Goal: Share content: Share content

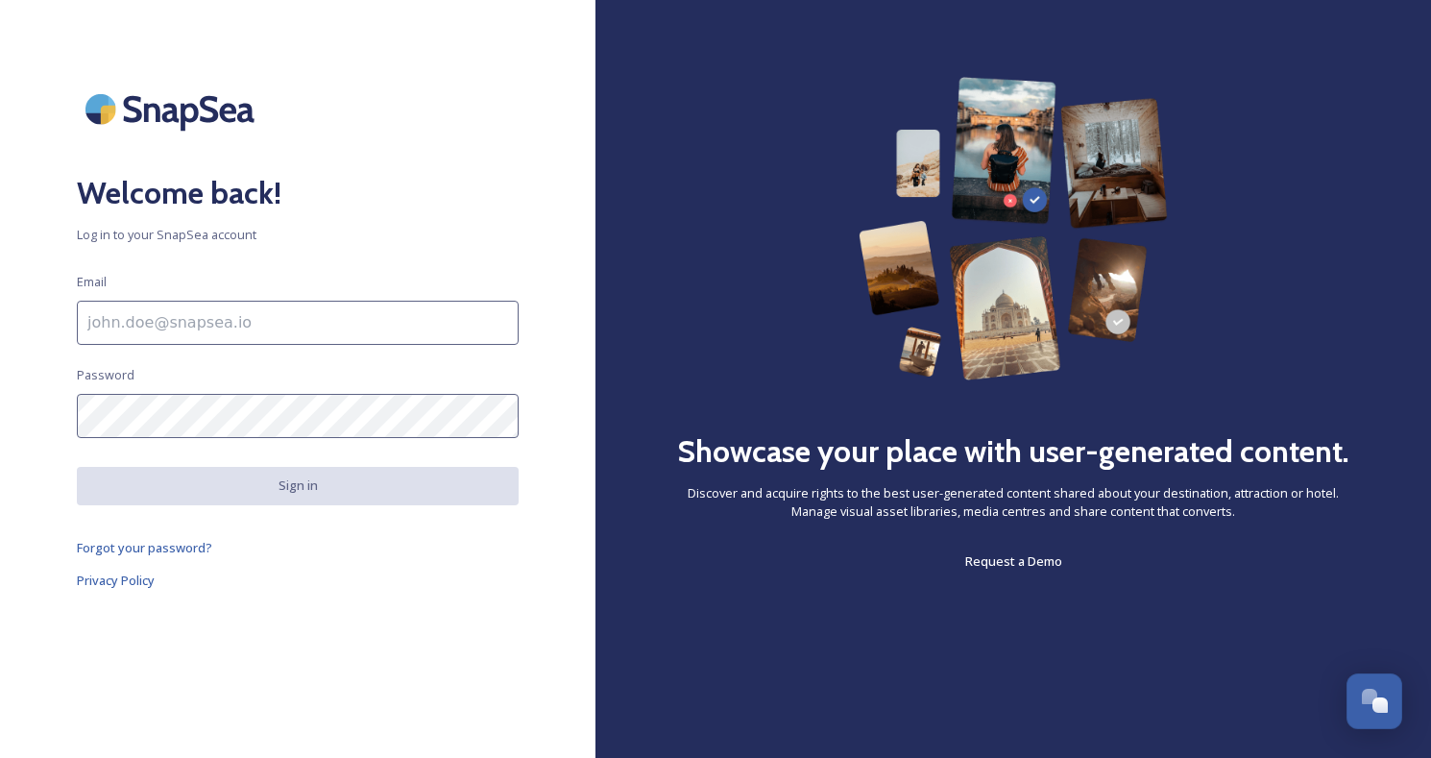
type input "[PERSON_NAME][EMAIL_ADDRESS][PERSON_NAME][DOMAIN_NAME]"
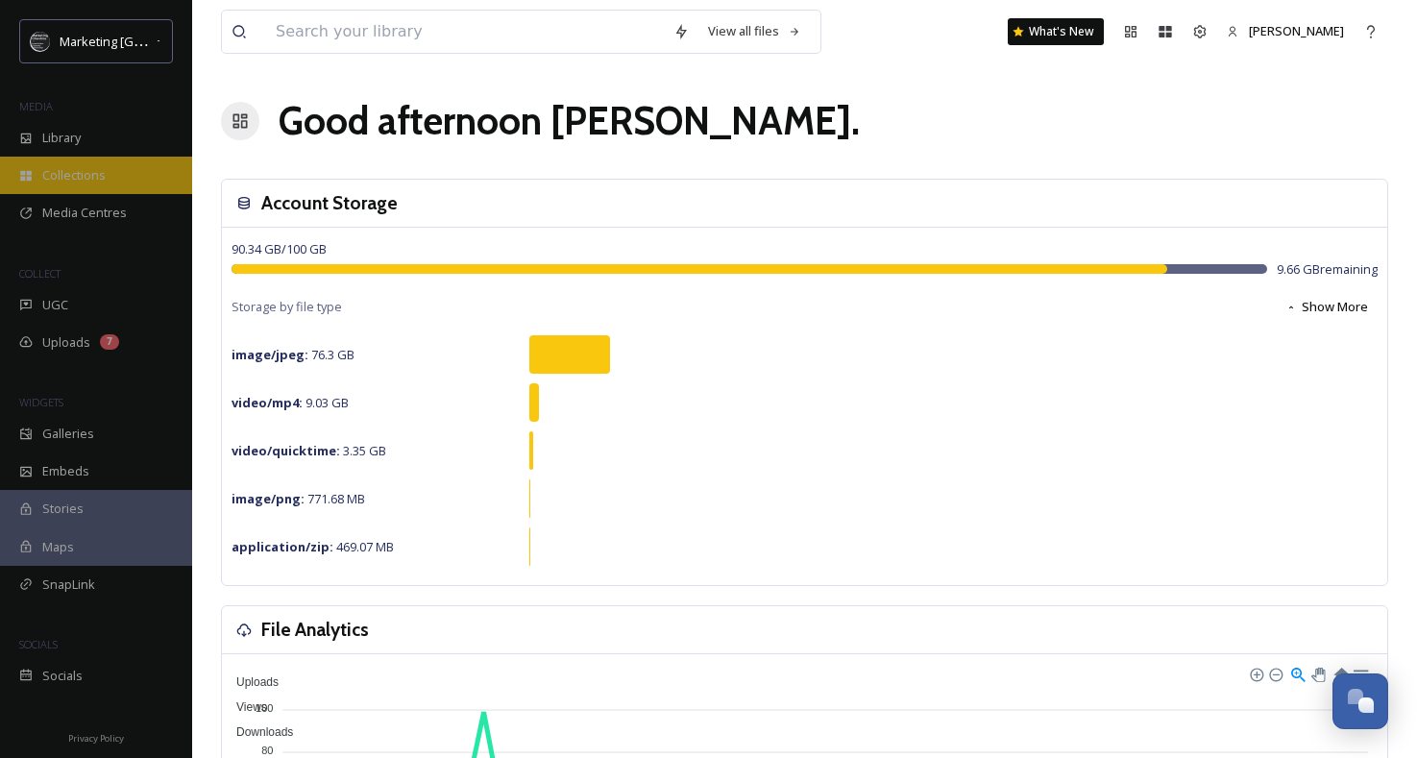
click at [75, 188] on div "Collections" at bounding box center [96, 175] width 192 height 37
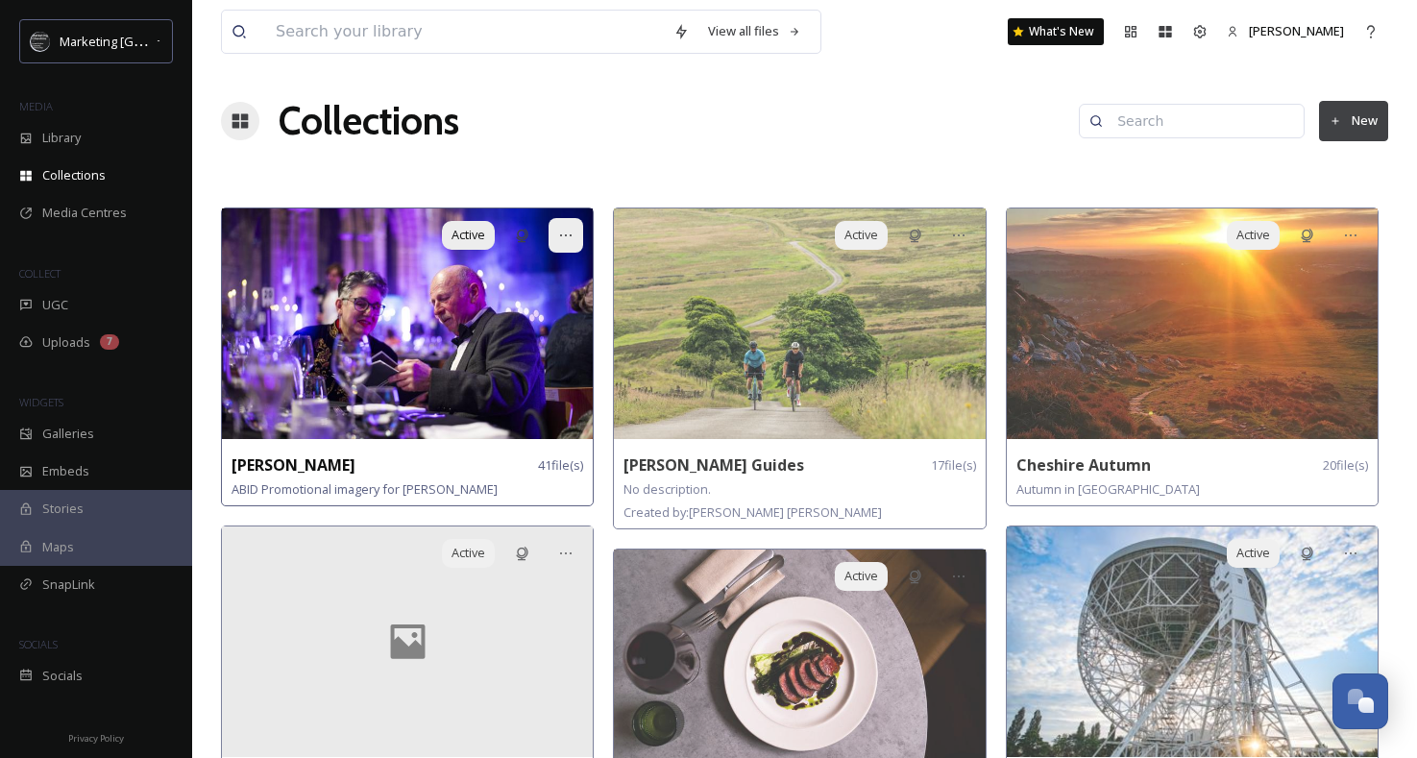
click at [569, 228] on icon at bounding box center [565, 235] width 15 height 15
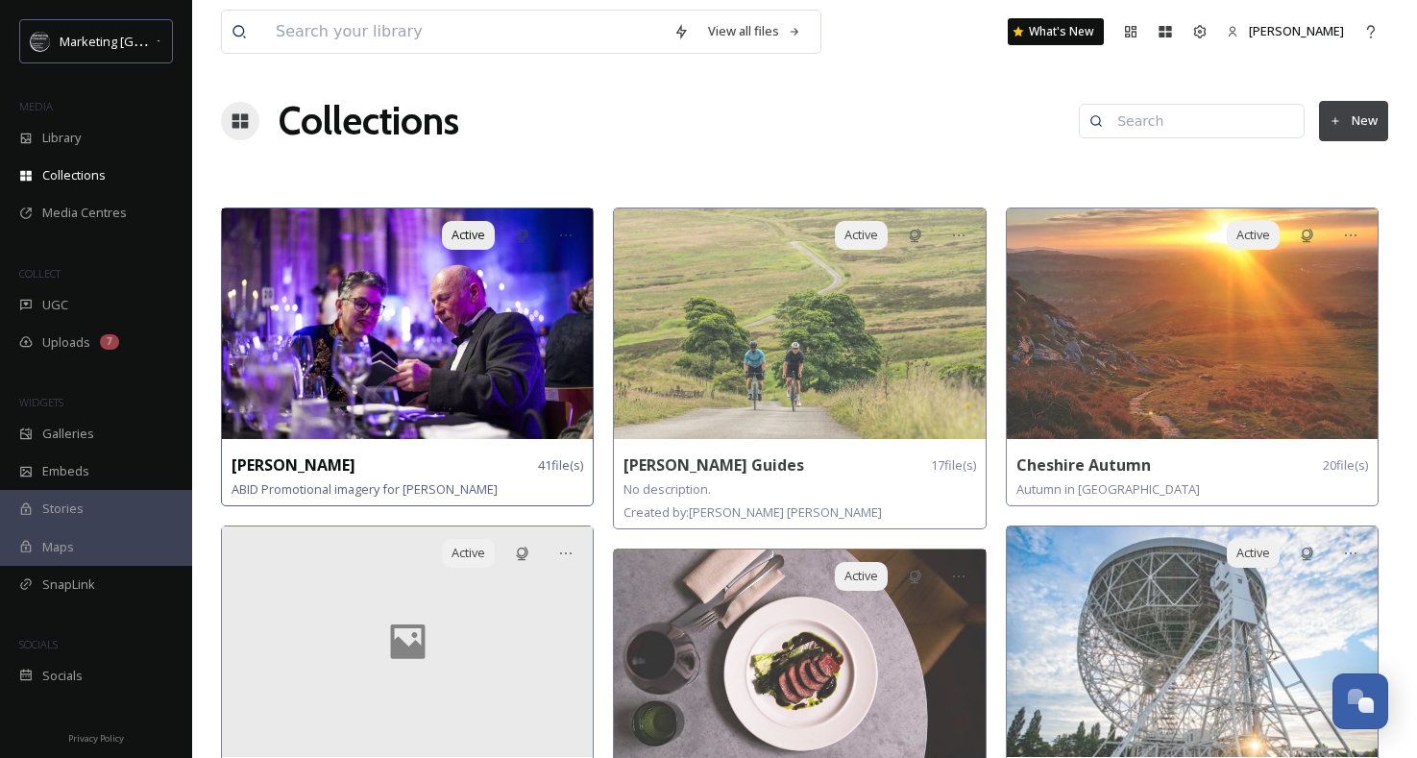
click at [477, 342] on img at bounding box center [407, 323] width 371 height 231
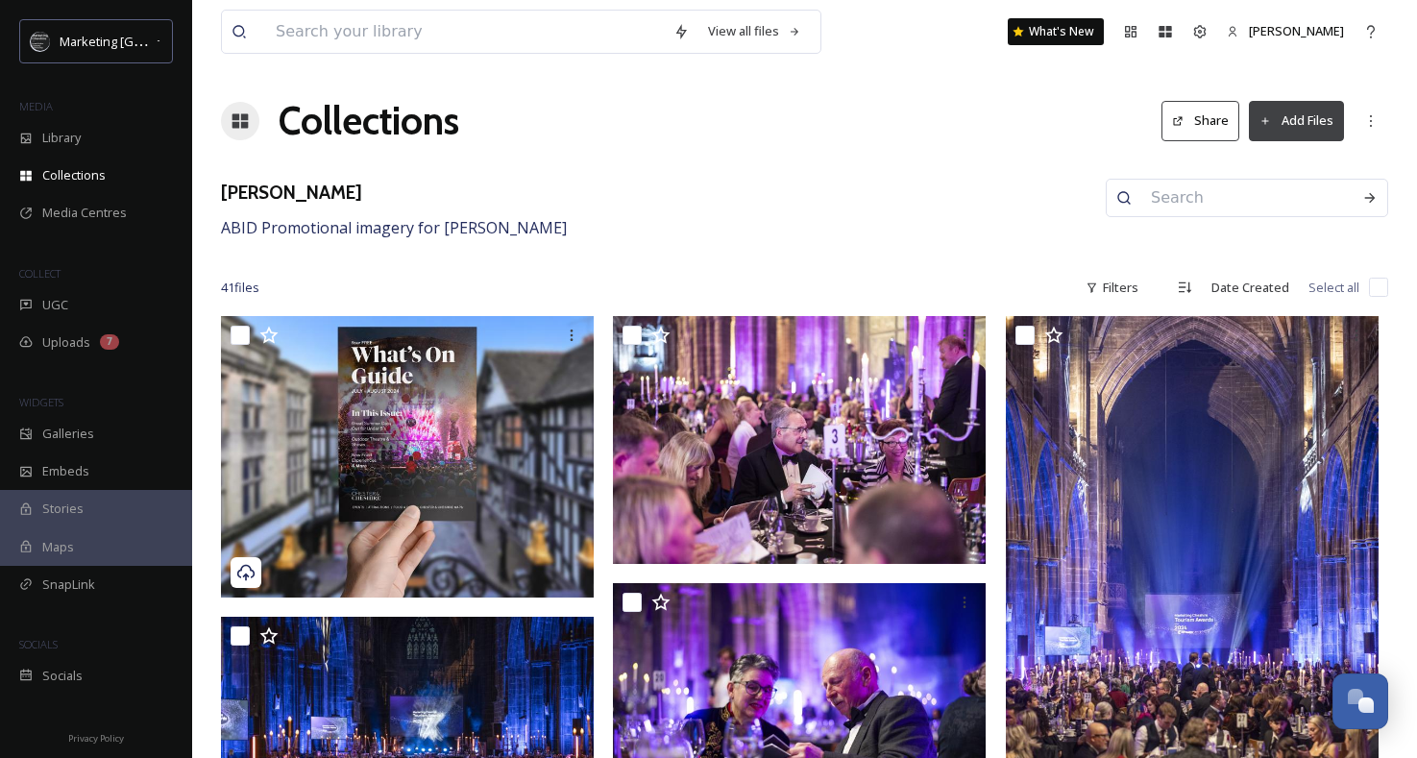
click at [1382, 287] on input "checkbox" at bounding box center [1378, 287] width 19 height 19
checkbox input "true"
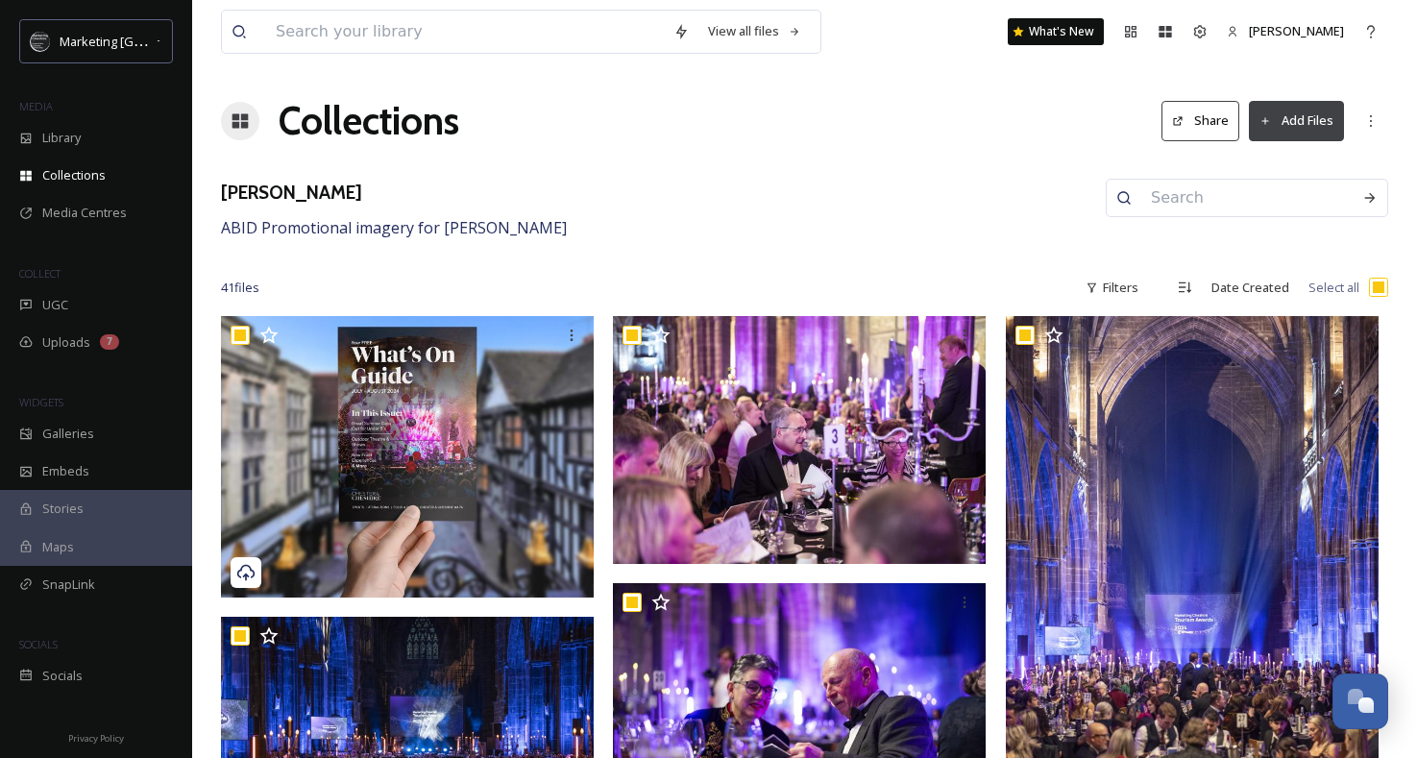
checkbox input "true"
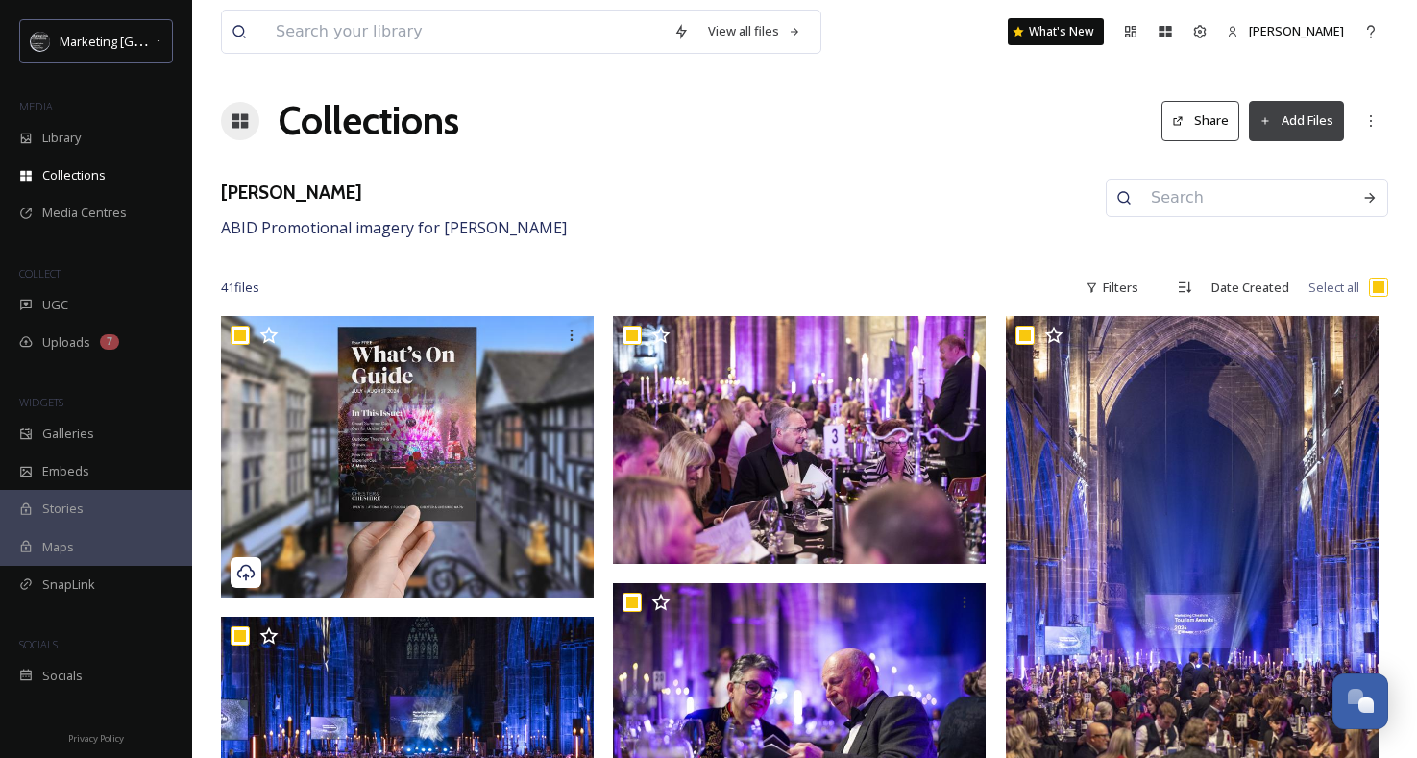
checkbox input "true"
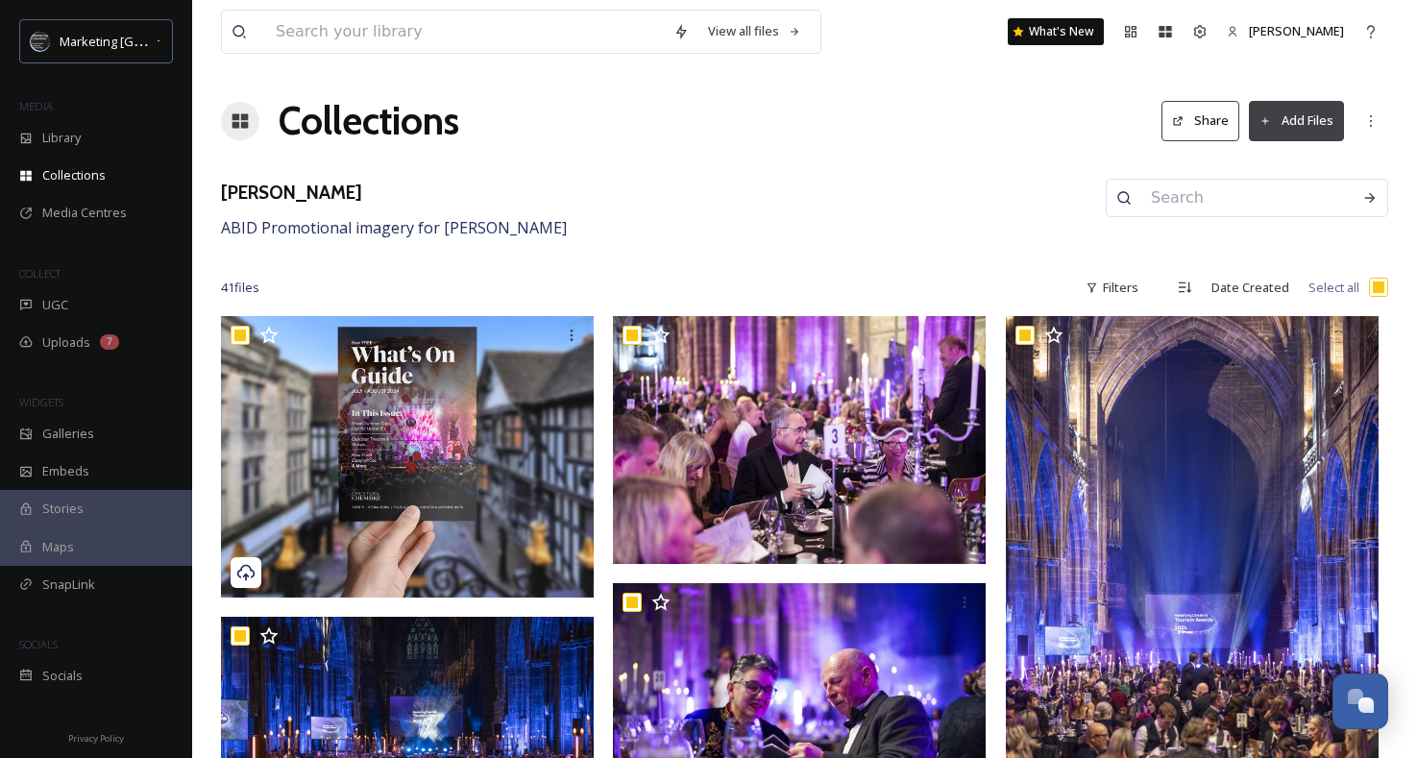
checkbox input "true"
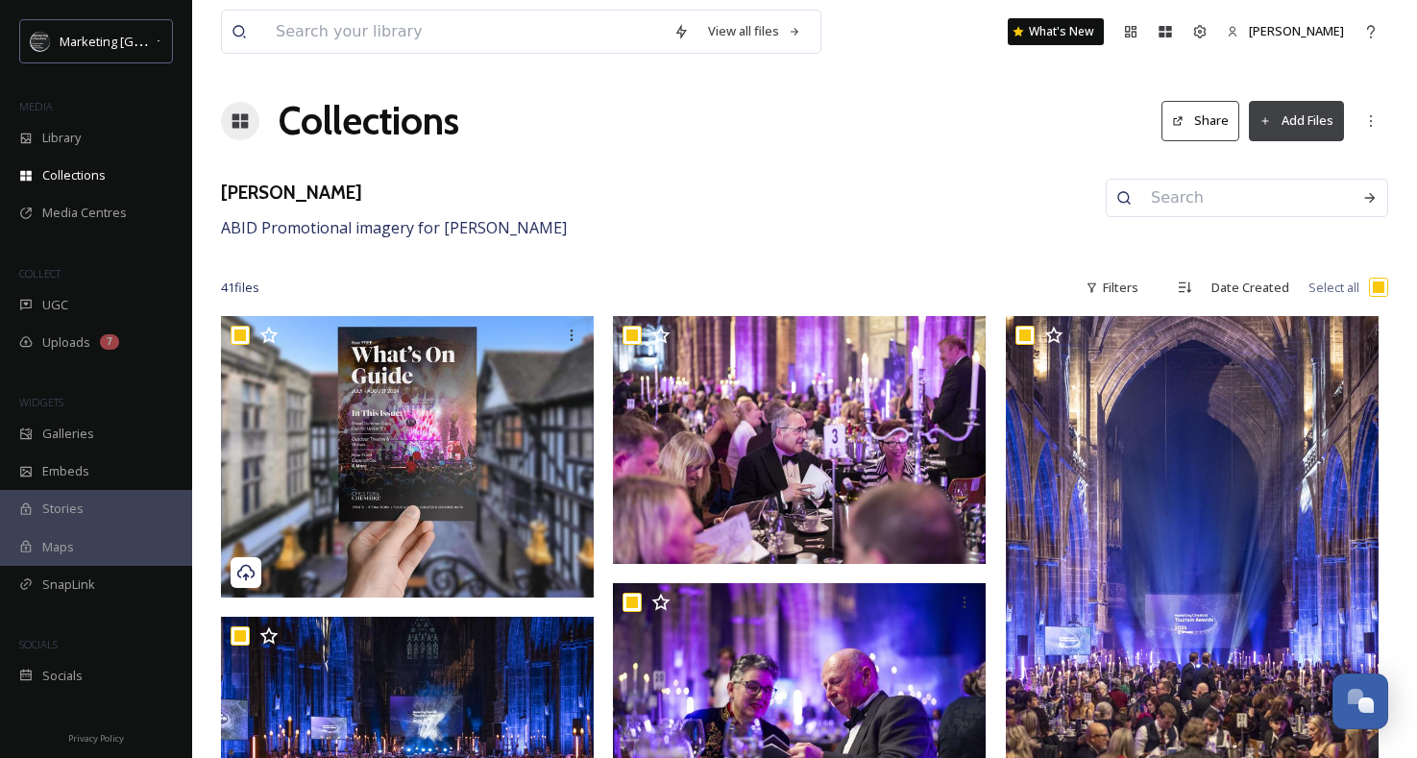
checkbox input "true"
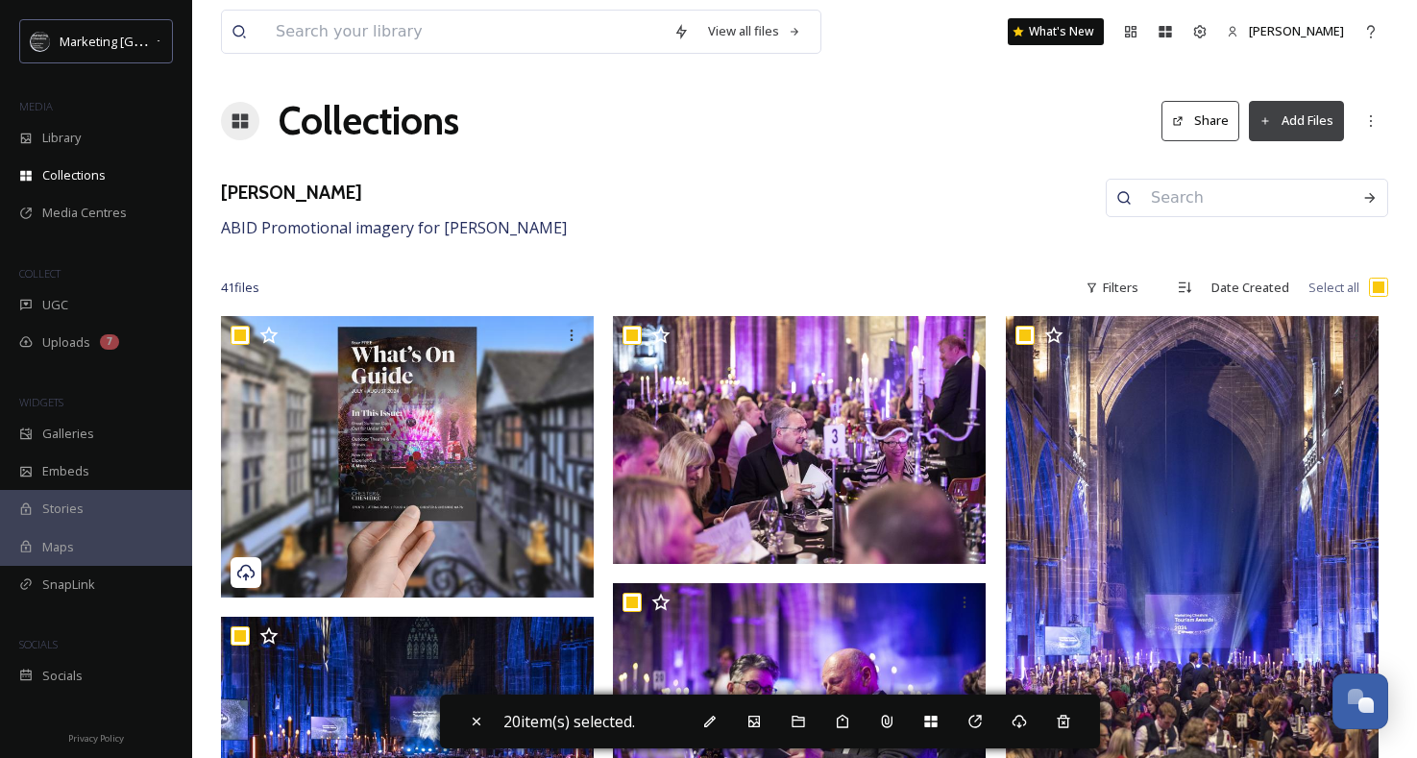
checkbox input "false"
click at [1027, 714] on icon at bounding box center [1019, 721] width 15 height 15
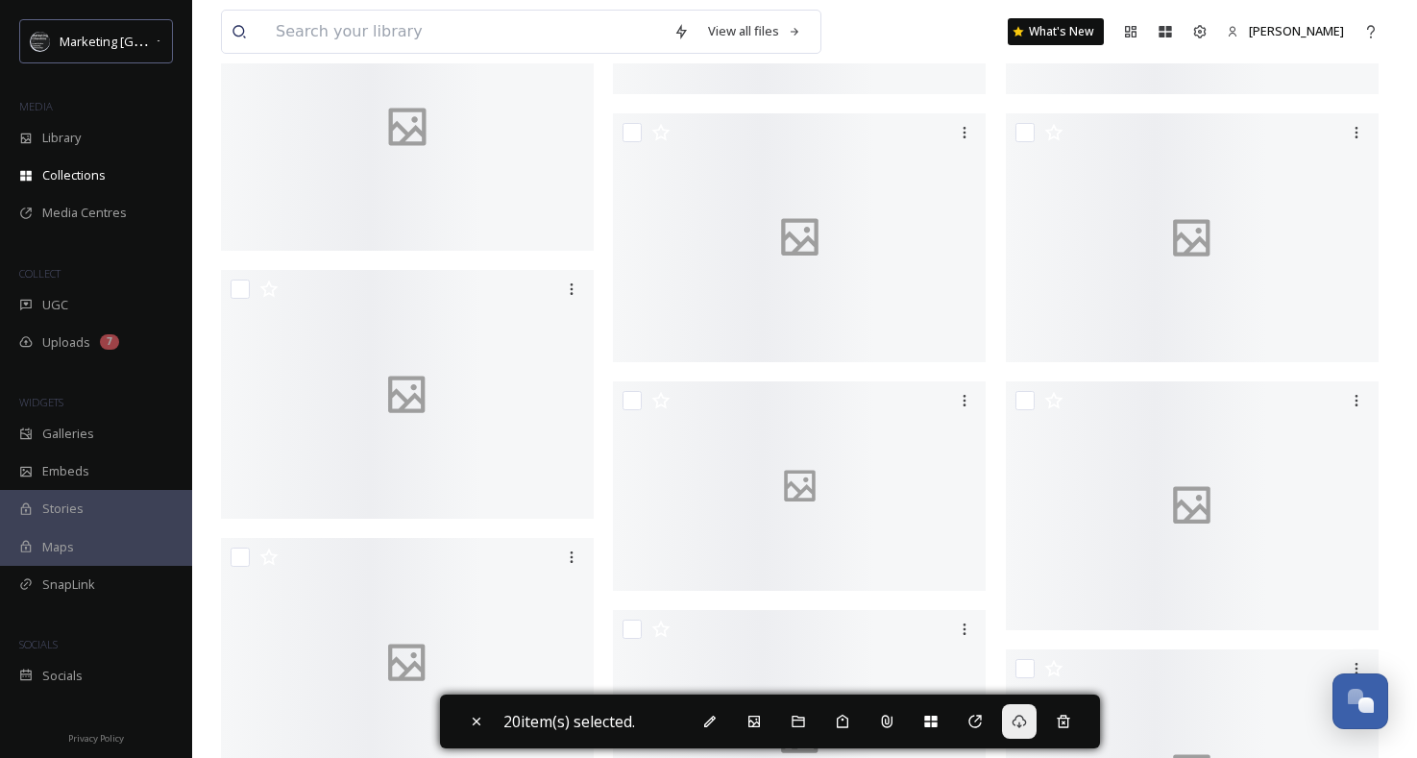
scroll to position [3762, 0]
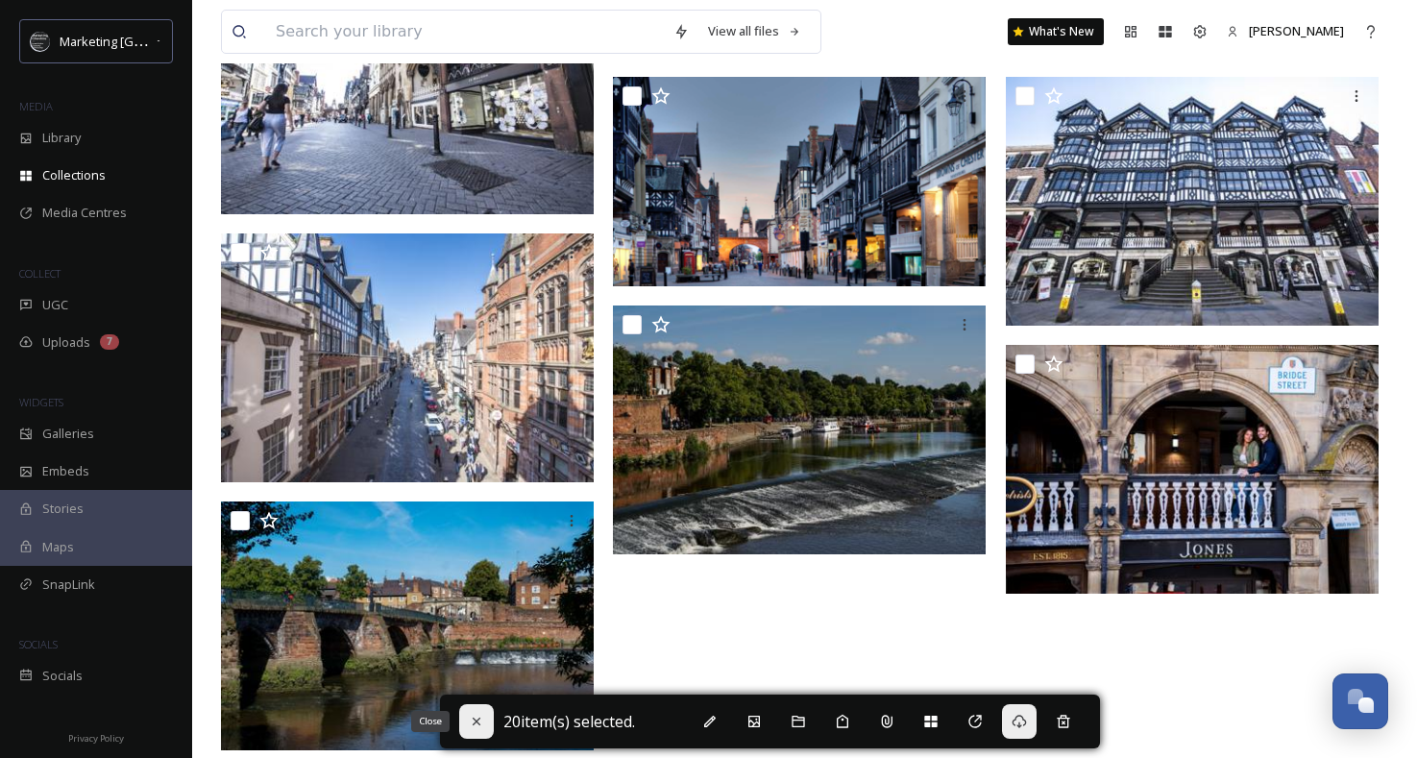
click at [478, 719] on icon at bounding box center [476, 722] width 8 height 8
checkbox input "false"
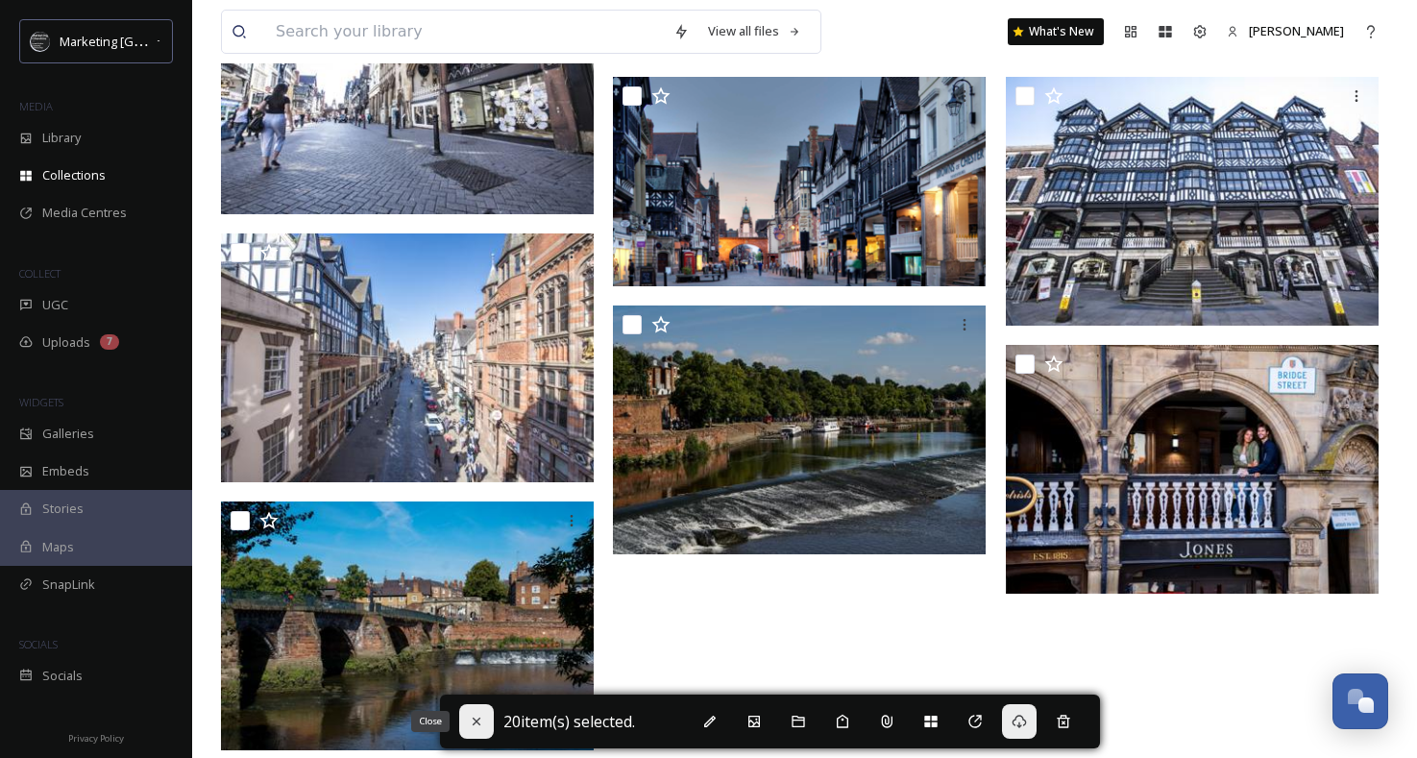
checkbox input "false"
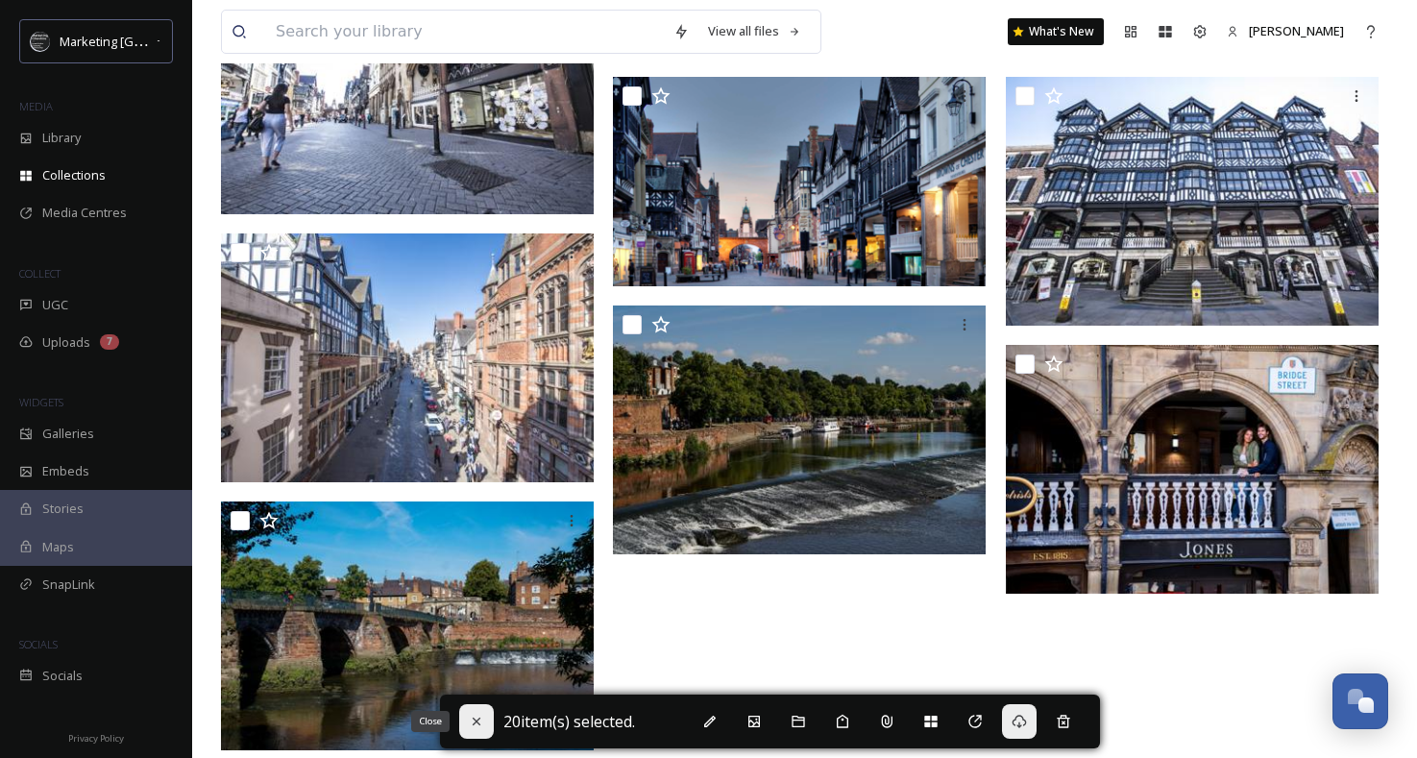
checkbox input "false"
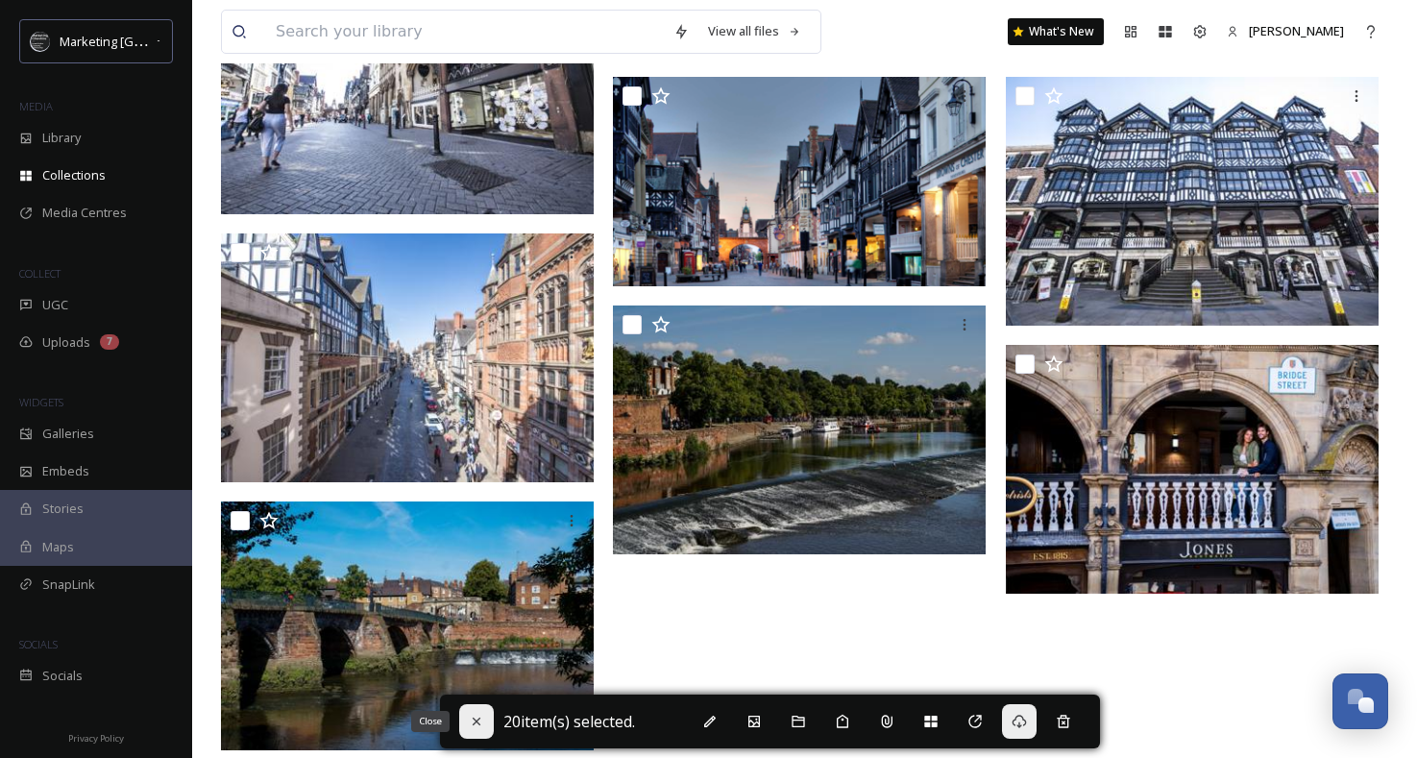
checkbox input "false"
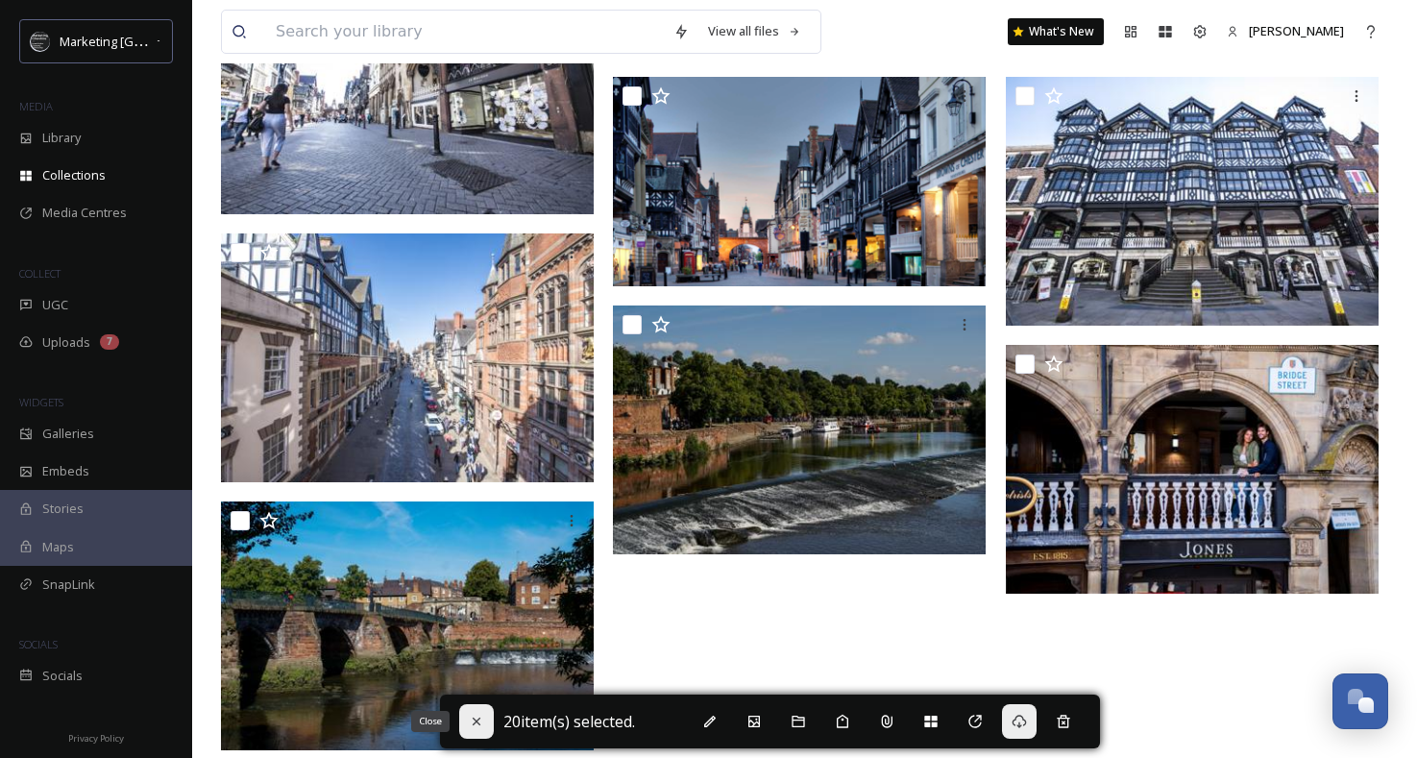
checkbox input "false"
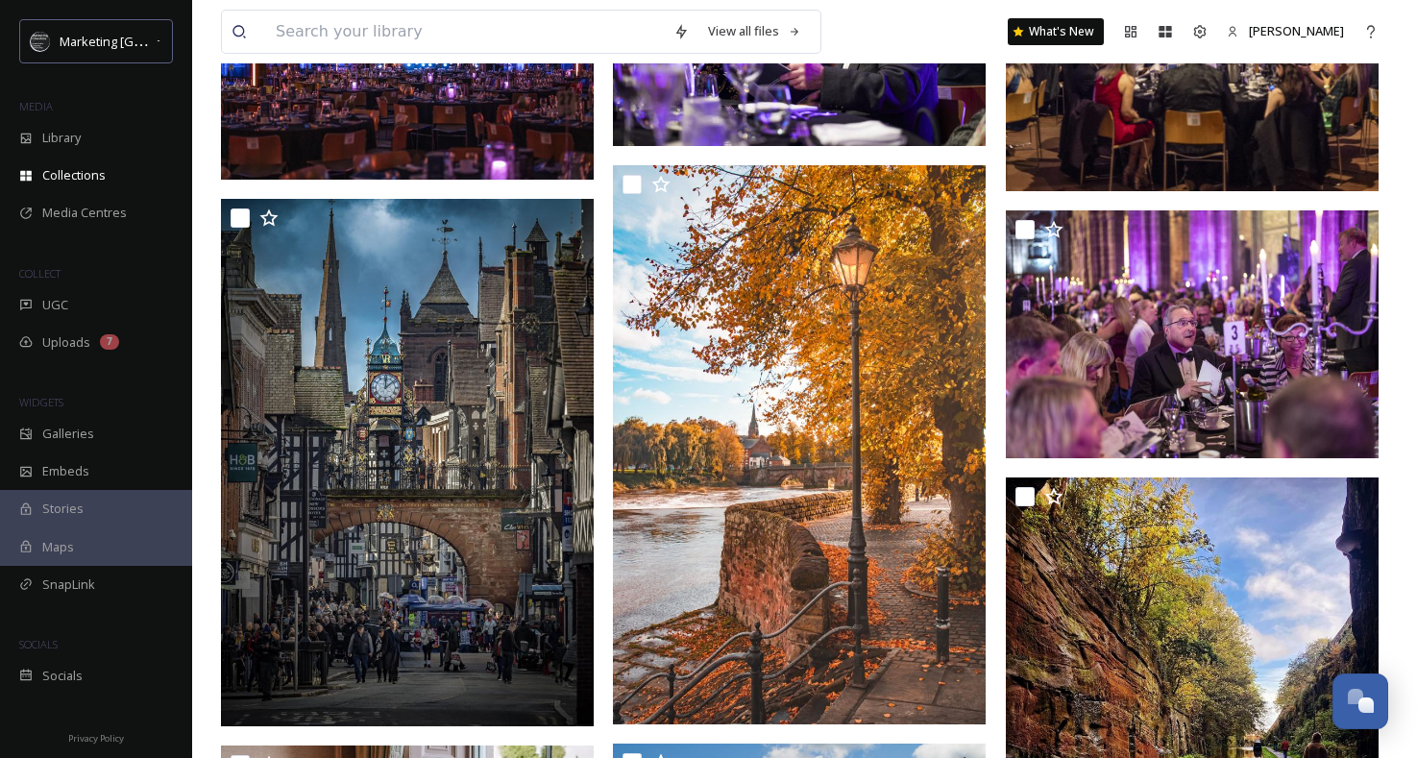
scroll to position [0, 0]
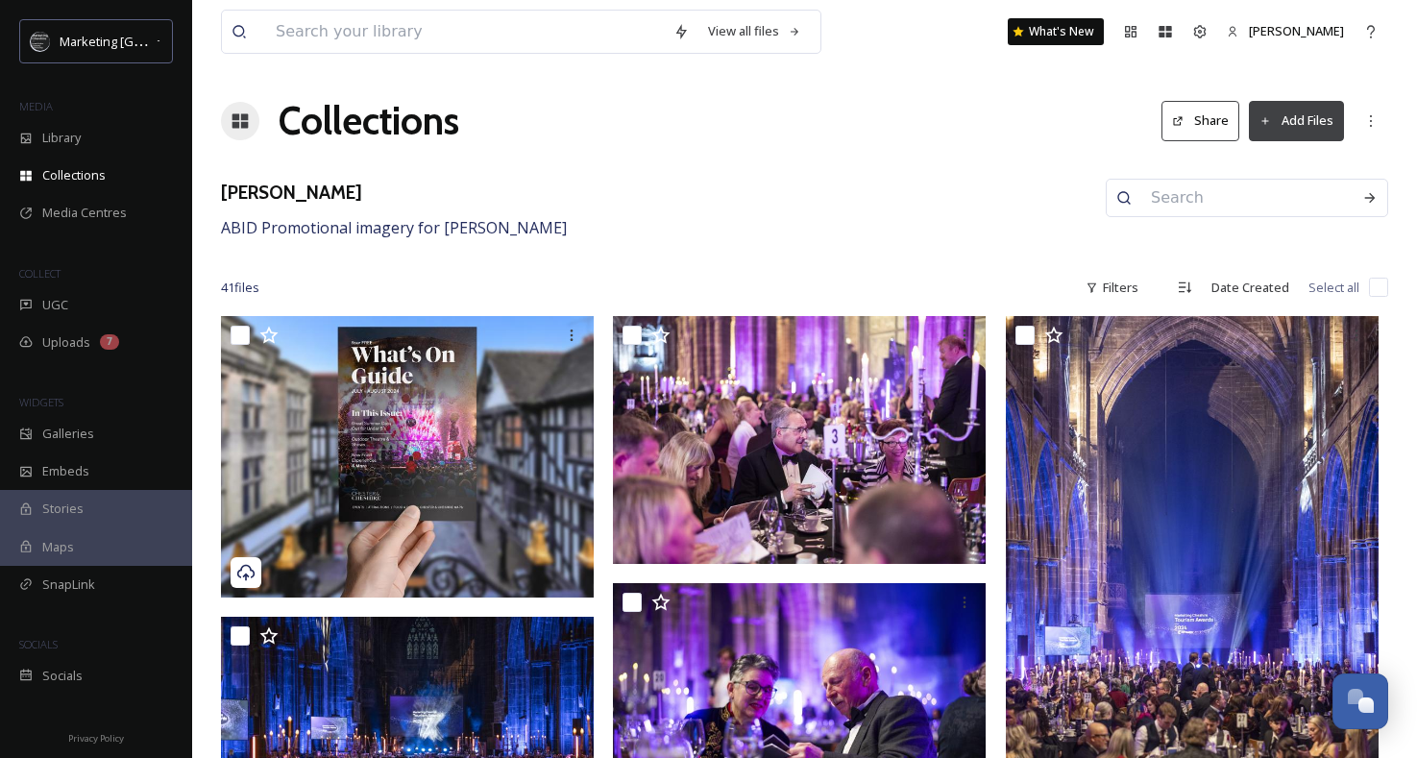
click at [1376, 281] on input "checkbox" at bounding box center [1378, 287] width 19 height 19
checkbox input "true"
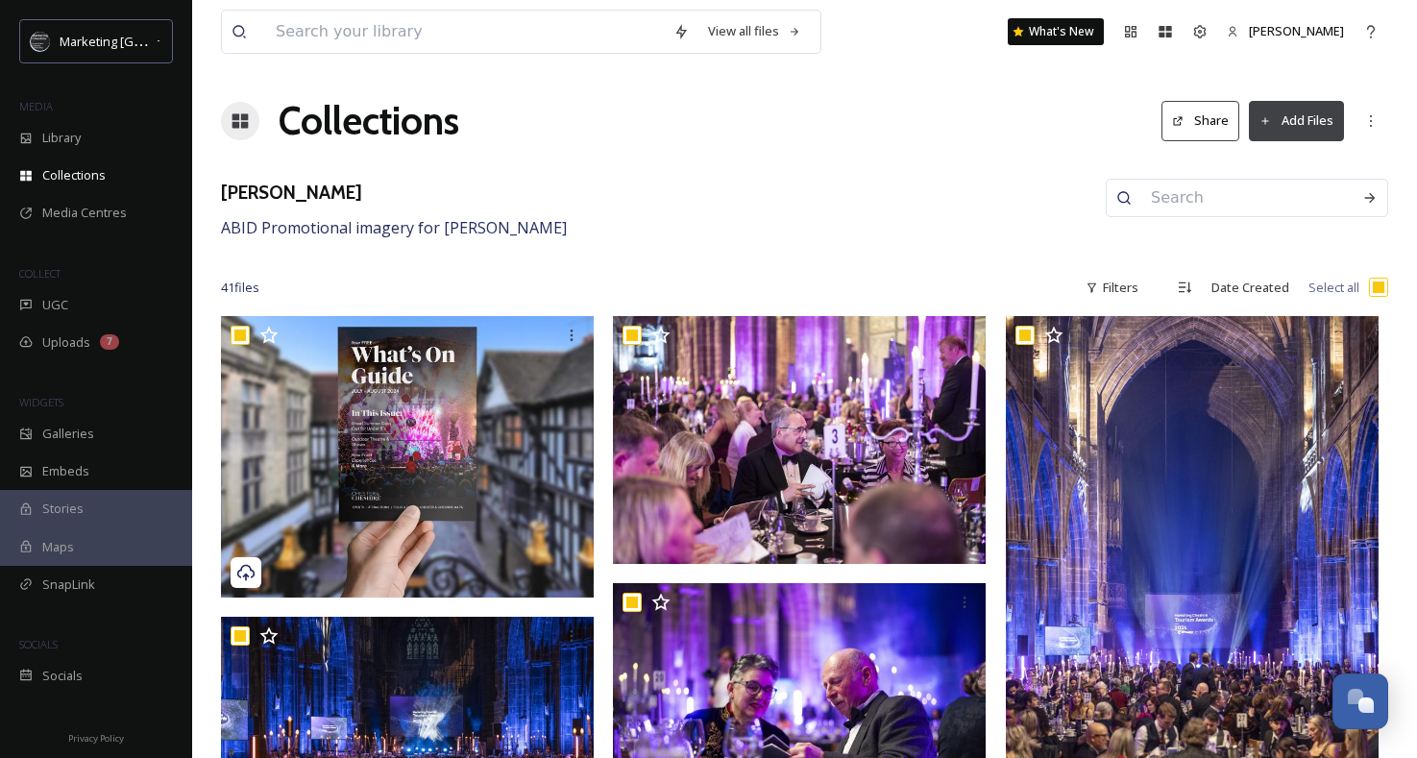
checkbox input "true"
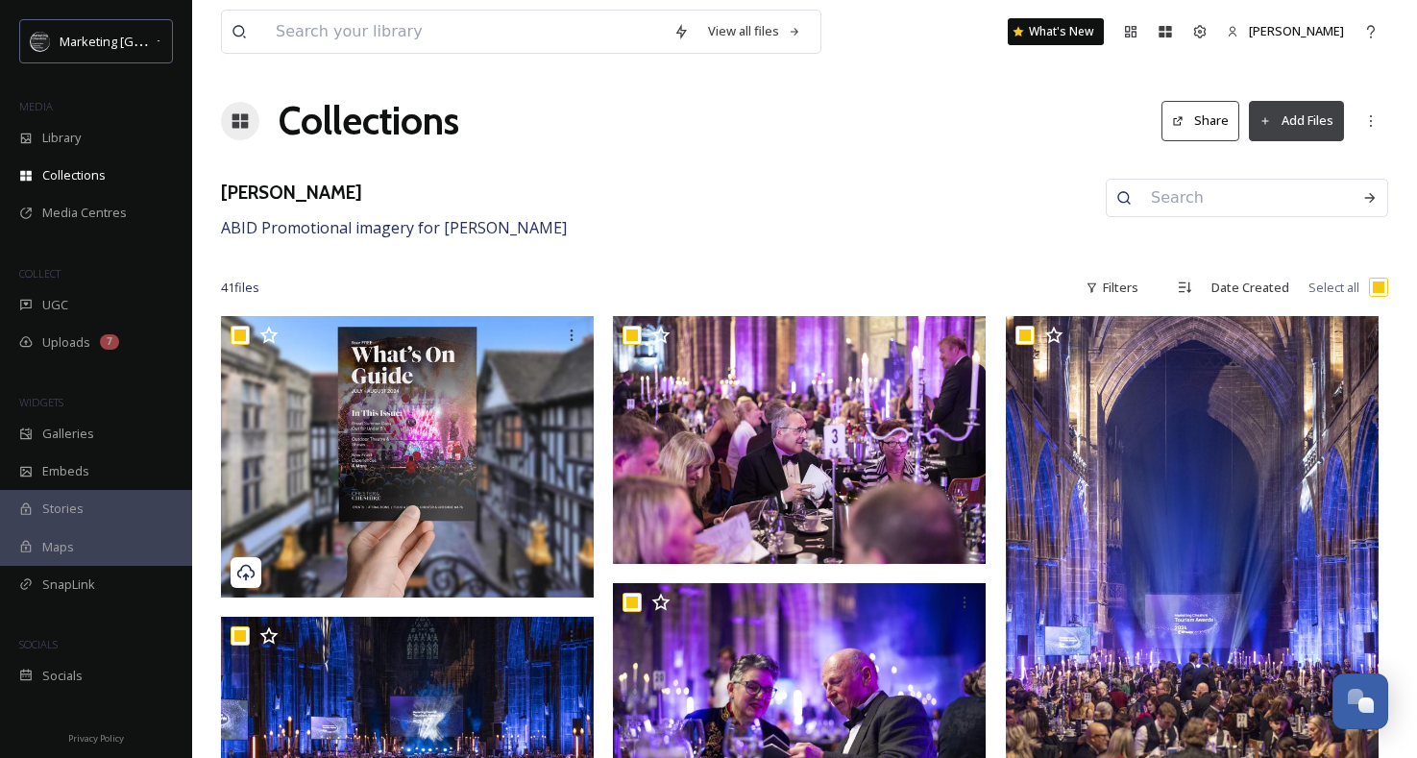
checkbox input "true"
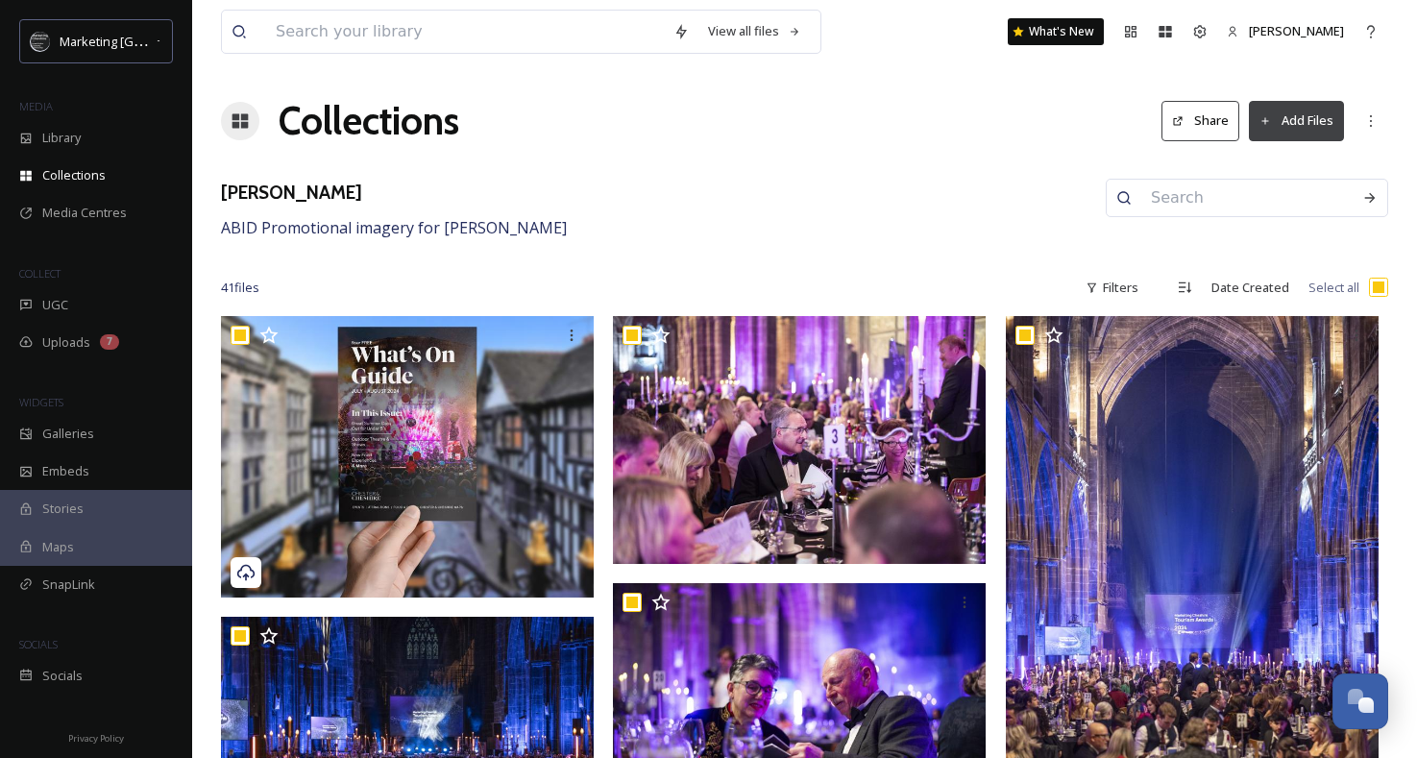
checkbox input "true"
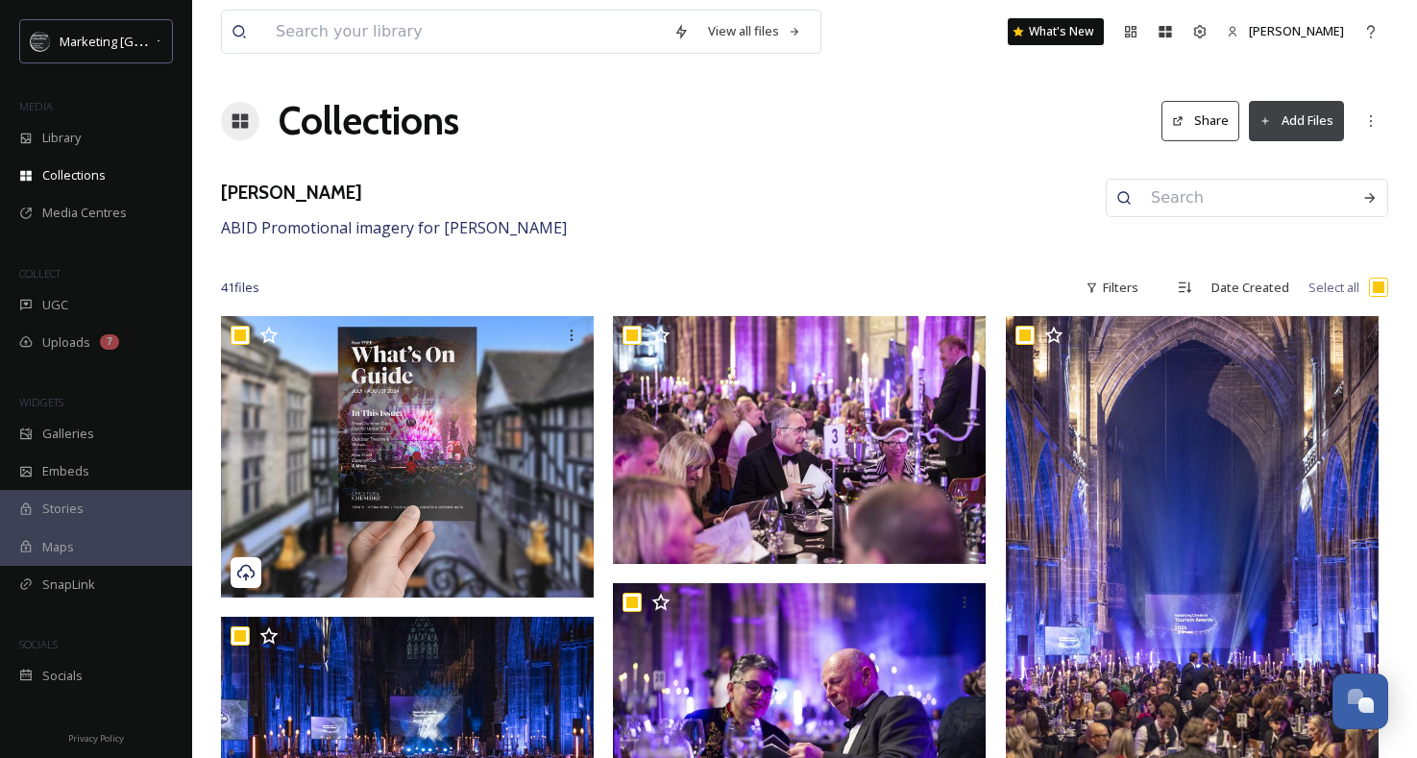
checkbox input "true"
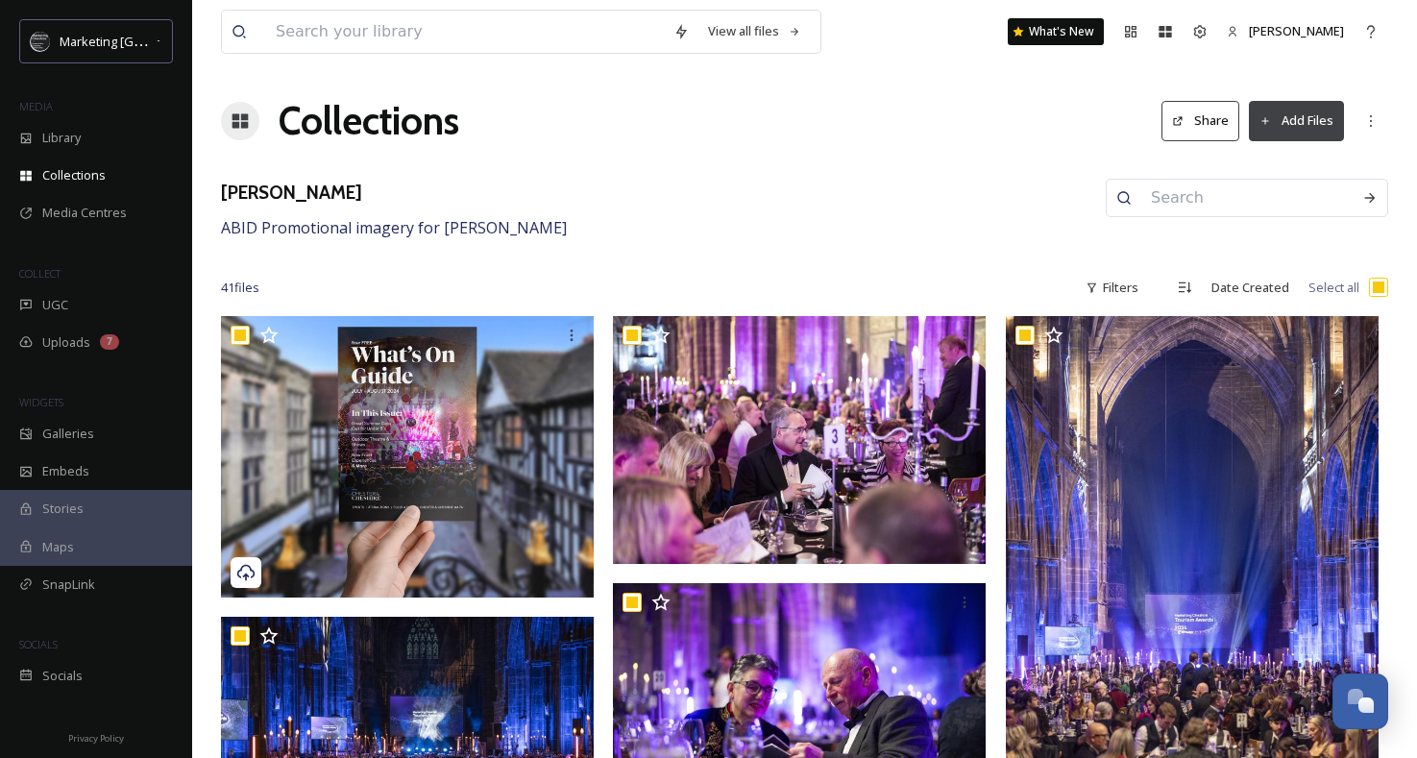
checkbox input "true"
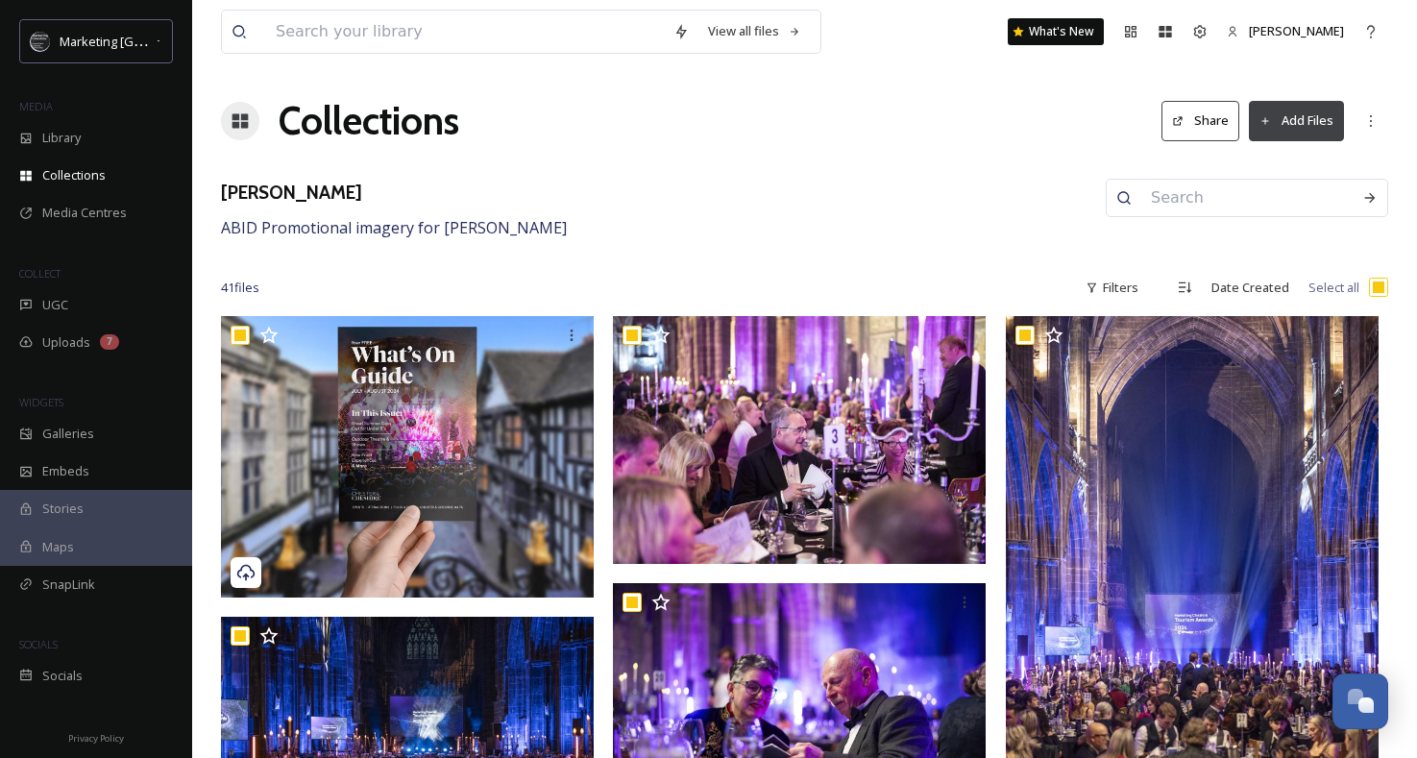
checkbox input "true"
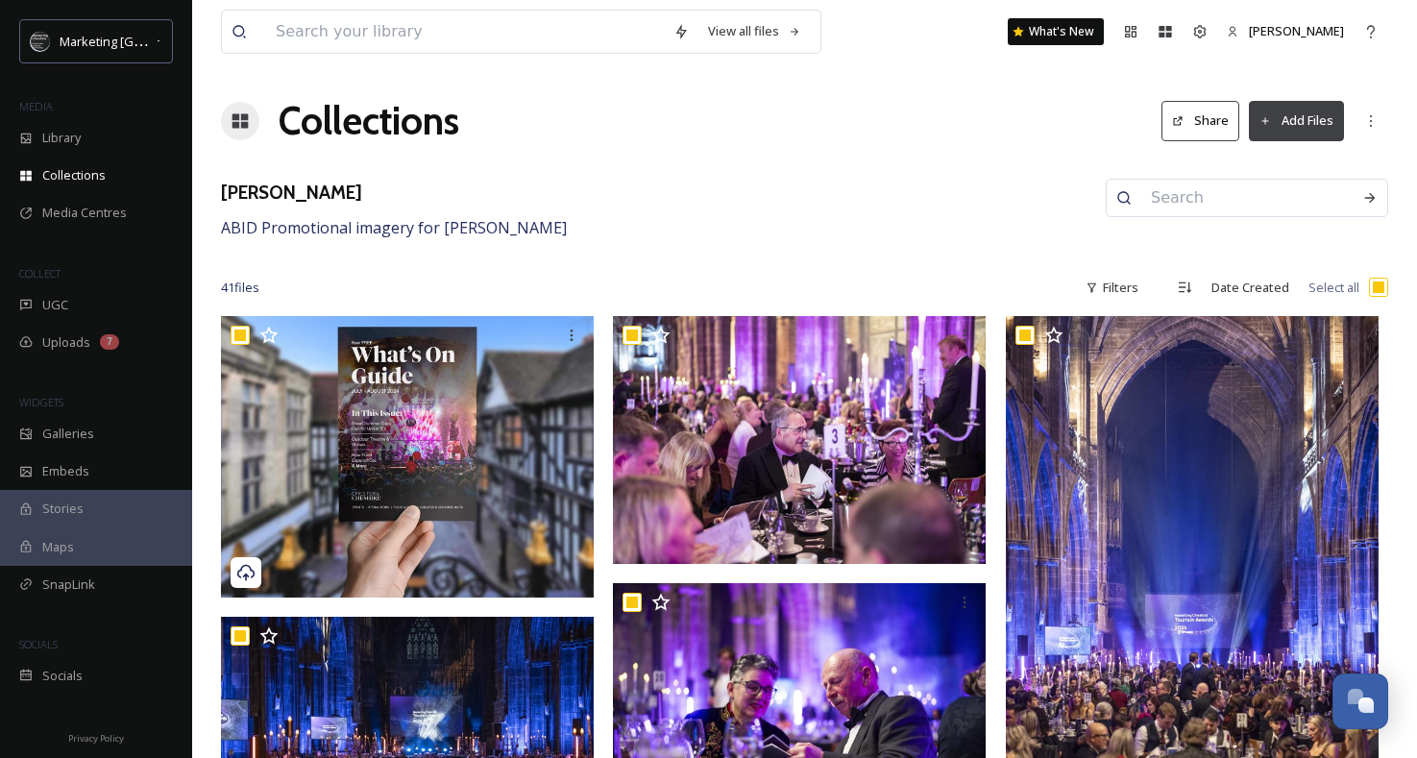
checkbox input "true"
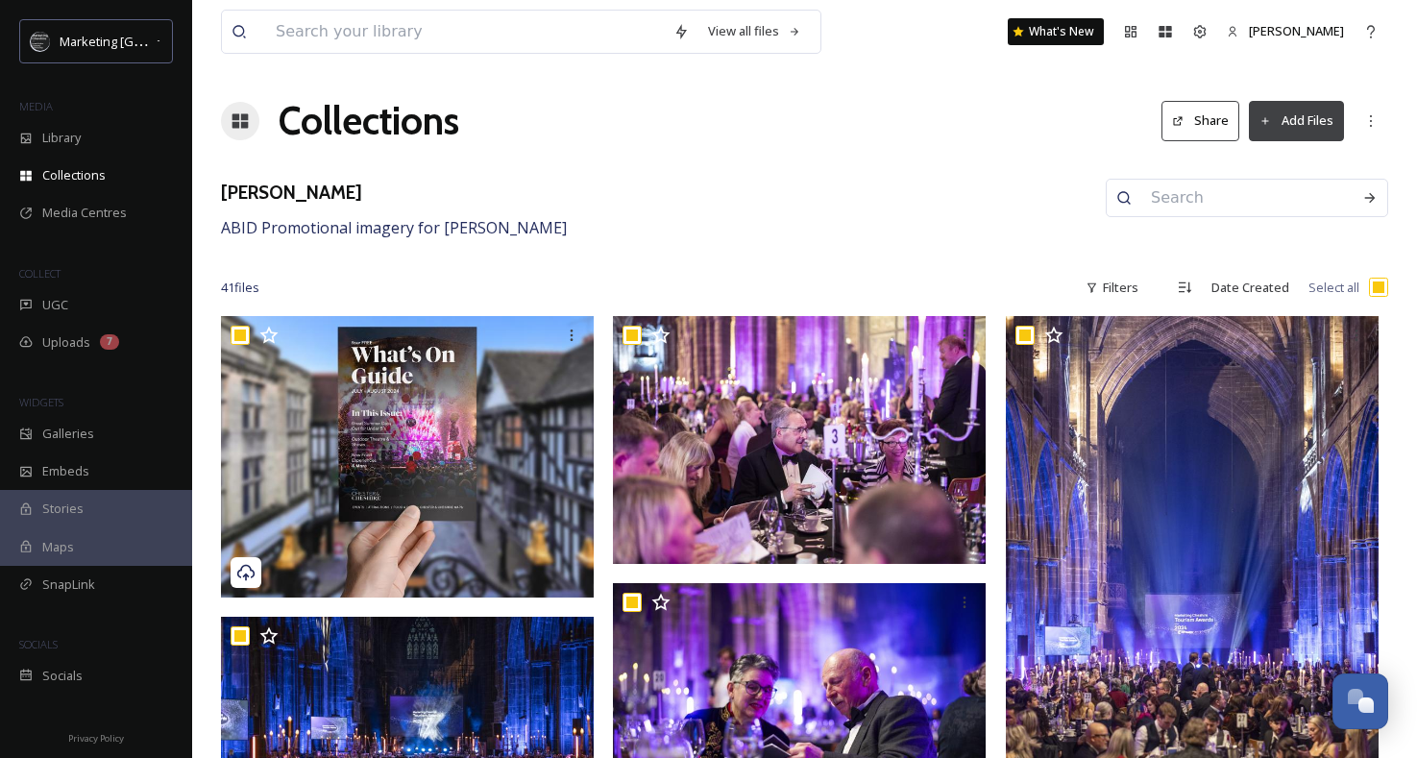
checkbox input "true"
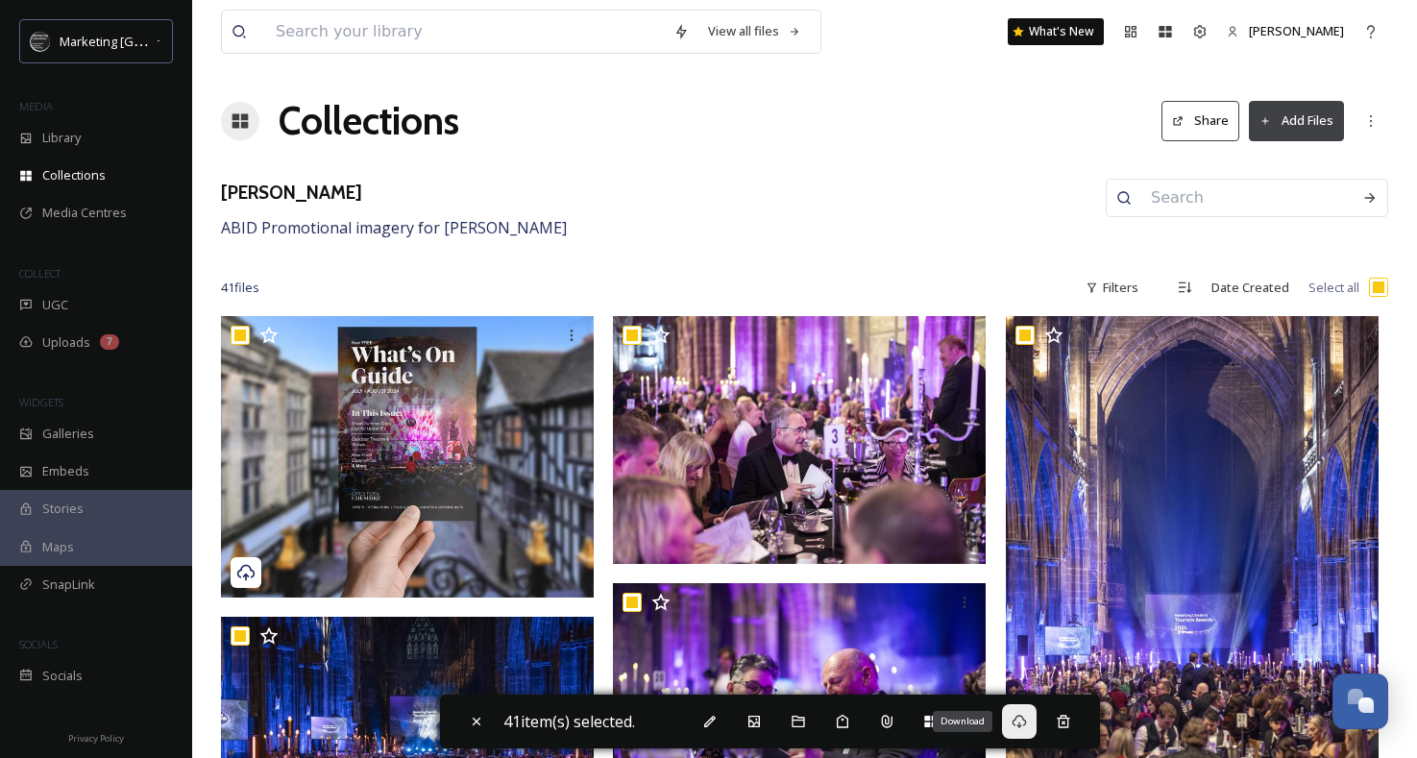
click at [1025, 726] on icon at bounding box center [1019, 721] width 14 height 13
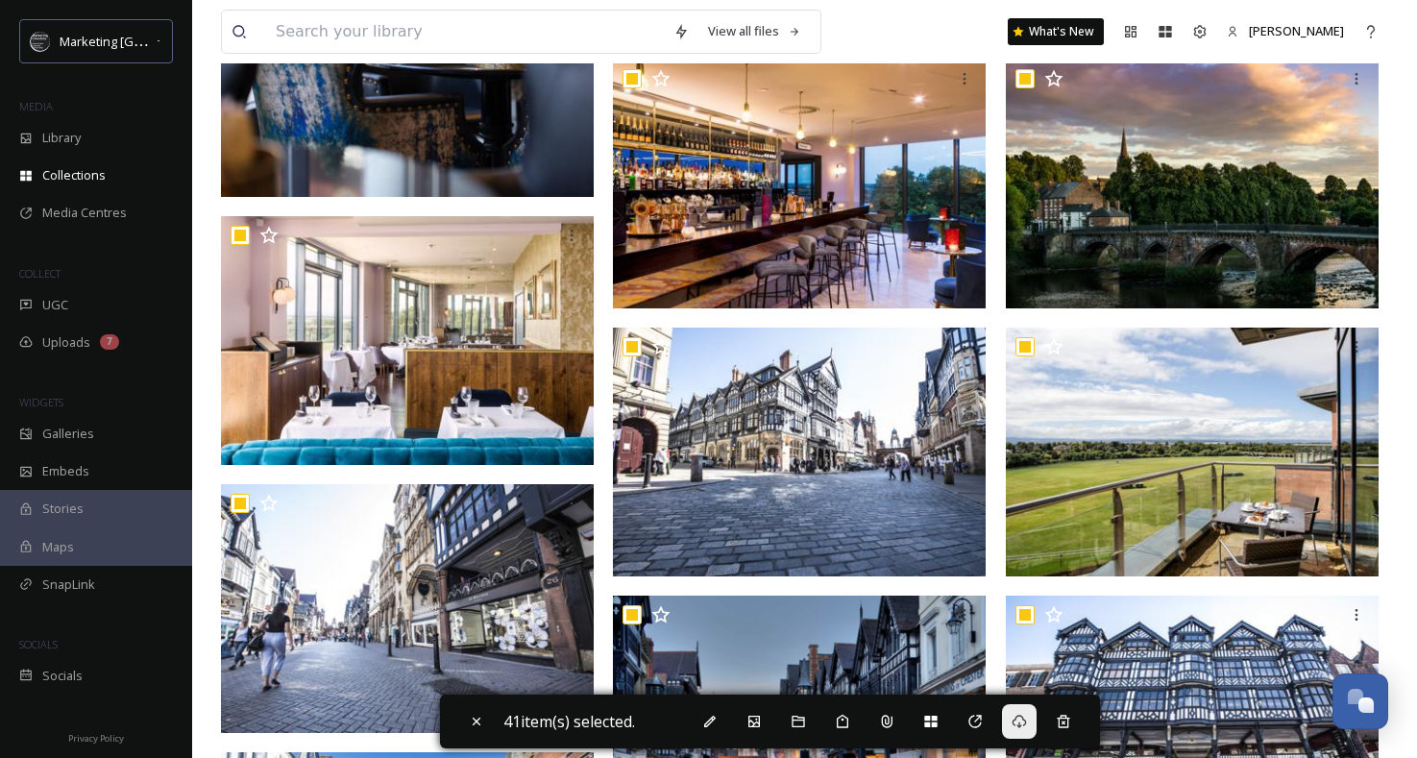
scroll to position [3762, 0]
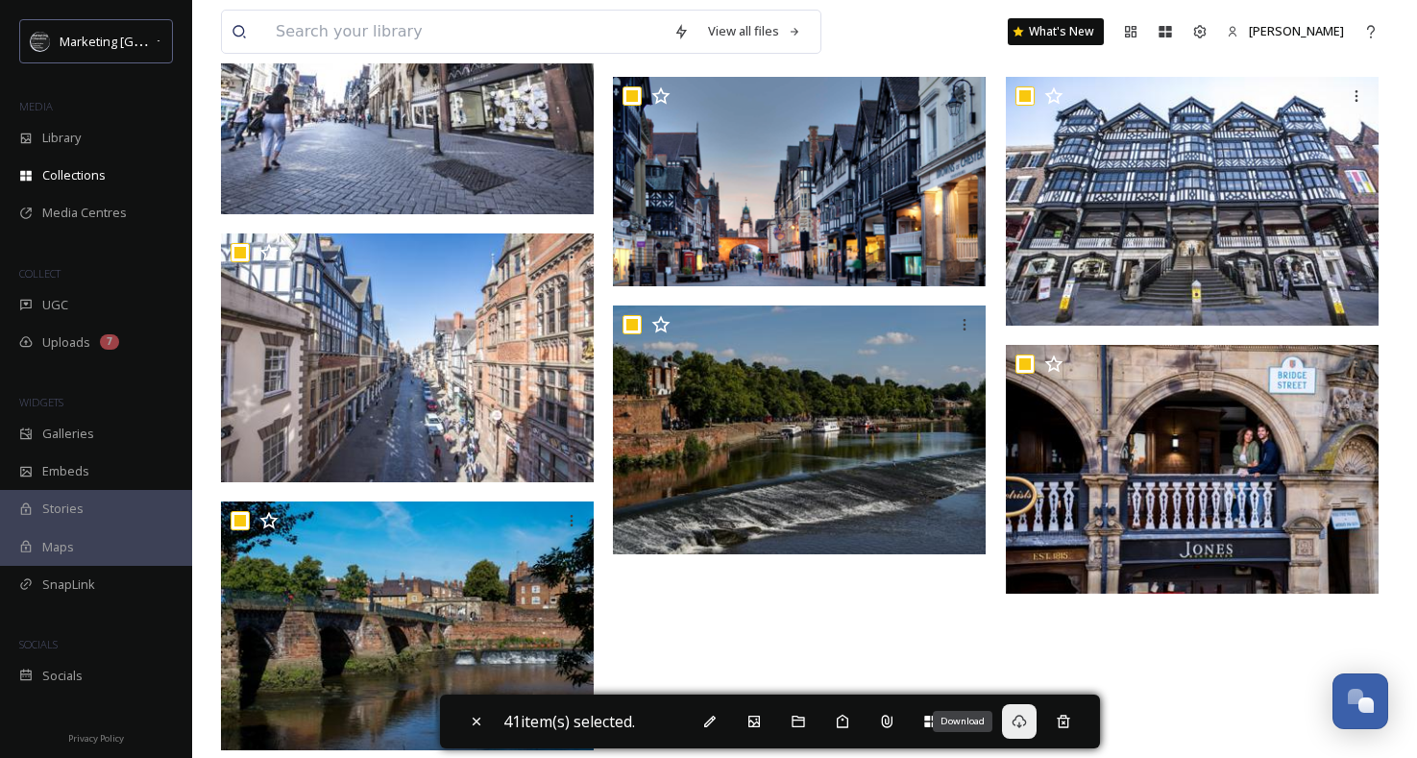
click at [1027, 723] on icon at bounding box center [1019, 721] width 15 height 15
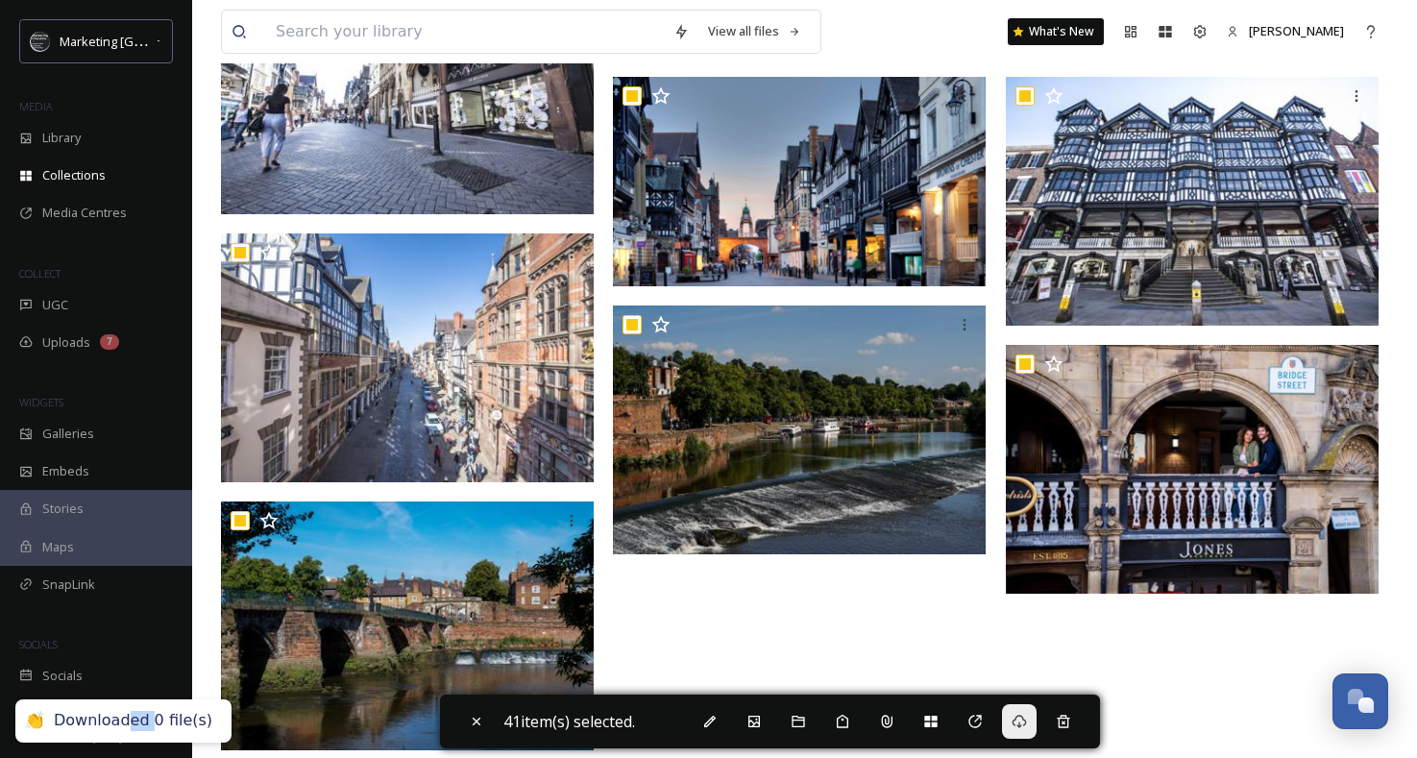
drag, startPoint x: 136, startPoint y: 724, endPoint x: 48, endPoint y: 726, distance: 88.4
click at [122, 724] on div "Downloaded 0 file(s)" at bounding box center [133, 721] width 159 height 20
click at [36, 725] on div "👏" at bounding box center [34, 721] width 19 height 20
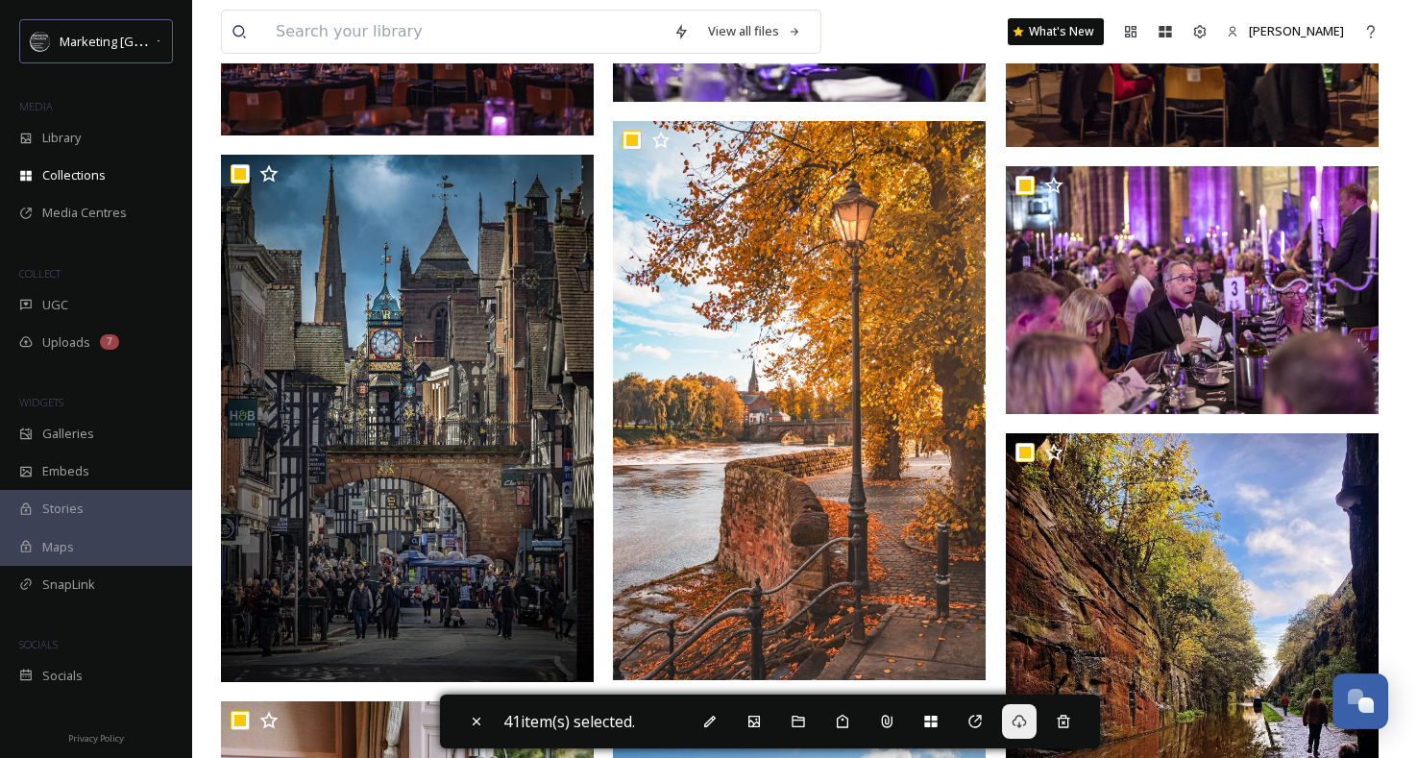
scroll to position [0, 0]
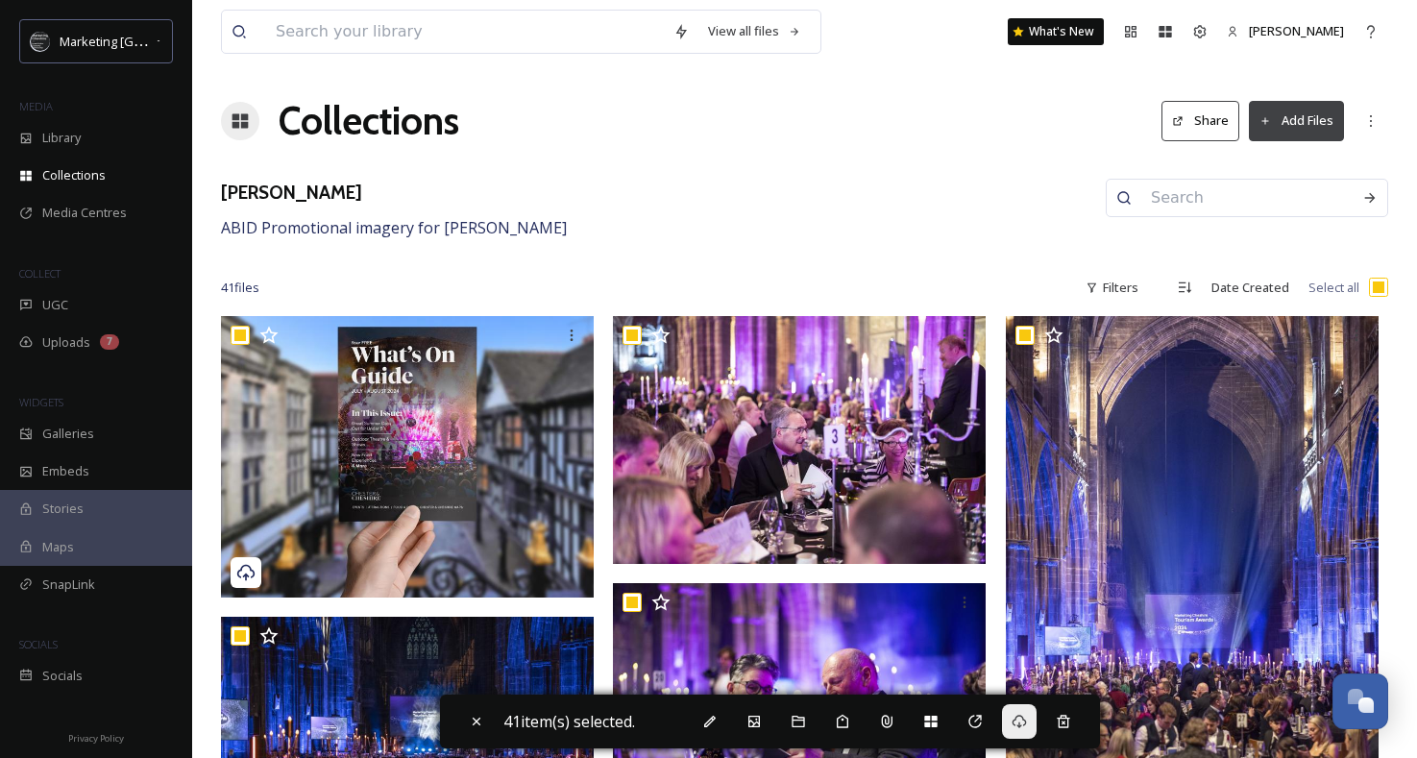
click at [521, 183] on div "ABID [PERSON_NAME] Promotional imagery for [PERSON_NAME]" at bounding box center [804, 209] width 1167 height 61
click at [366, 121] on h1 "Collections" at bounding box center [369, 121] width 181 height 58
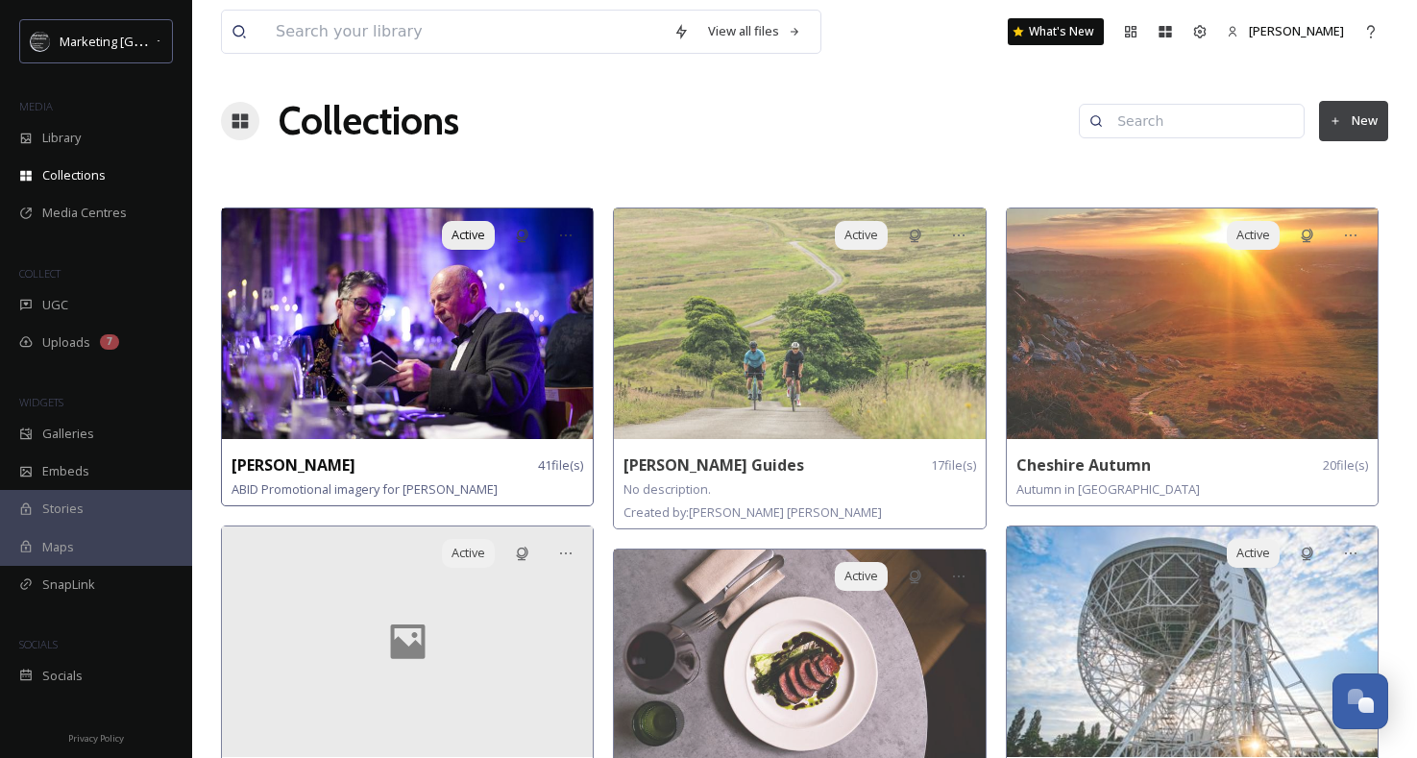
click at [488, 346] on img at bounding box center [407, 323] width 371 height 231
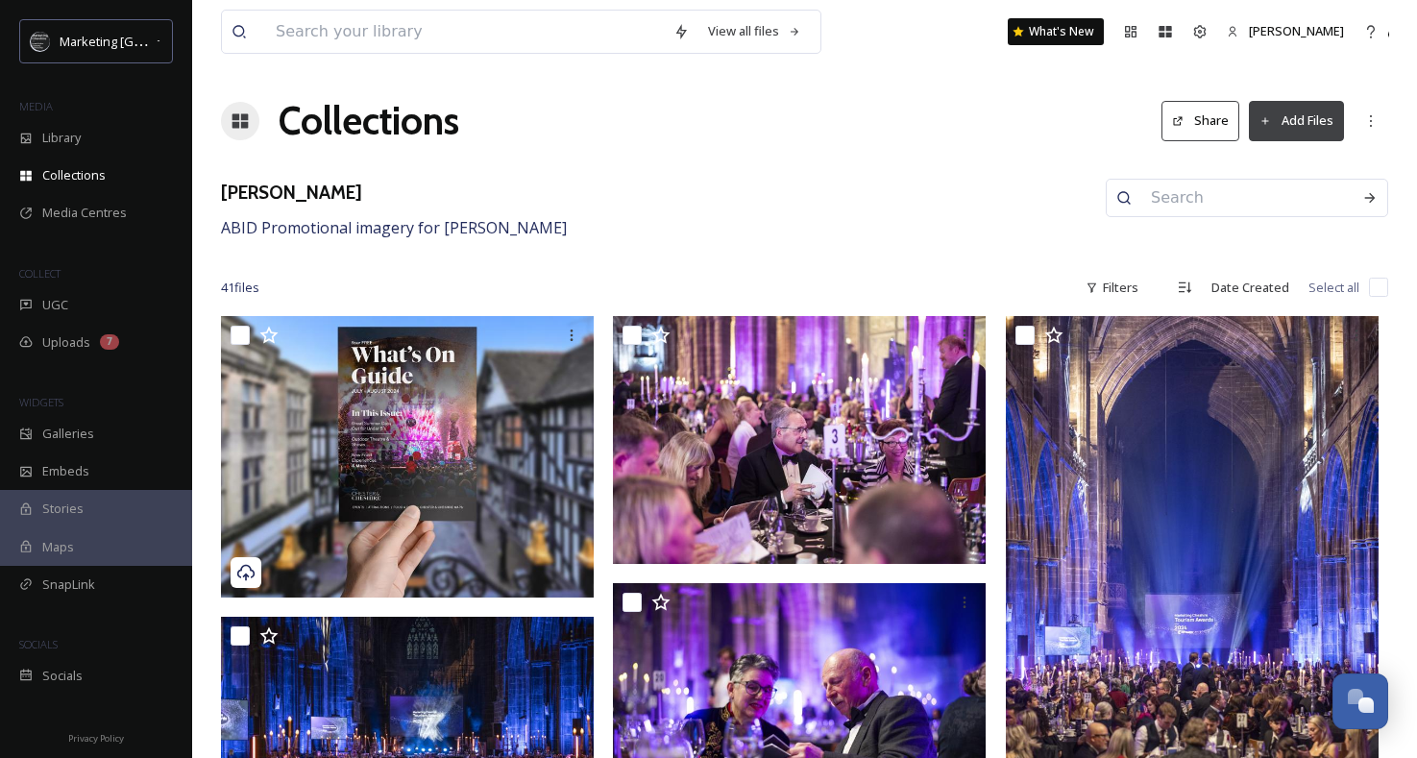
click at [1381, 290] on input "checkbox" at bounding box center [1378, 287] width 19 height 19
checkbox input "true"
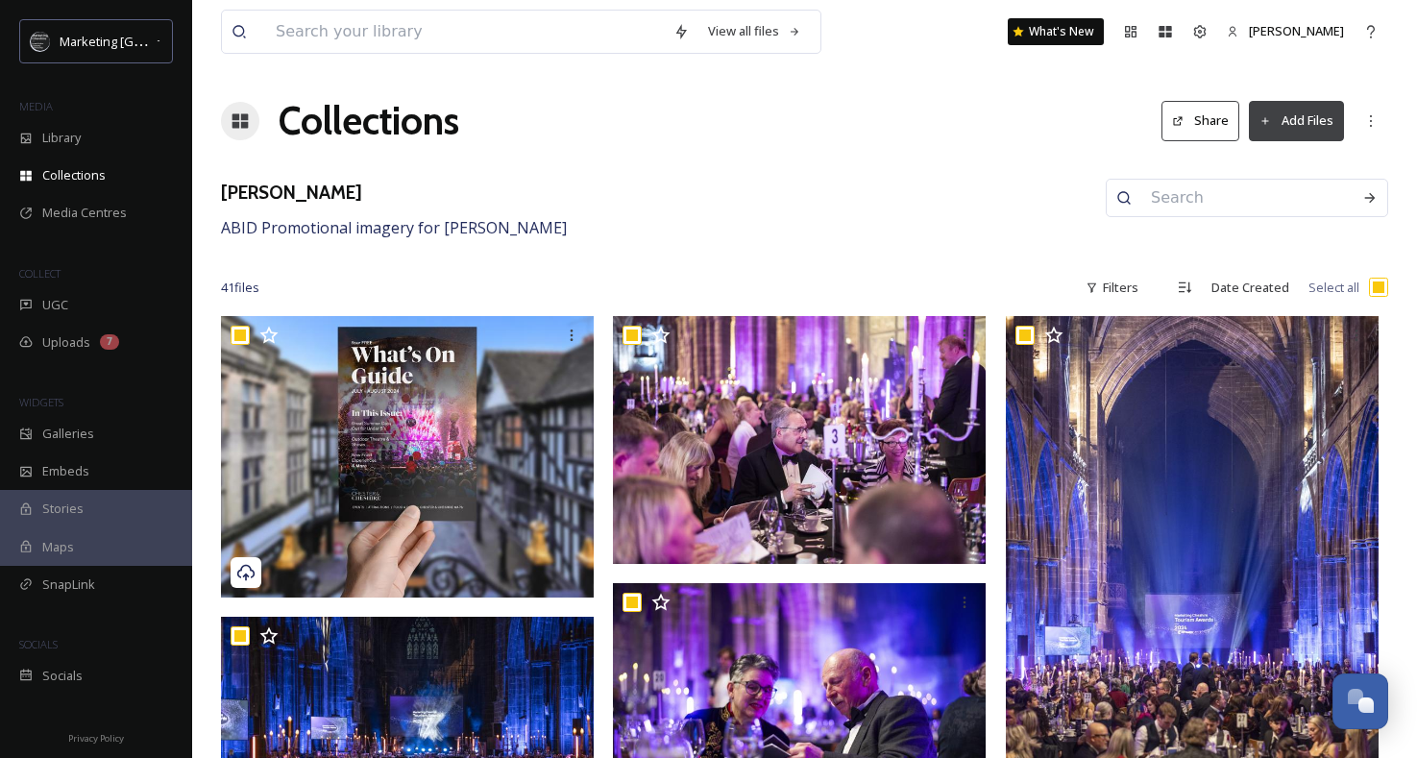
checkbox input "true"
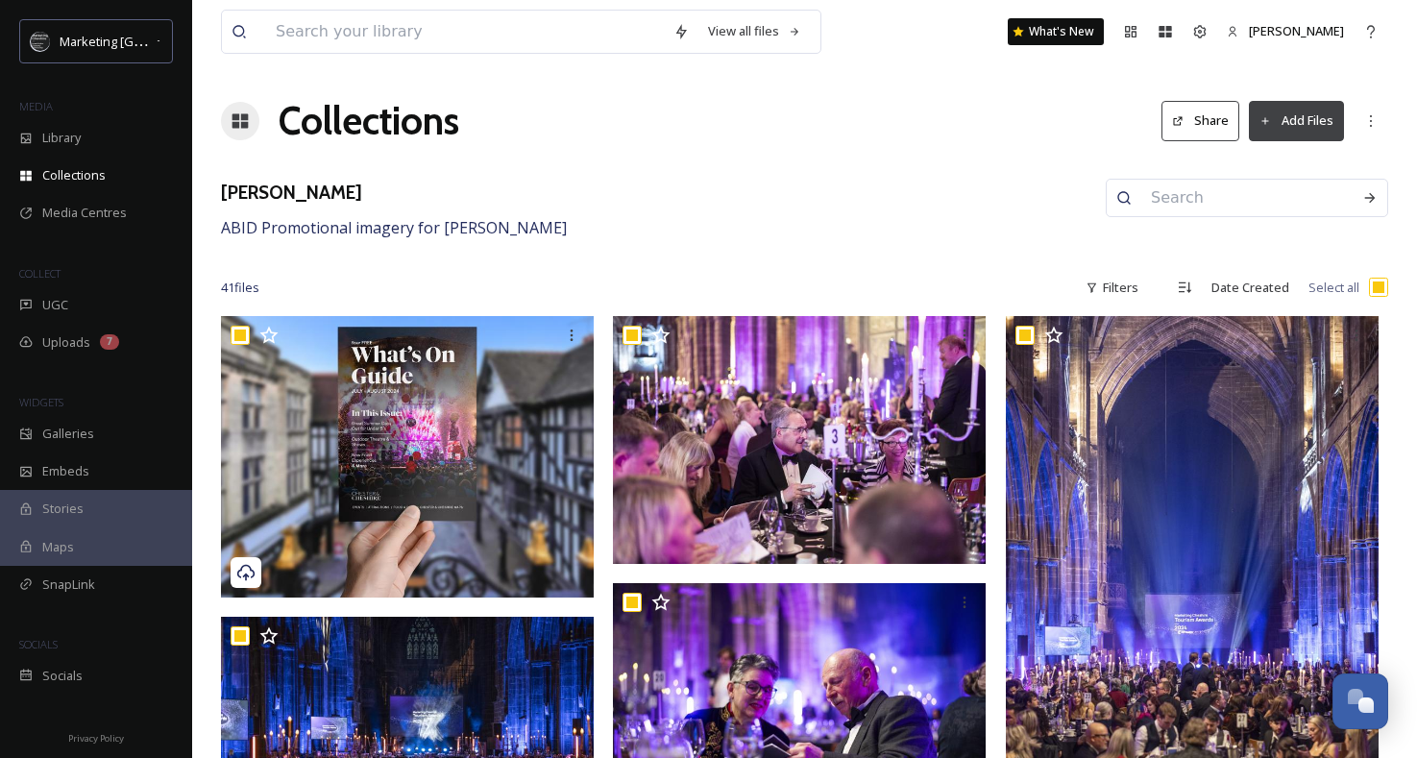
checkbox input "true"
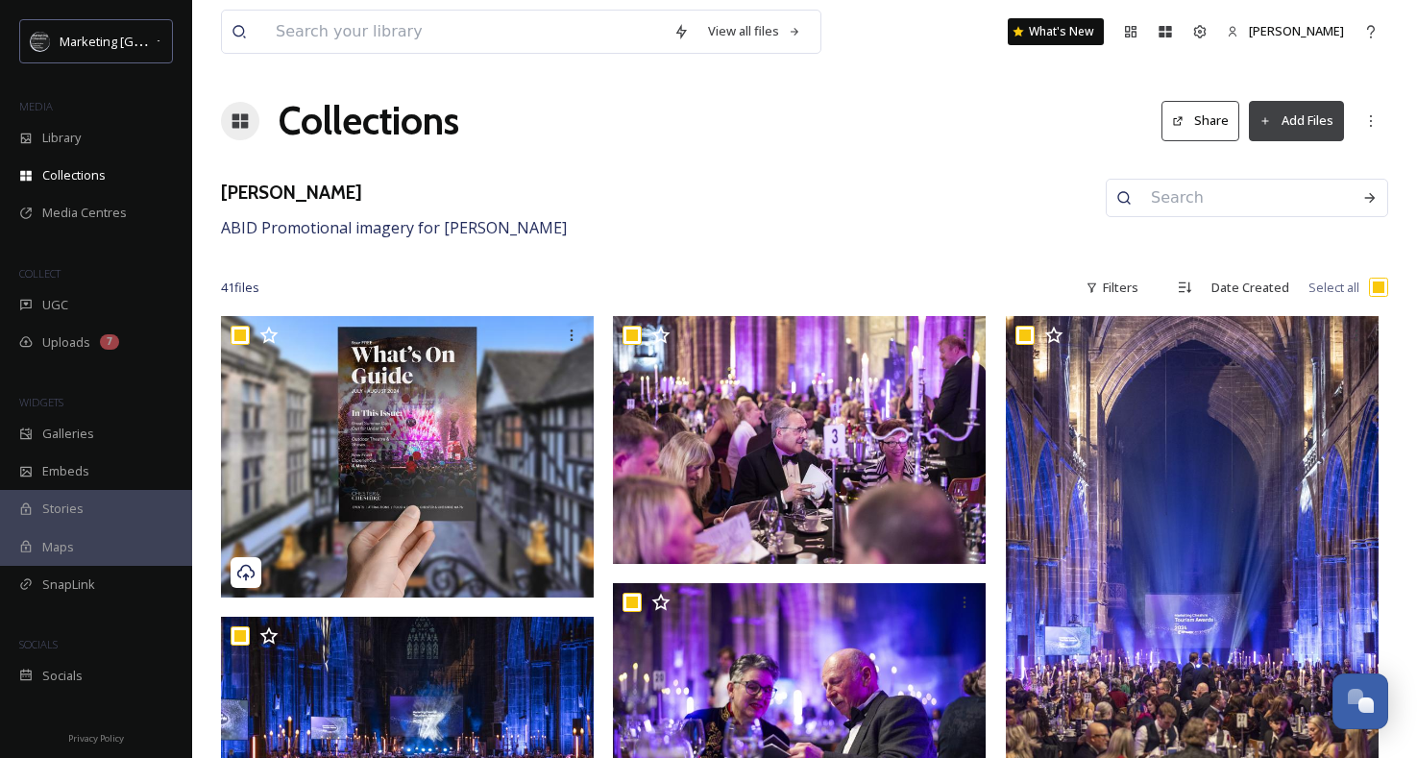
checkbox input "true"
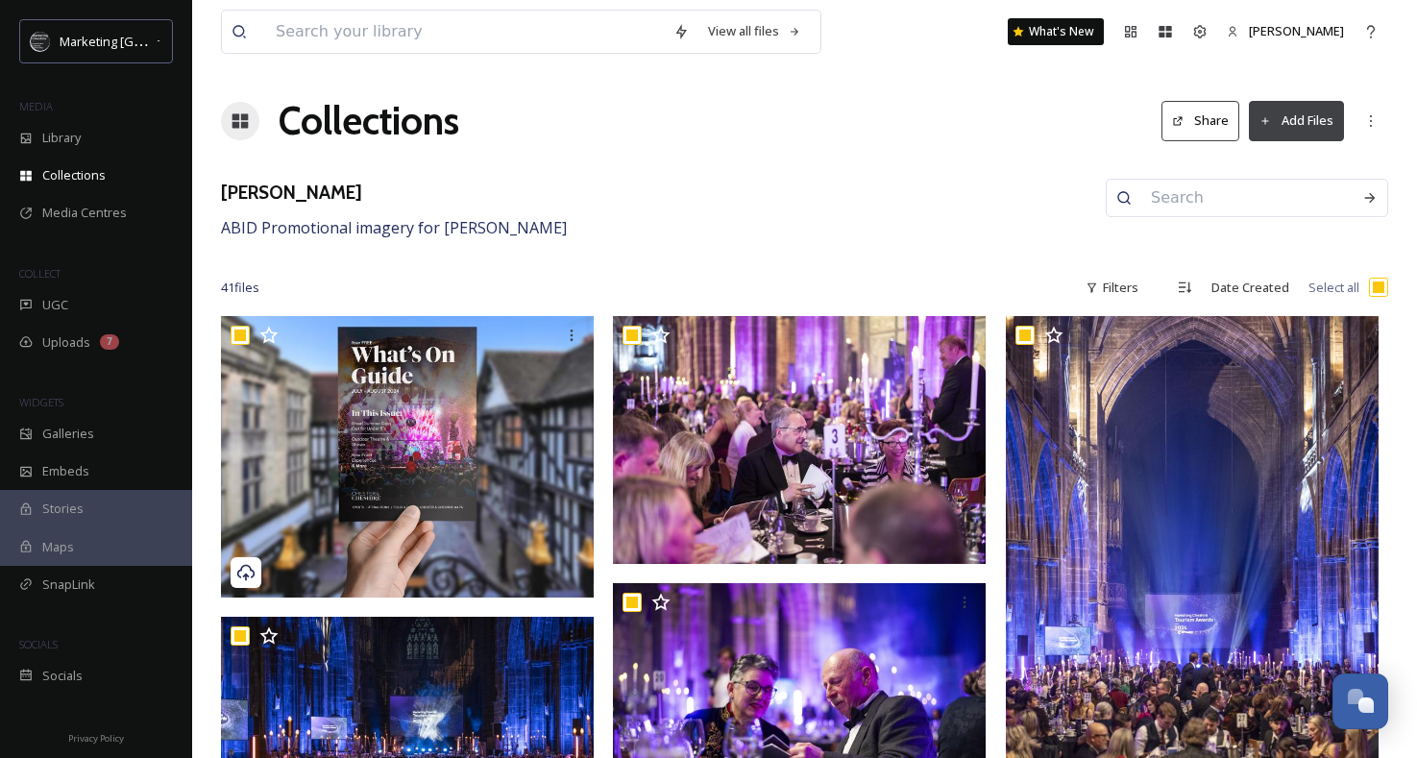
checkbox input "true"
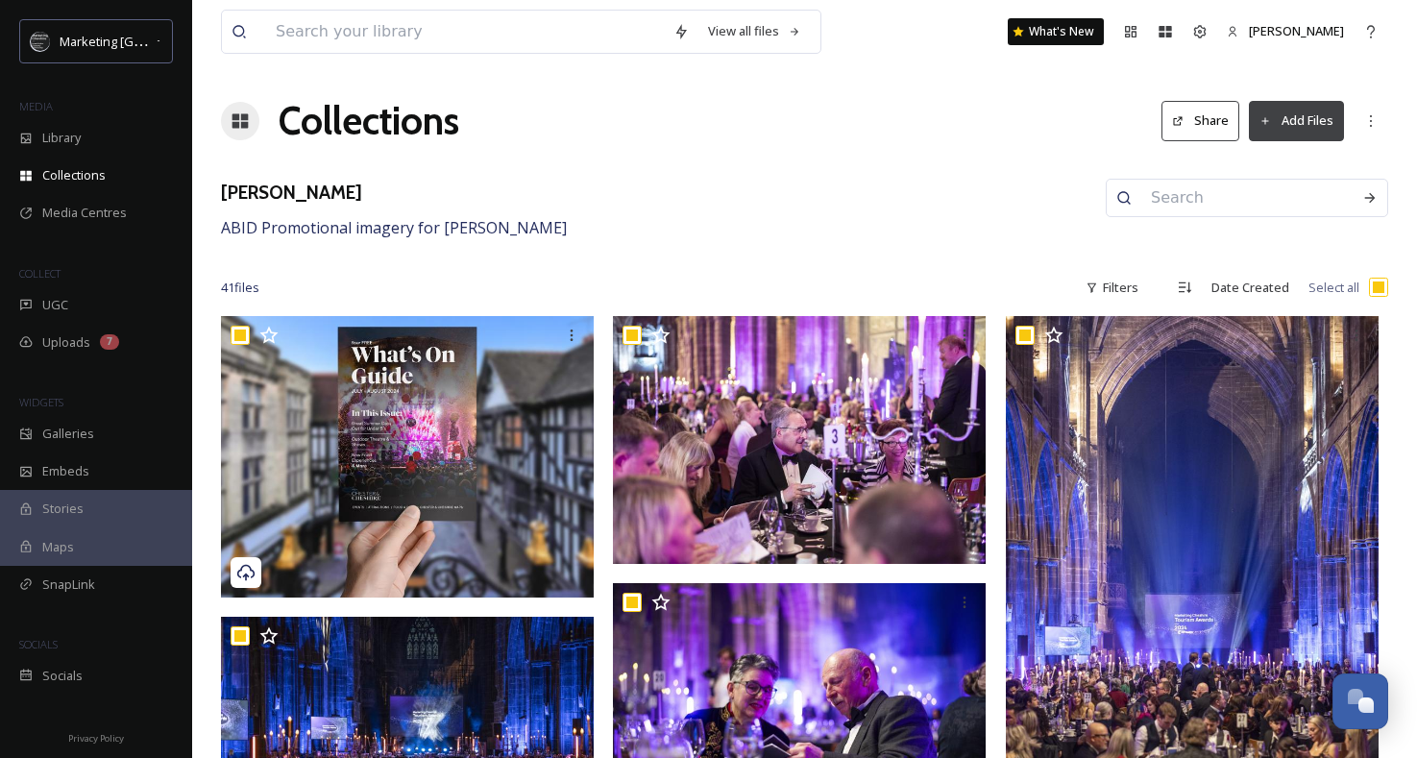
checkbox input "true"
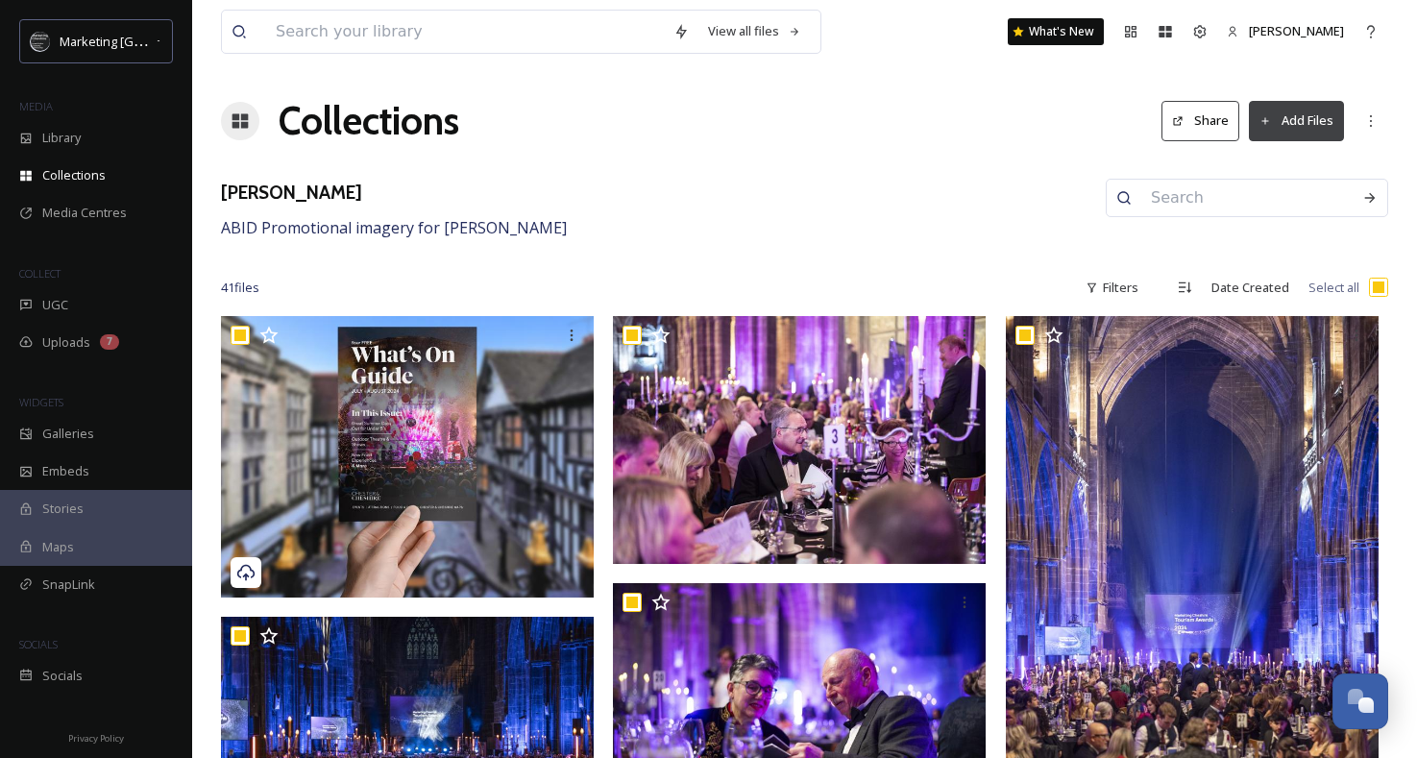
checkbox input "true"
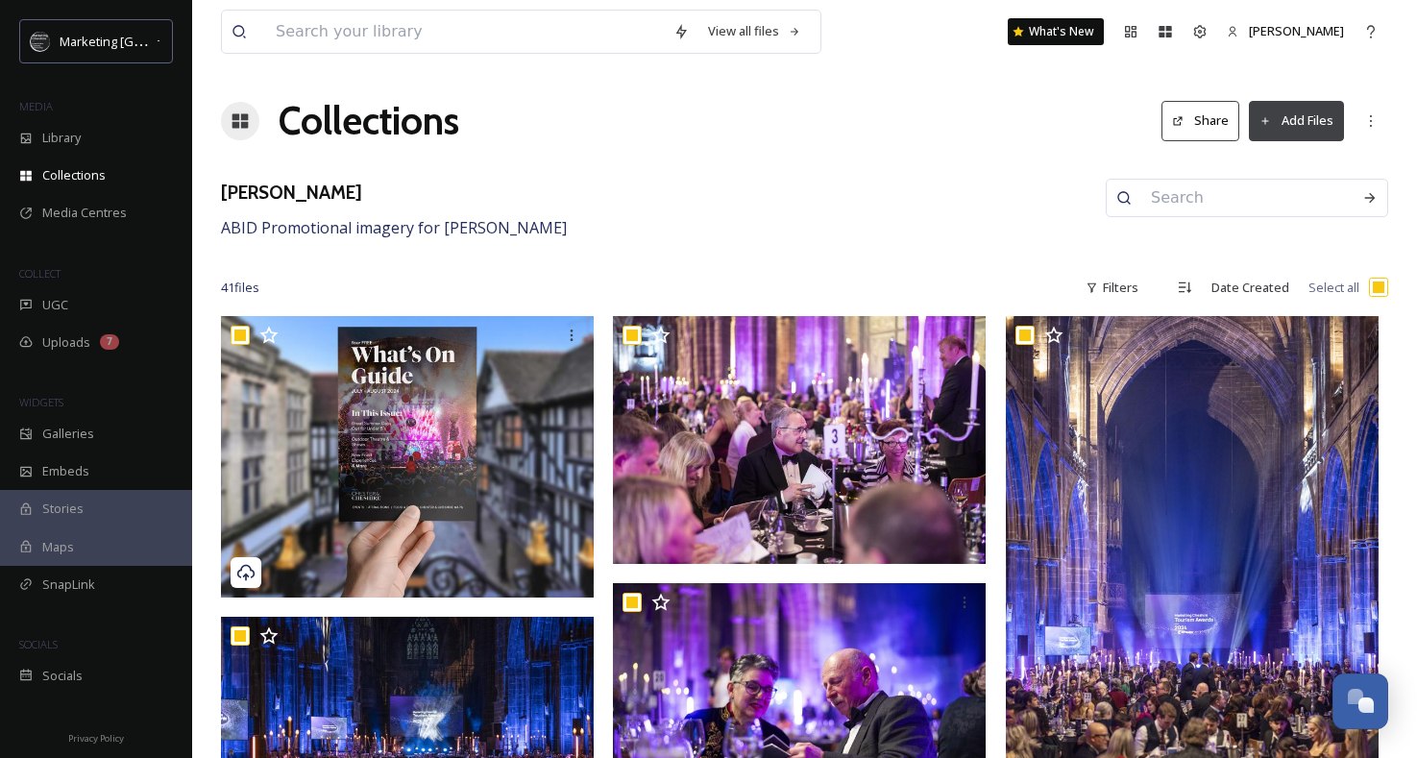
checkbox input "true"
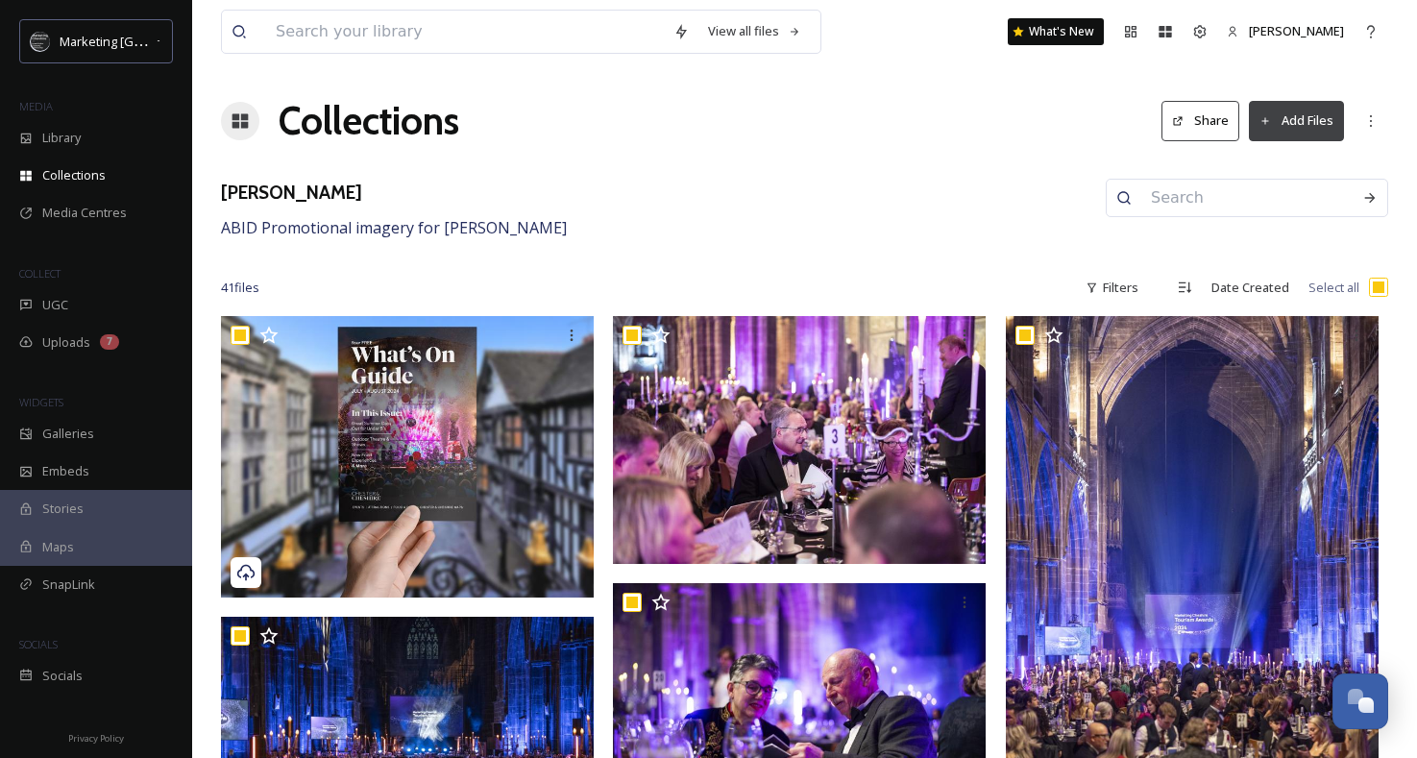
checkbox input "true"
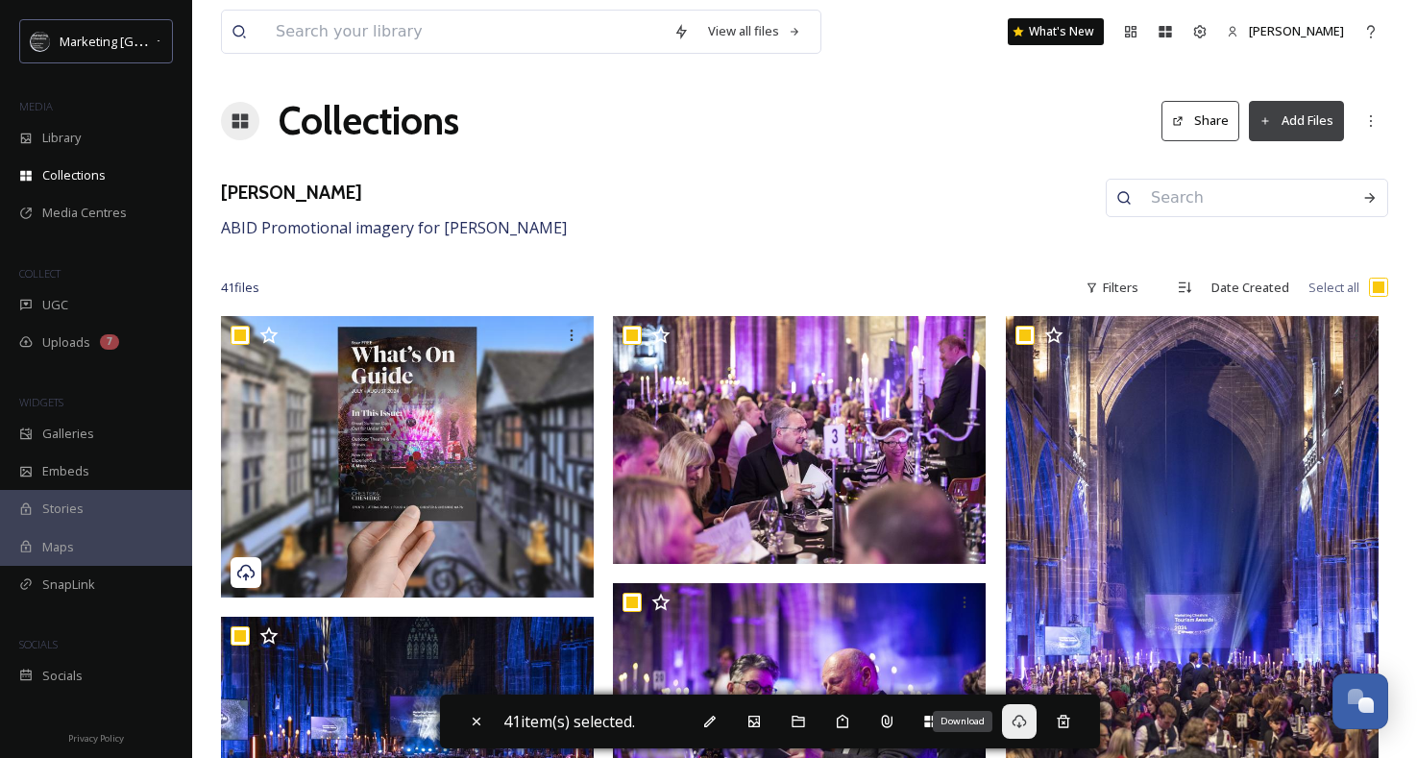
click at [1026, 714] on icon at bounding box center [1019, 721] width 15 height 15
click at [481, 729] on div "Close" at bounding box center [476, 721] width 35 height 35
checkbox input "false"
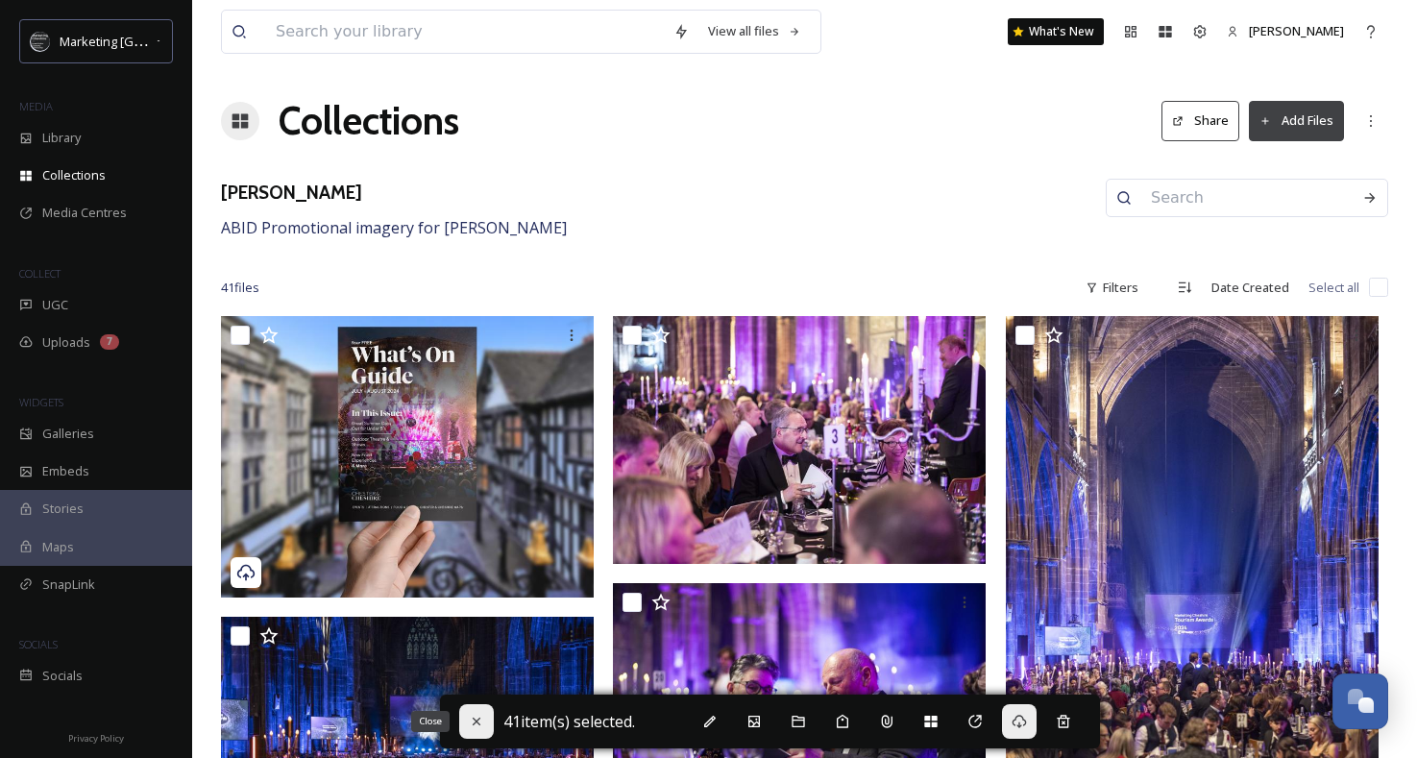
checkbox input "false"
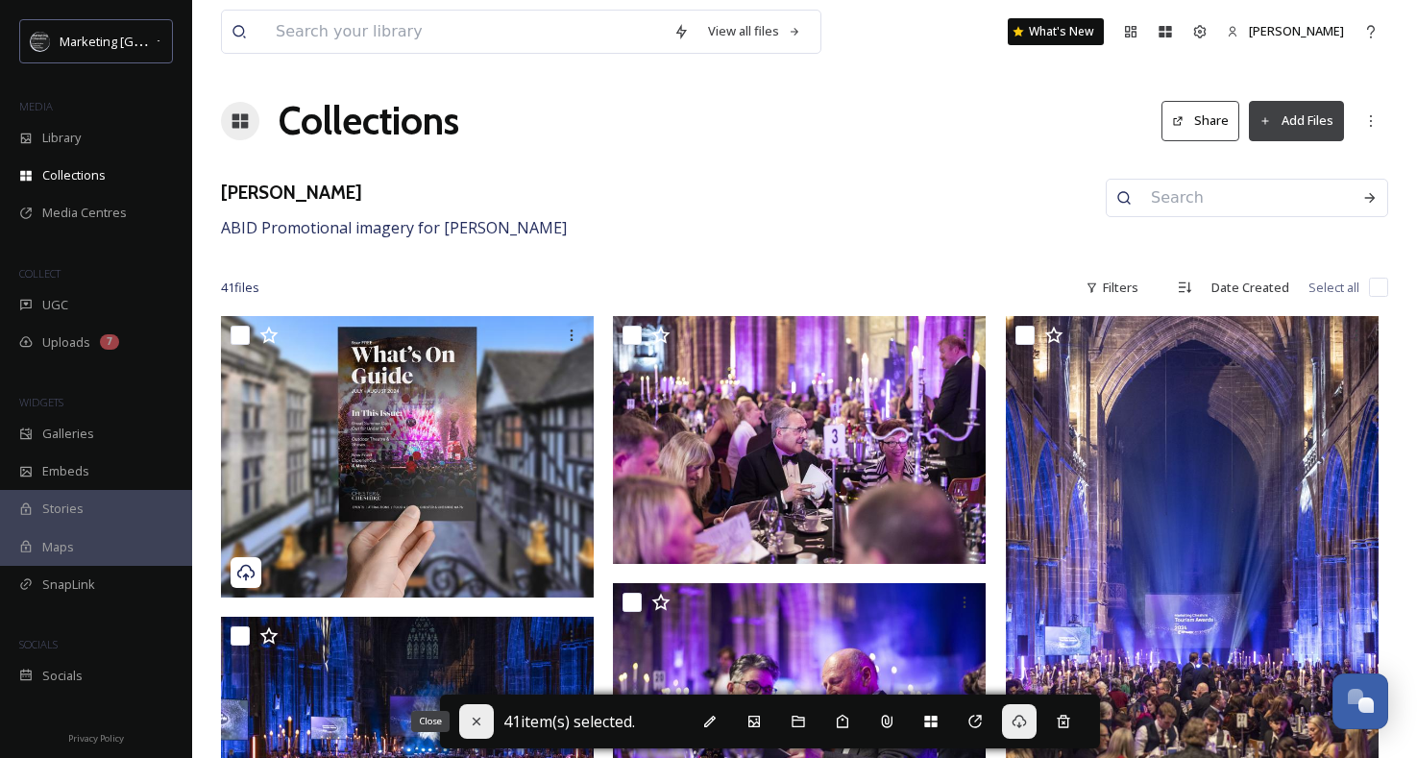
checkbox input "false"
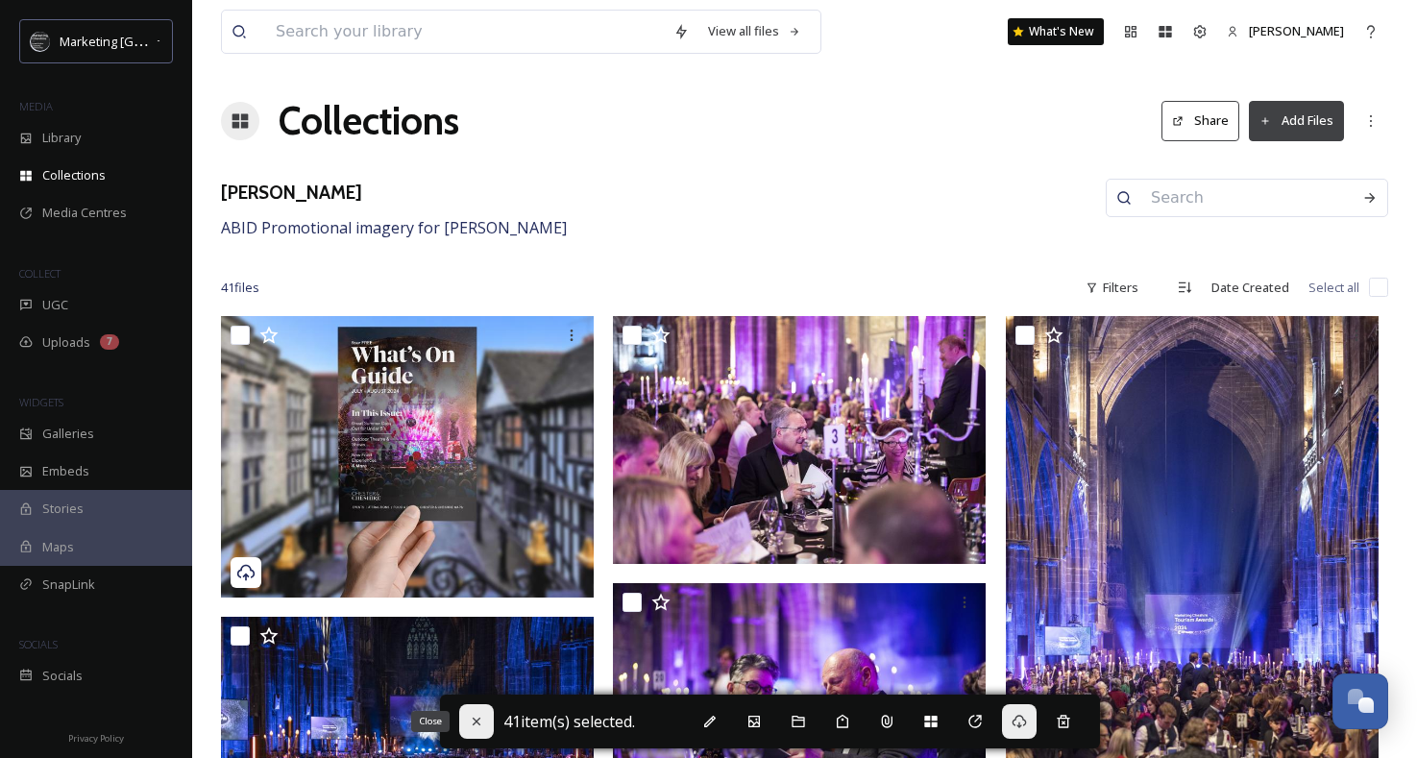
checkbox input "false"
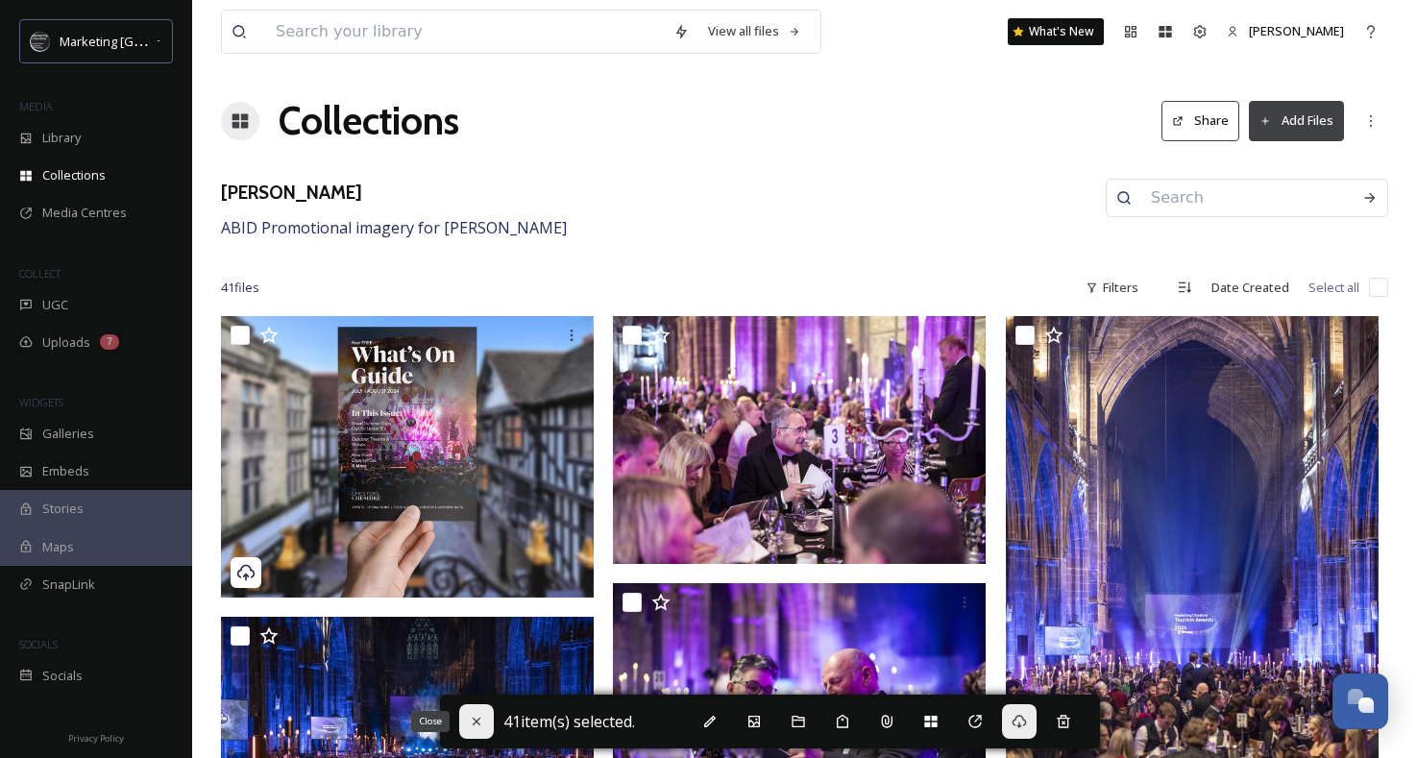
checkbox input "false"
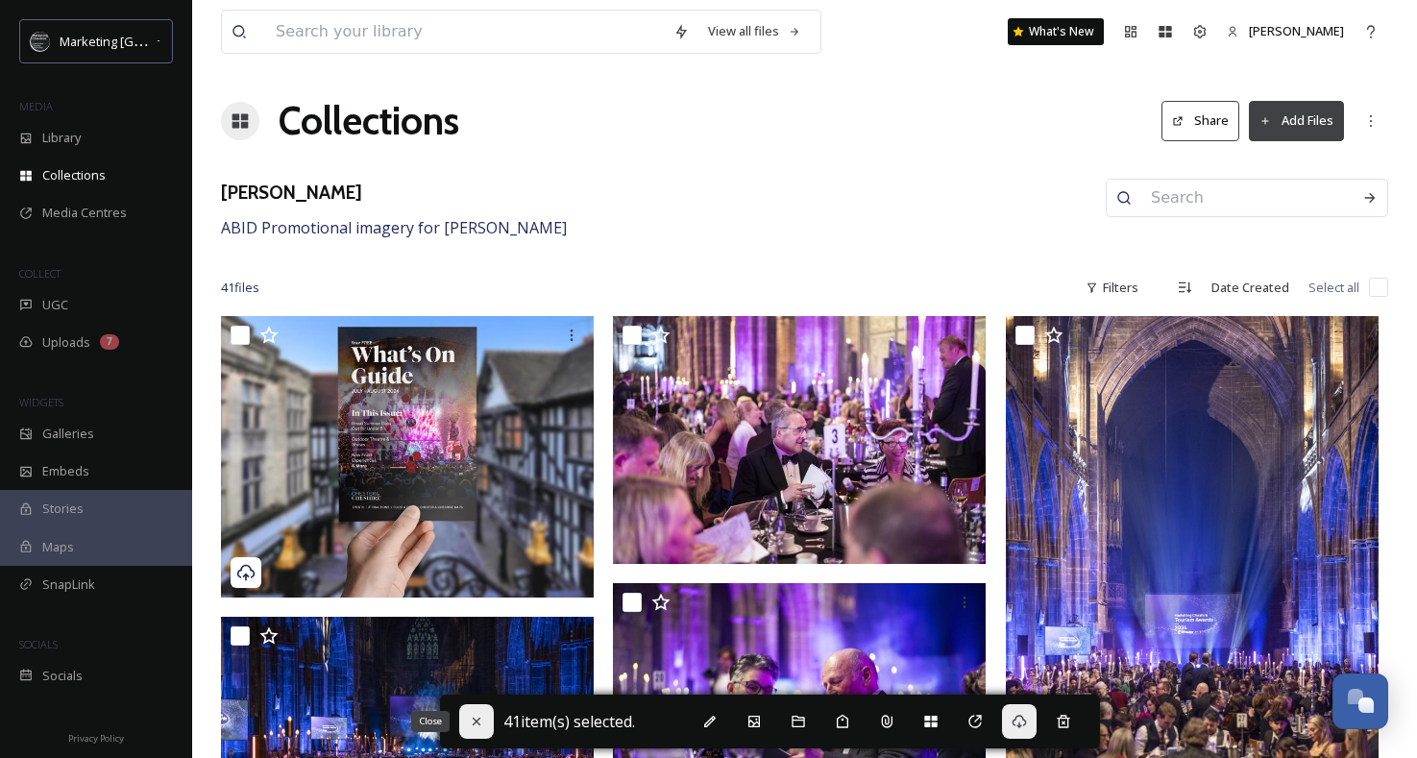
checkbox input "false"
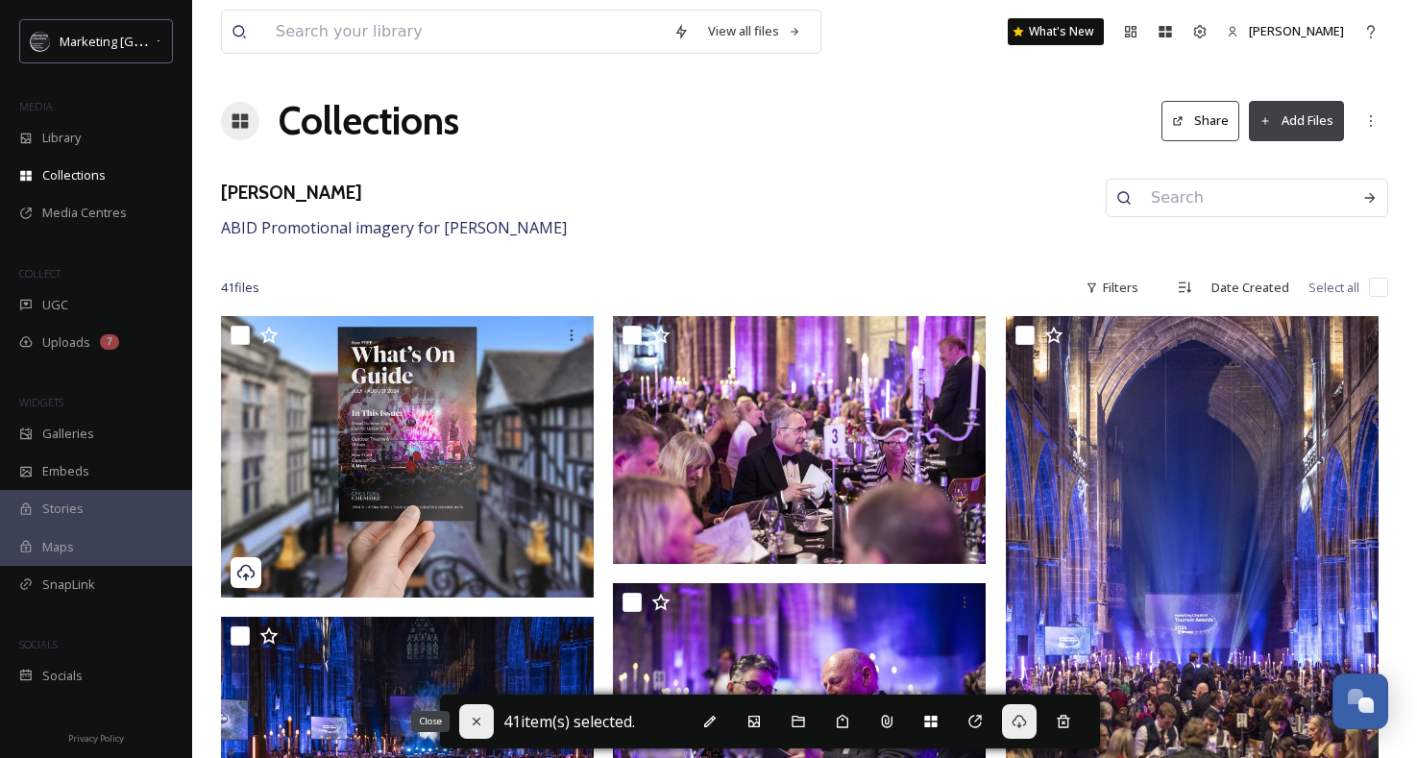
checkbox input "false"
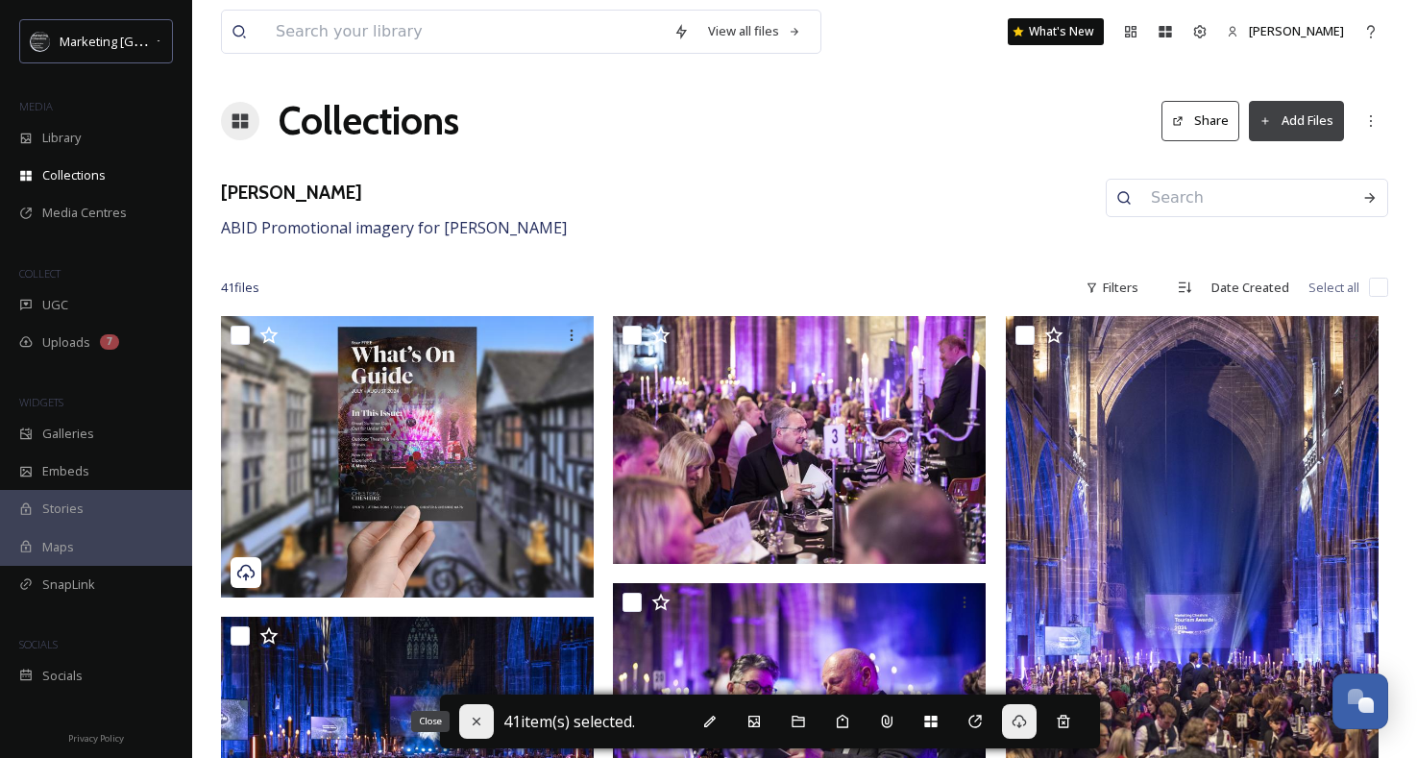
checkbox input "false"
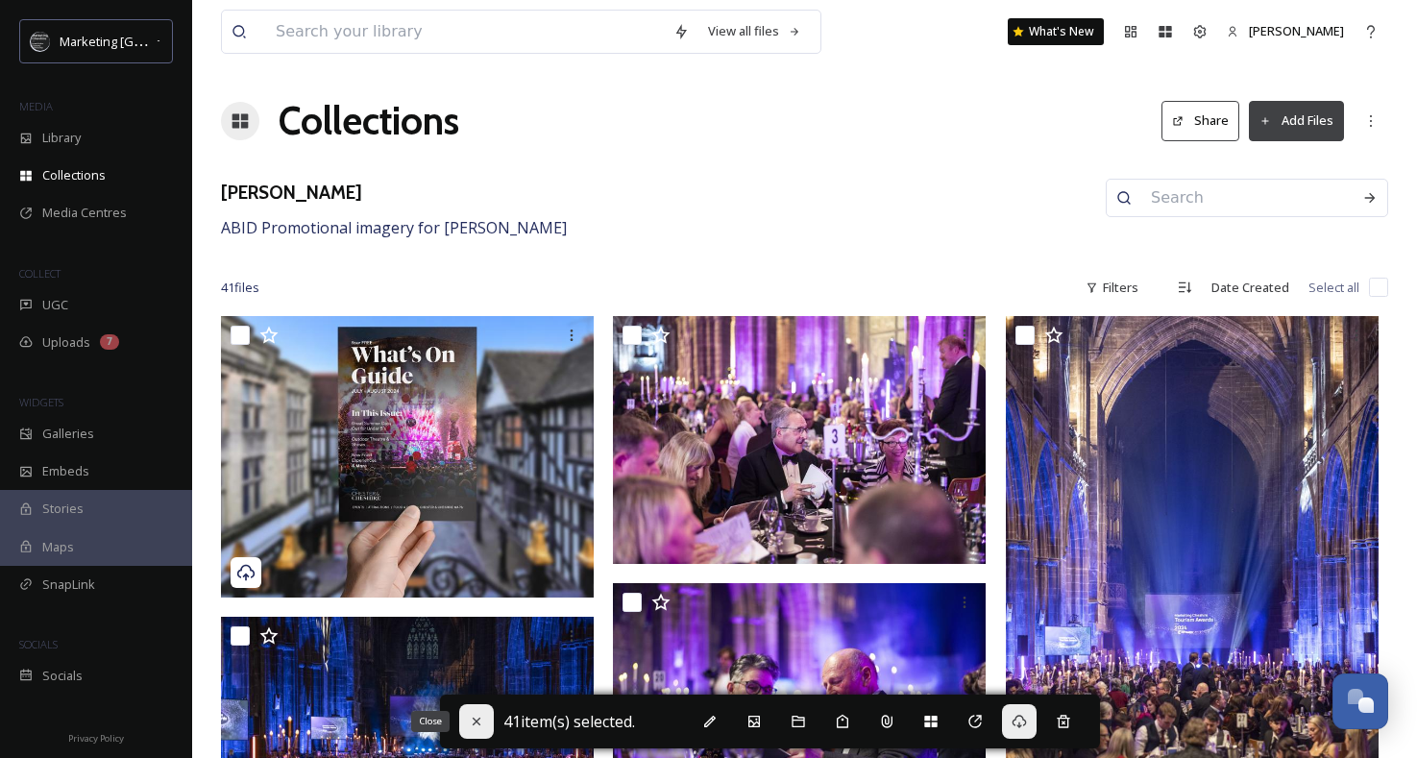
checkbox input "false"
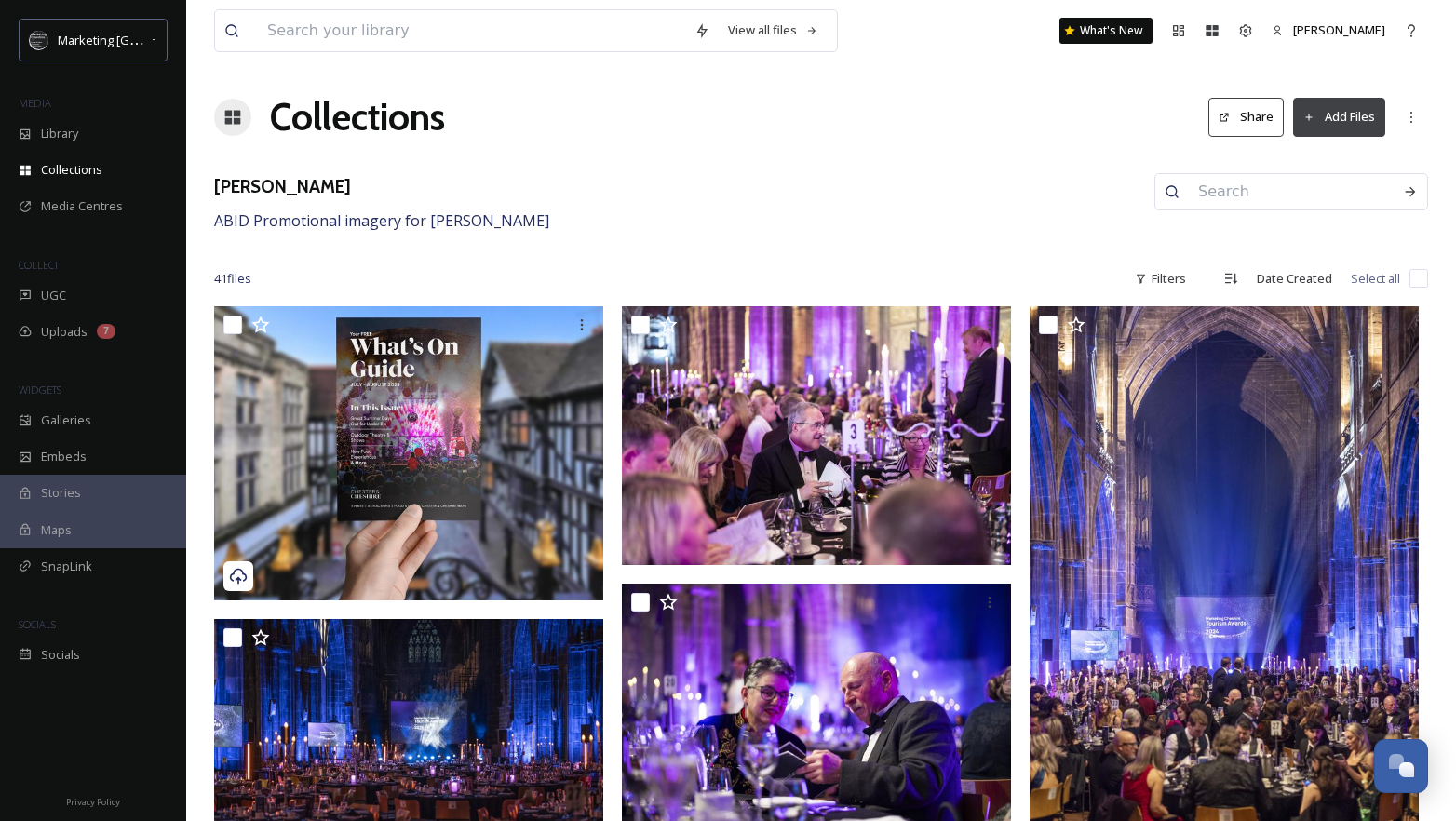
click at [354, 110] on h1 "Collections" at bounding box center [357, 117] width 175 height 56
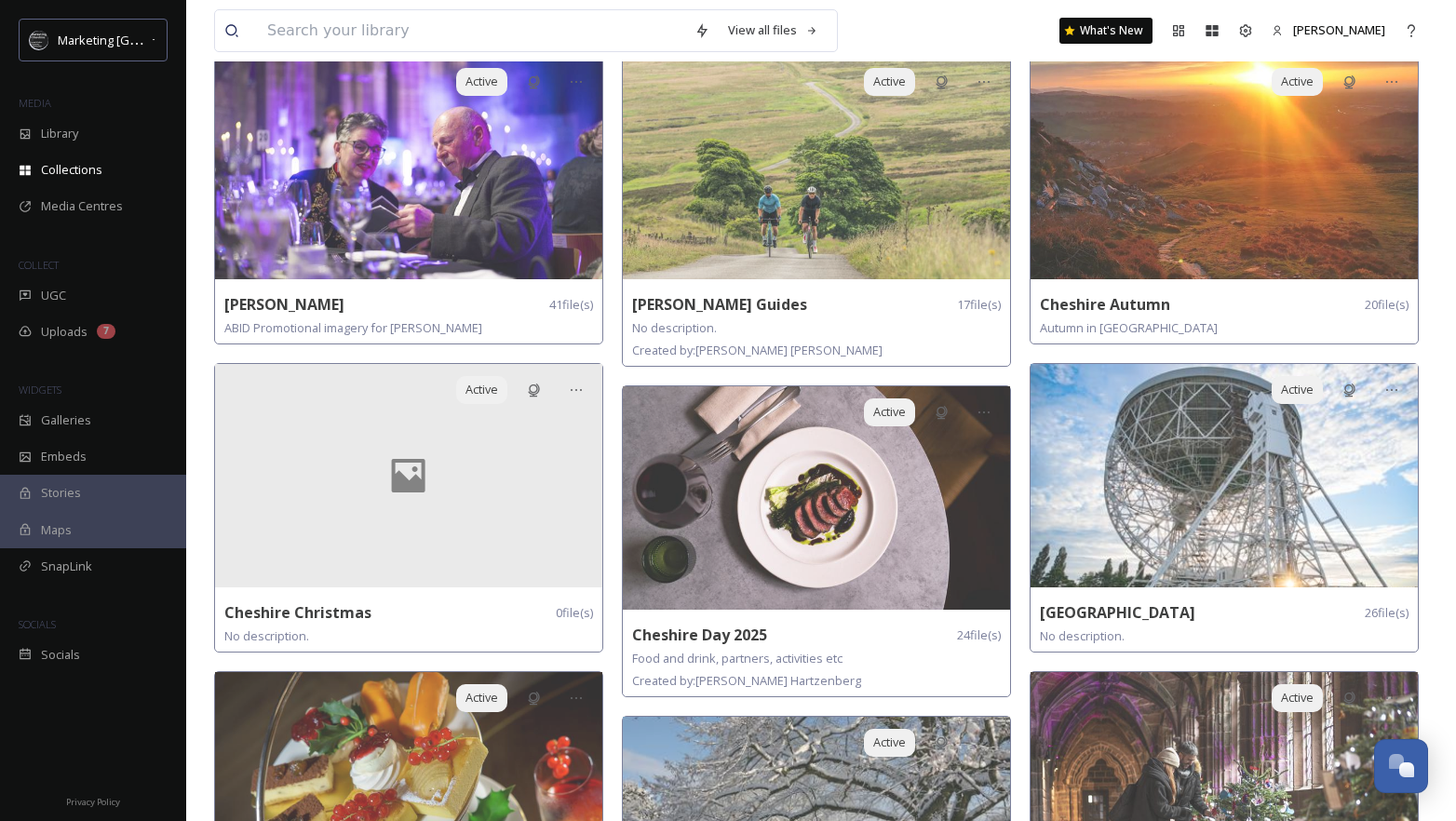
scroll to position [43, 0]
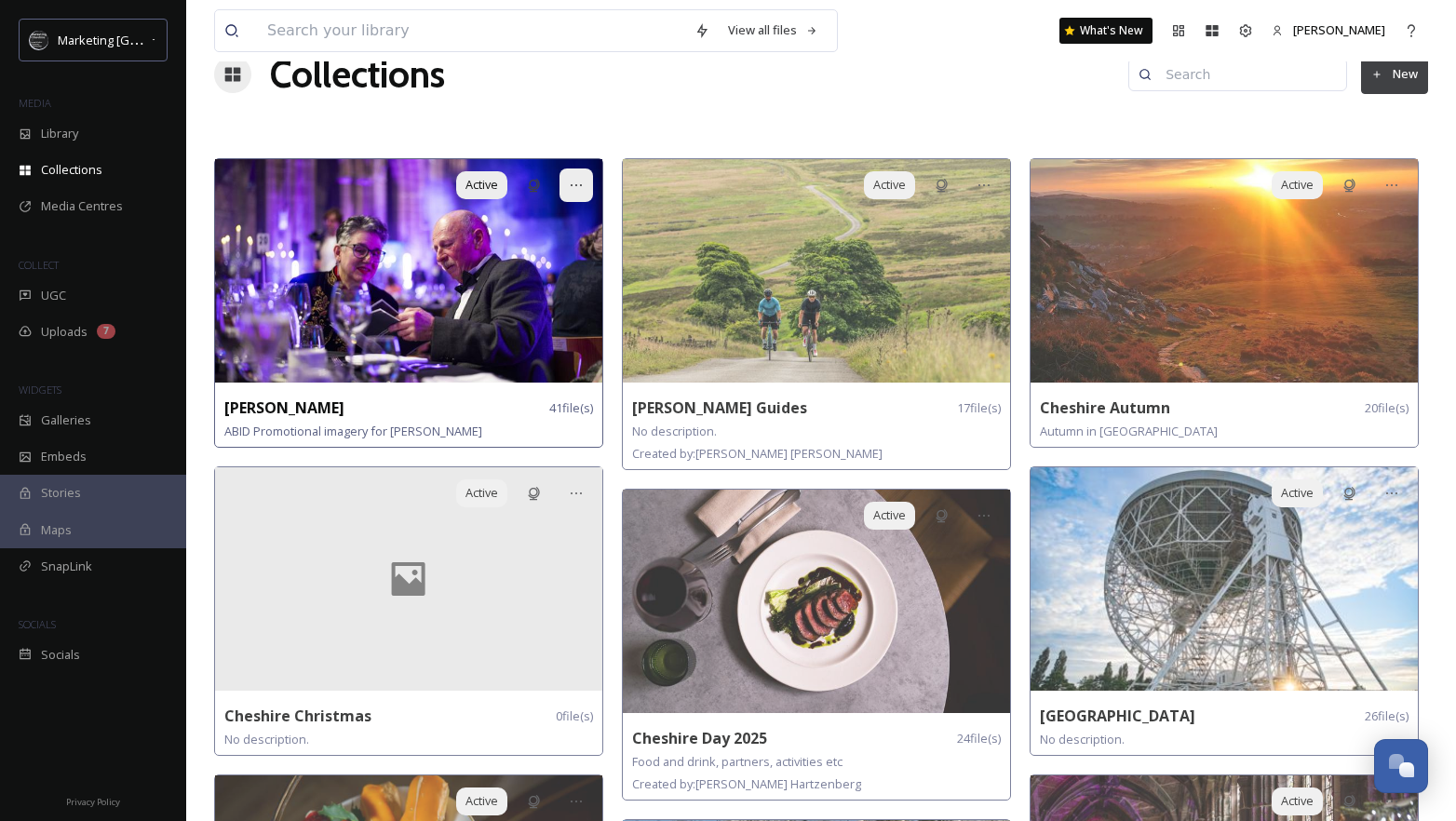
click at [579, 185] on icon at bounding box center [575, 184] width 15 height 15
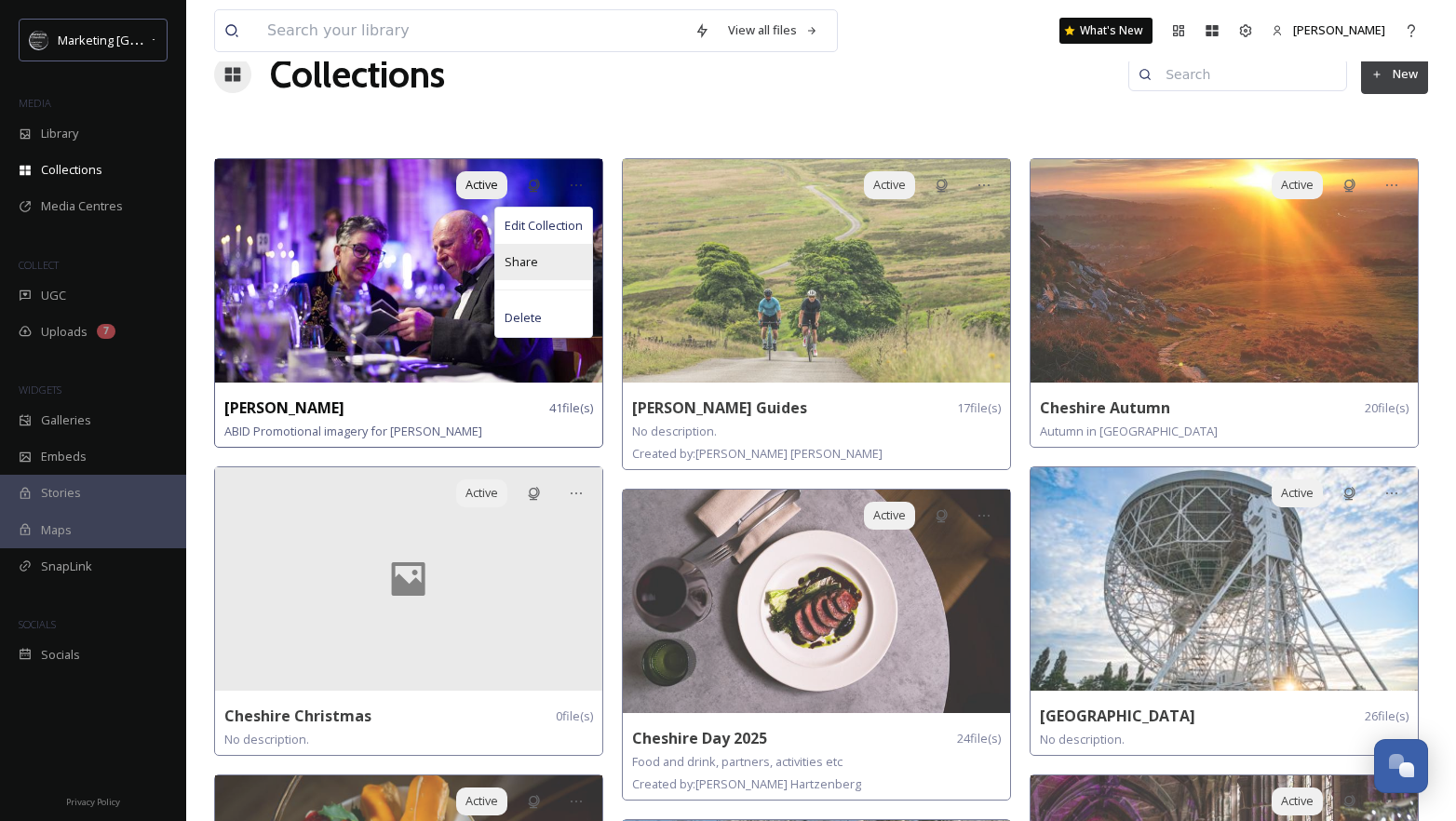
click at [557, 267] on div "Share" at bounding box center [543, 262] width 97 height 36
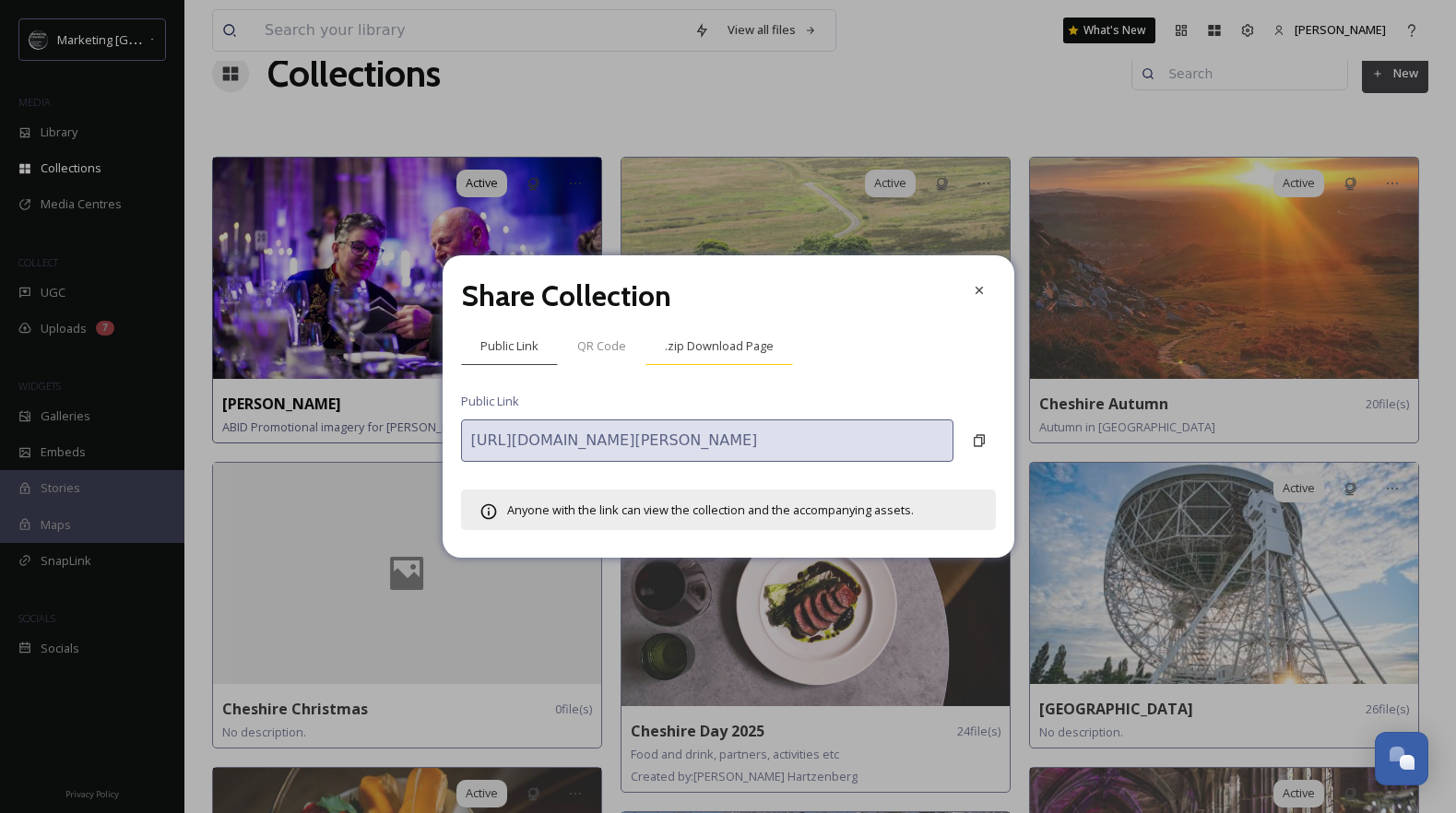
click at [725, 354] on span ".zip Download Page" at bounding box center [719, 347] width 108 height 17
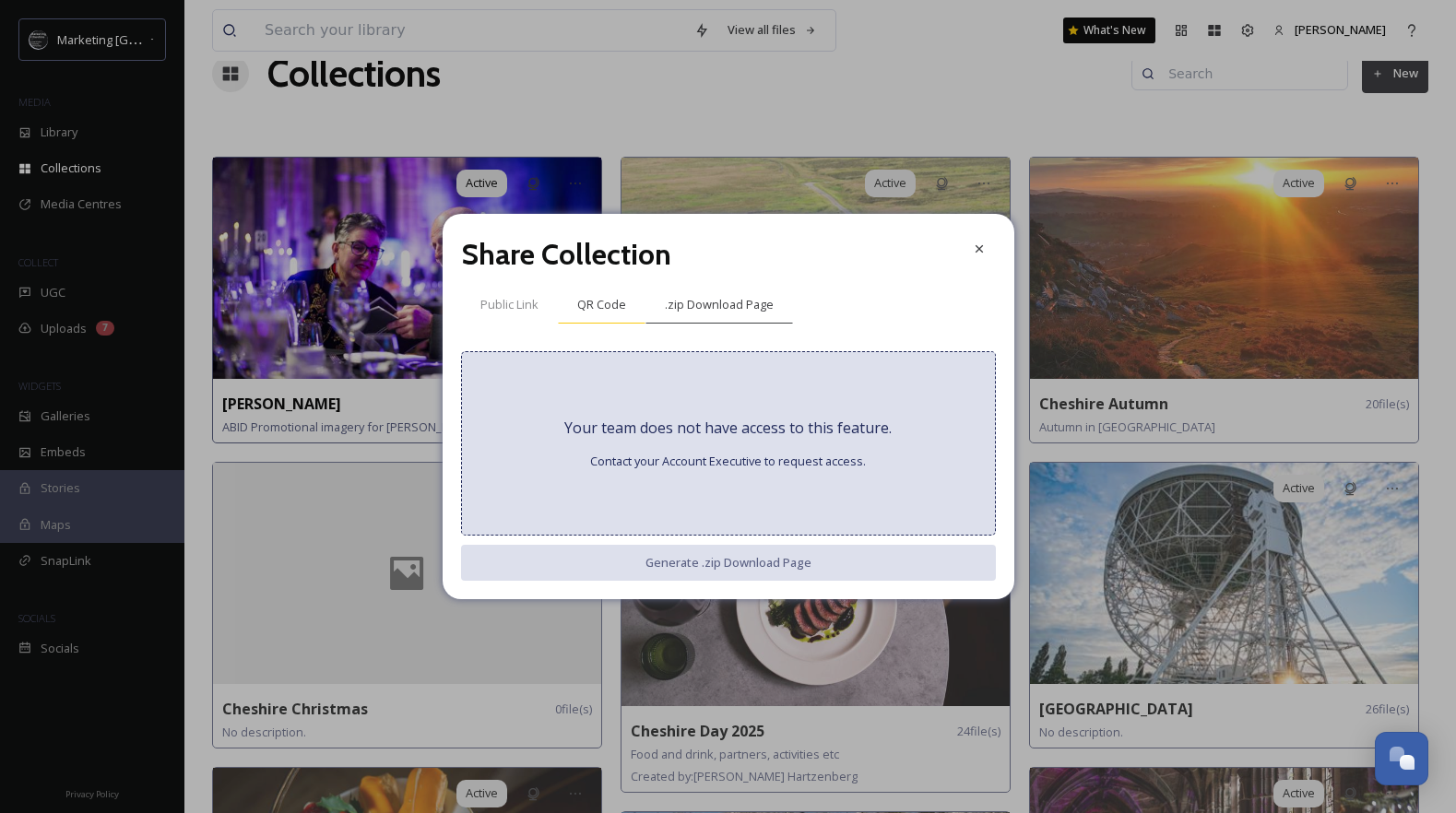
click at [621, 303] on span "QR Code" at bounding box center [601, 304] width 49 height 17
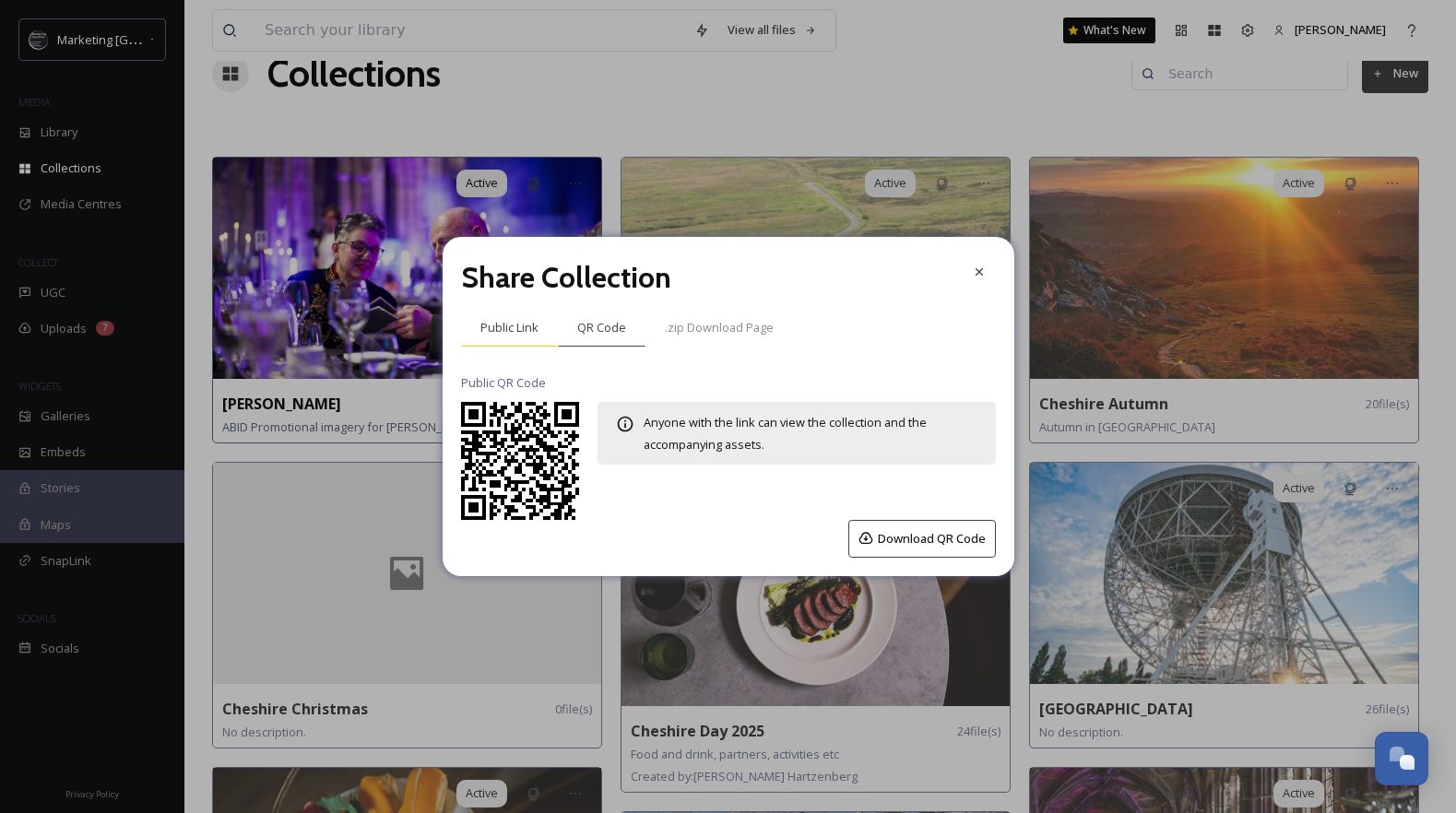
click at [500, 323] on span "Public Link" at bounding box center [510, 327] width 59 height 17
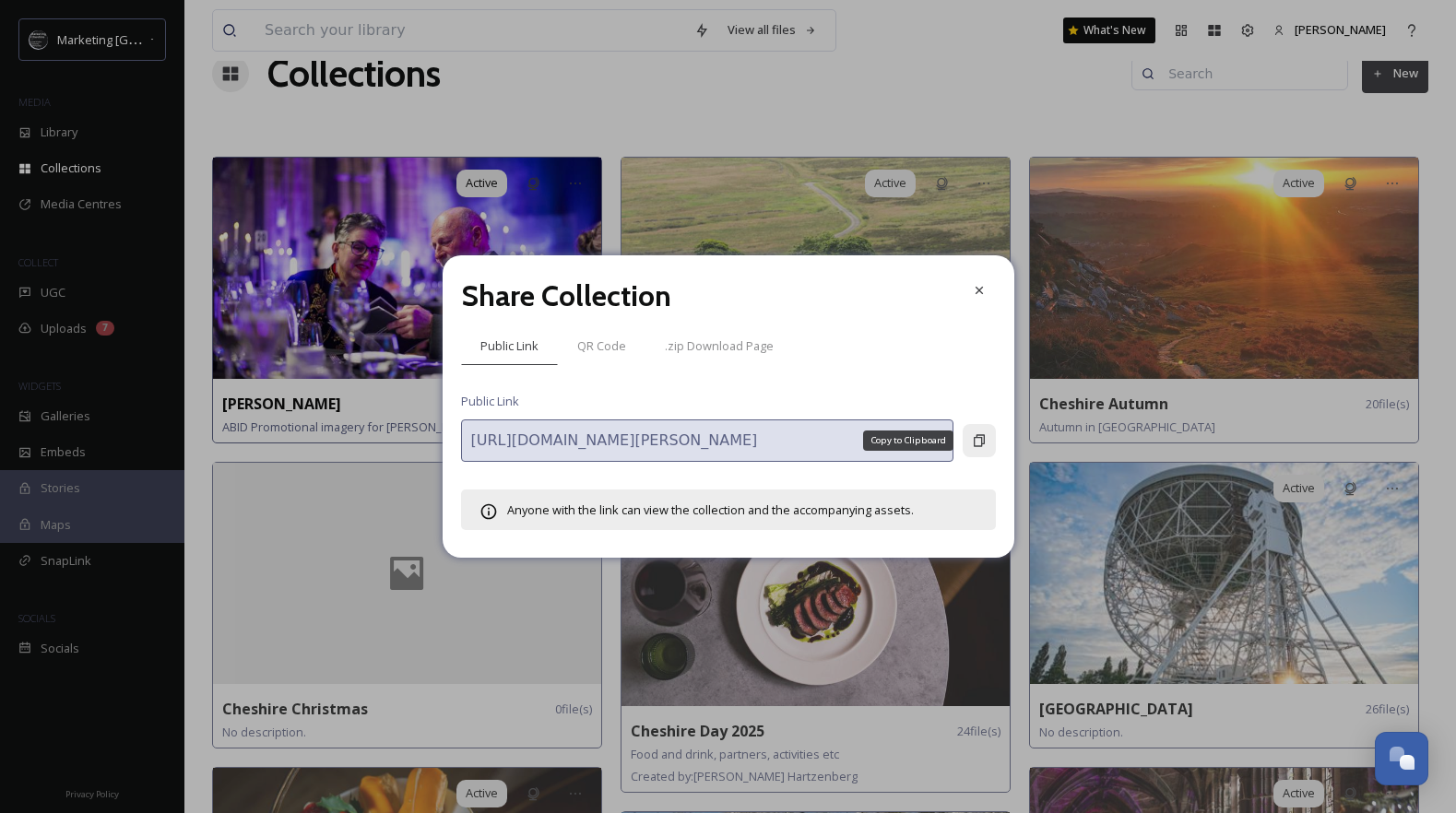
click at [986, 441] on icon at bounding box center [979, 441] width 14 height 14
click at [984, 294] on icon at bounding box center [979, 290] width 14 height 14
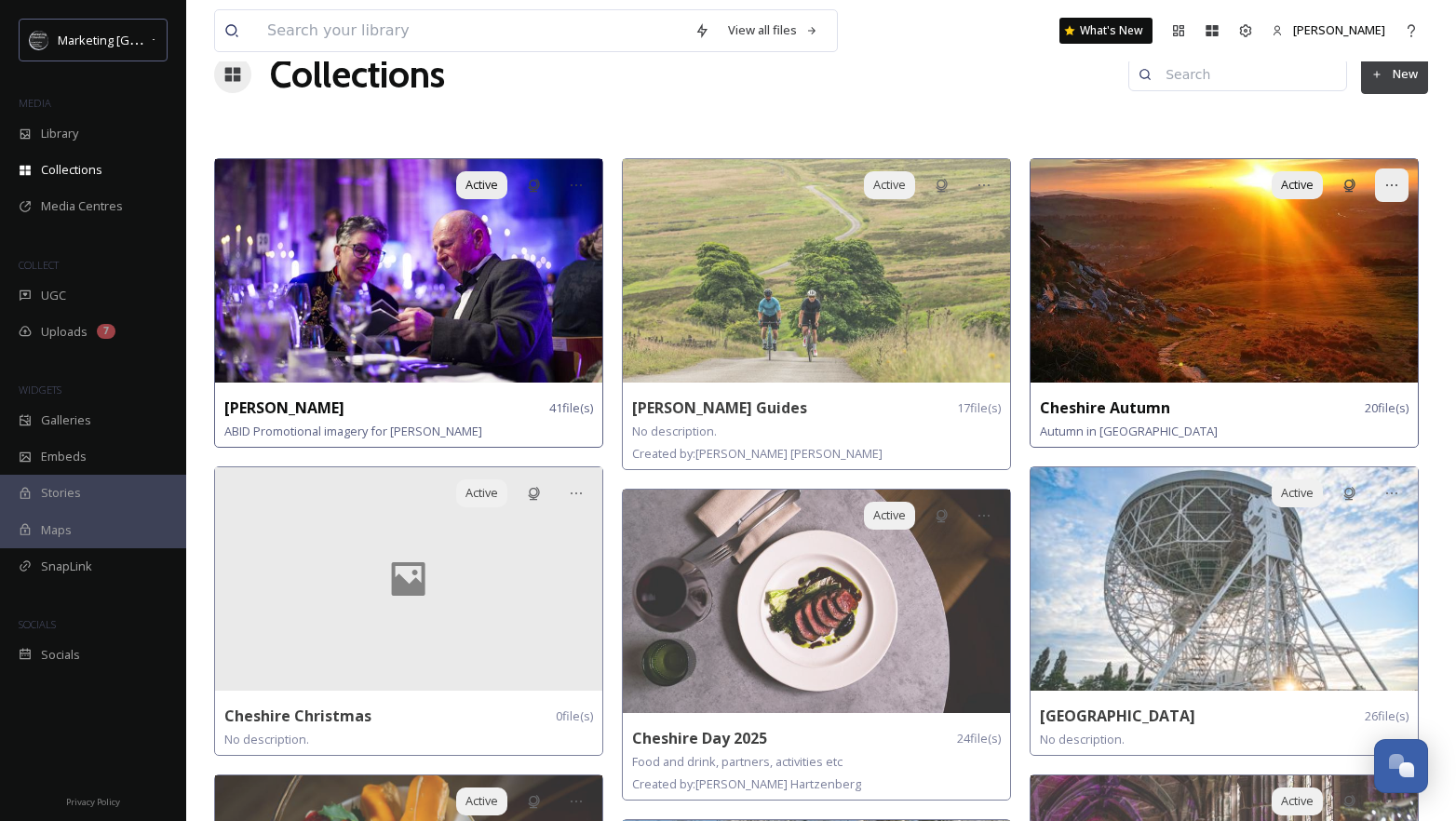
click at [1381, 184] on div at bounding box center [1391, 185] width 34 height 34
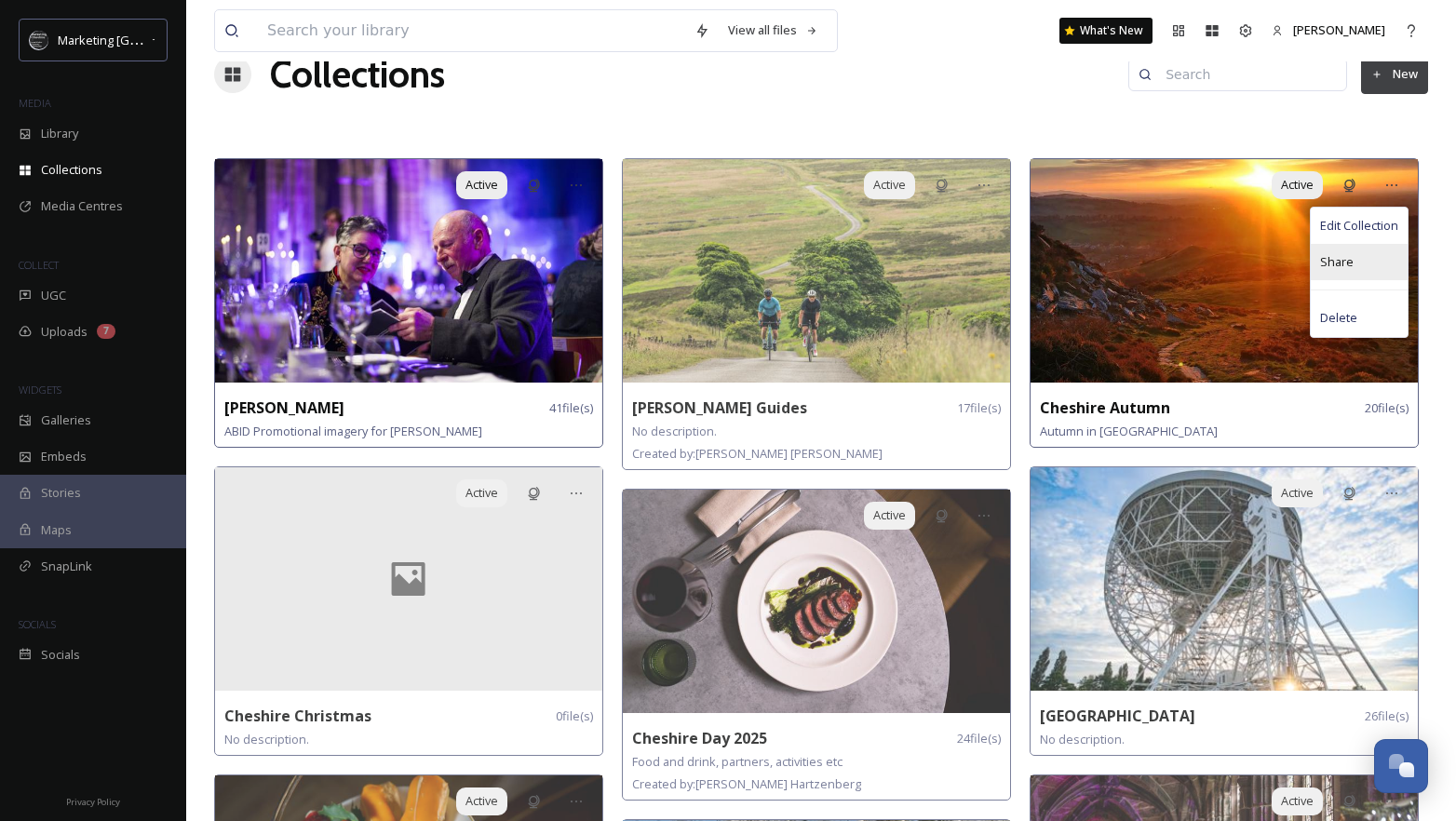
click at [1346, 264] on span "Share" at bounding box center [1336, 262] width 34 height 17
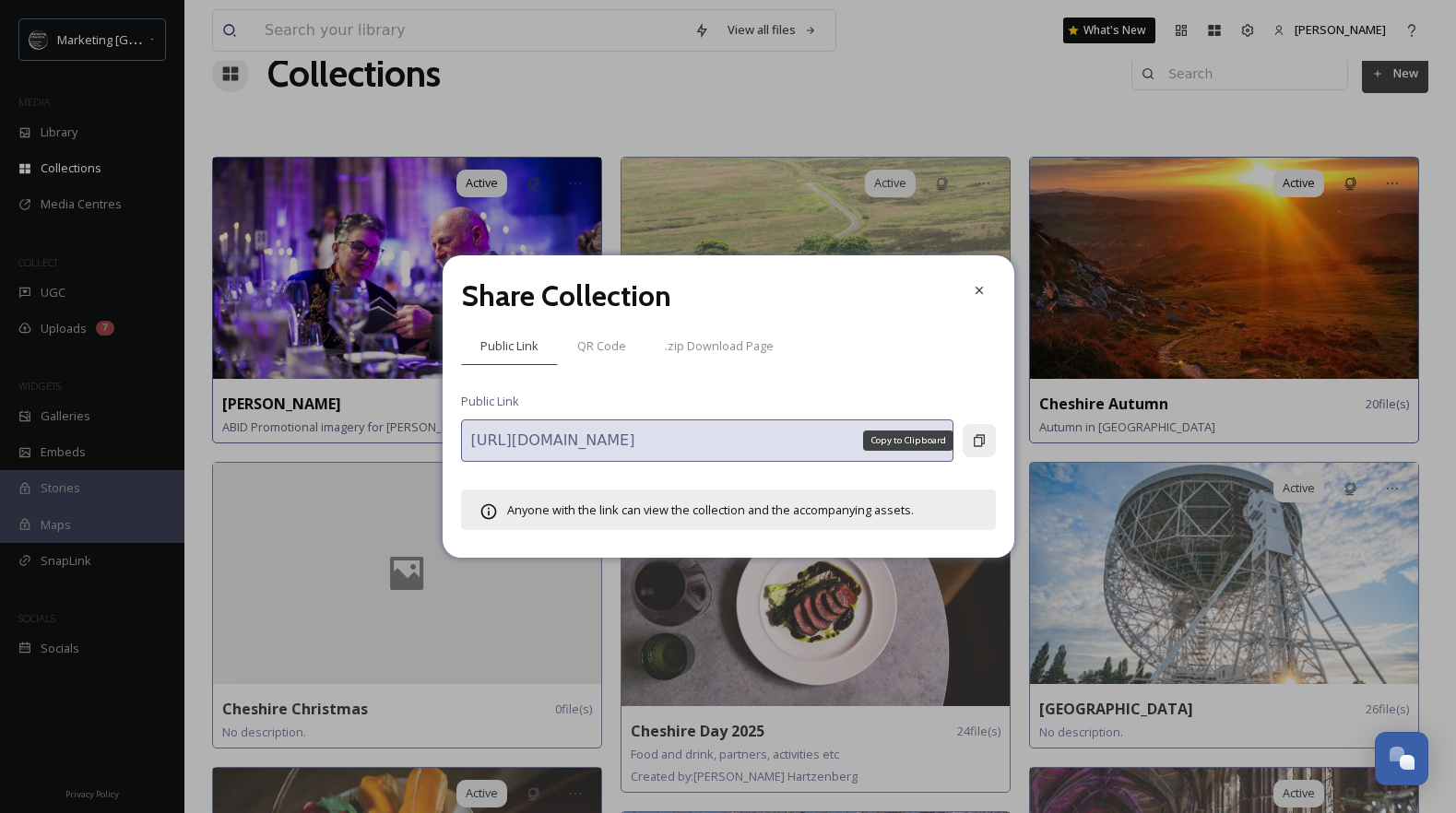
click at [982, 434] on icon at bounding box center [979, 441] width 14 height 14
click at [978, 289] on icon at bounding box center [979, 290] width 14 height 14
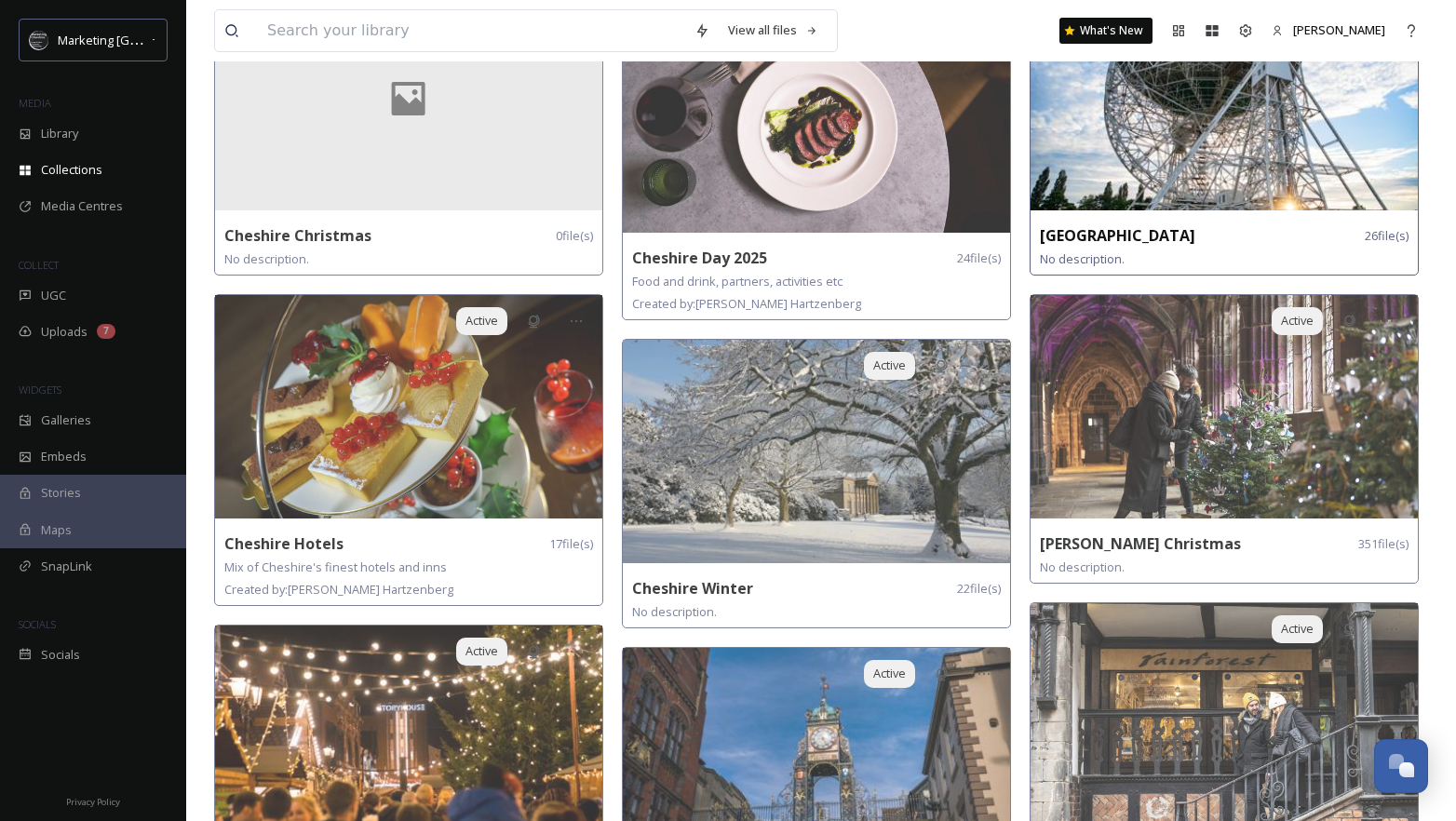
scroll to position [679, 0]
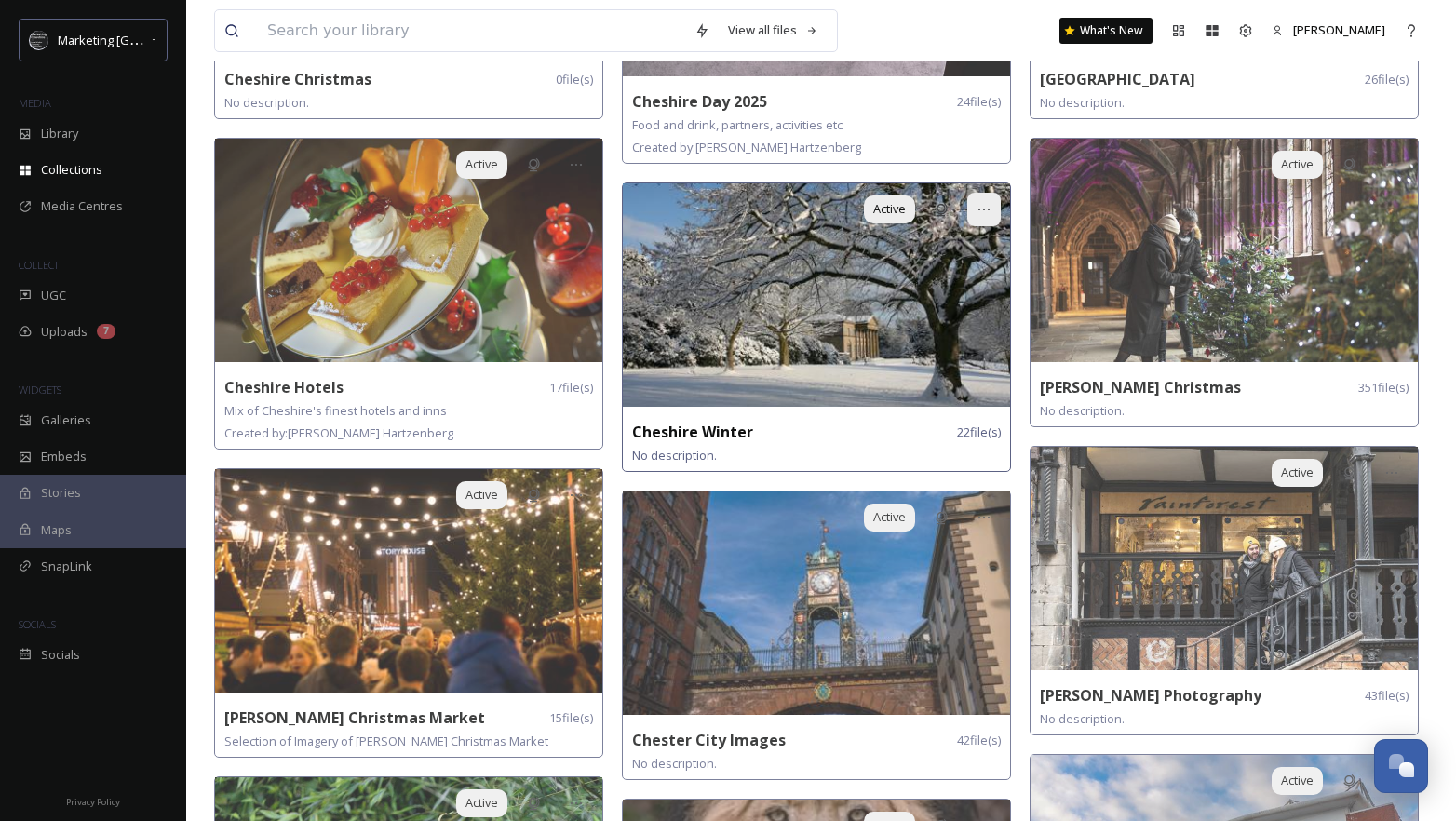
click at [985, 212] on icon at bounding box center [983, 208] width 15 height 15
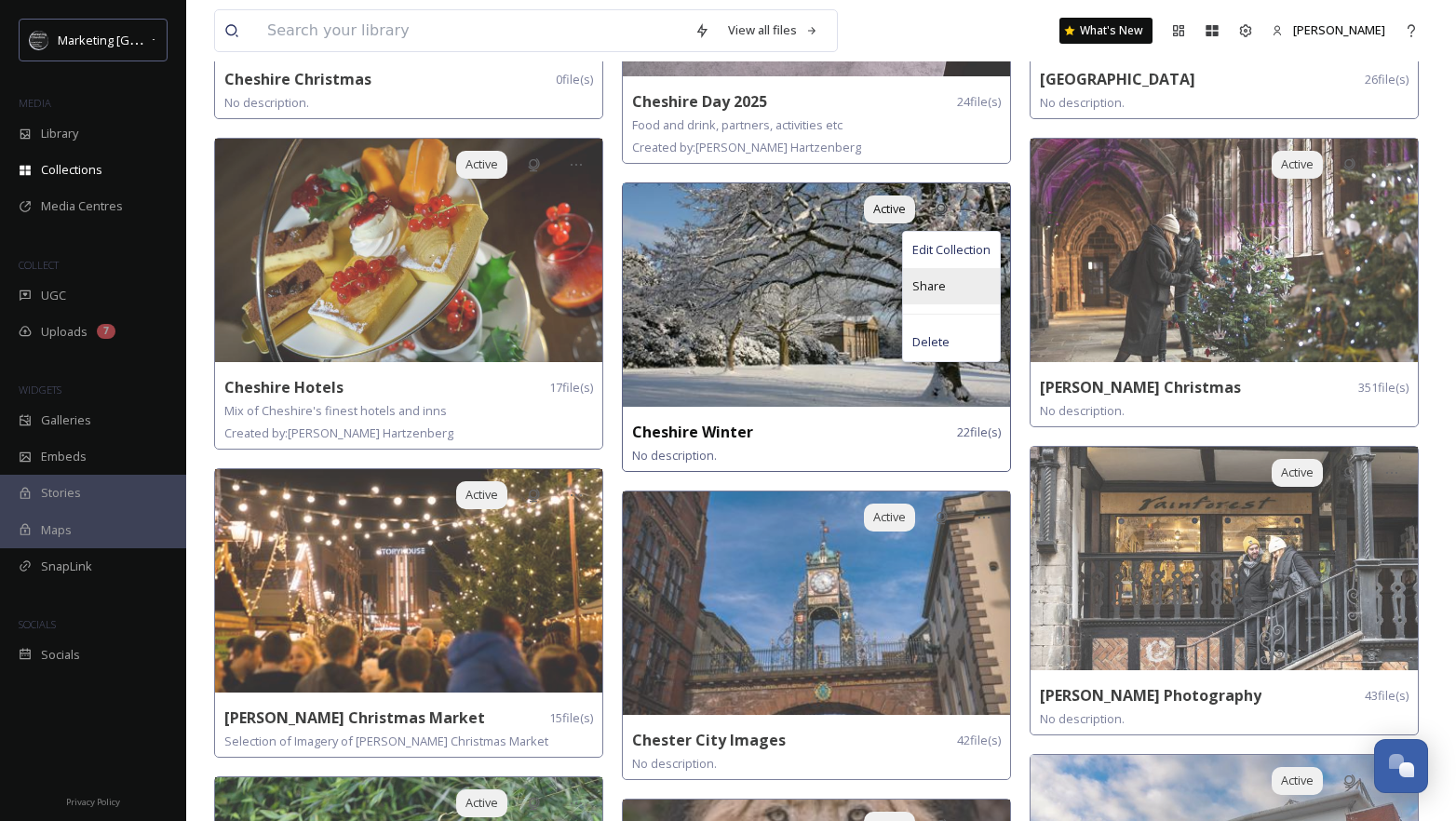
click at [928, 291] on span "Share" at bounding box center [928, 286] width 34 height 17
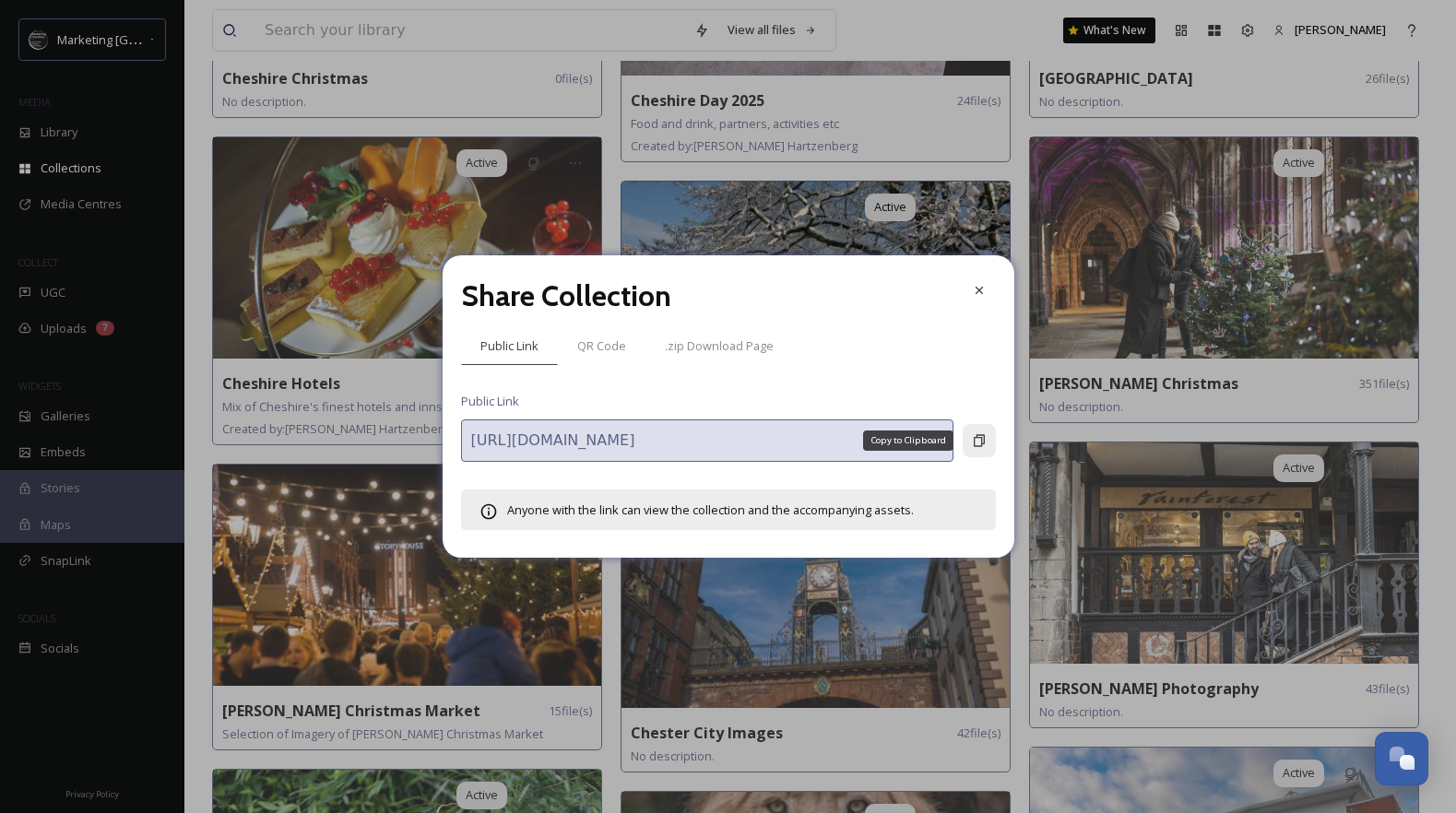
click at [985, 430] on div "Copy to Clipboard" at bounding box center [979, 441] width 34 height 34
click at [982, 289] on icon at bounding box center [979, 290] width 14 height 14
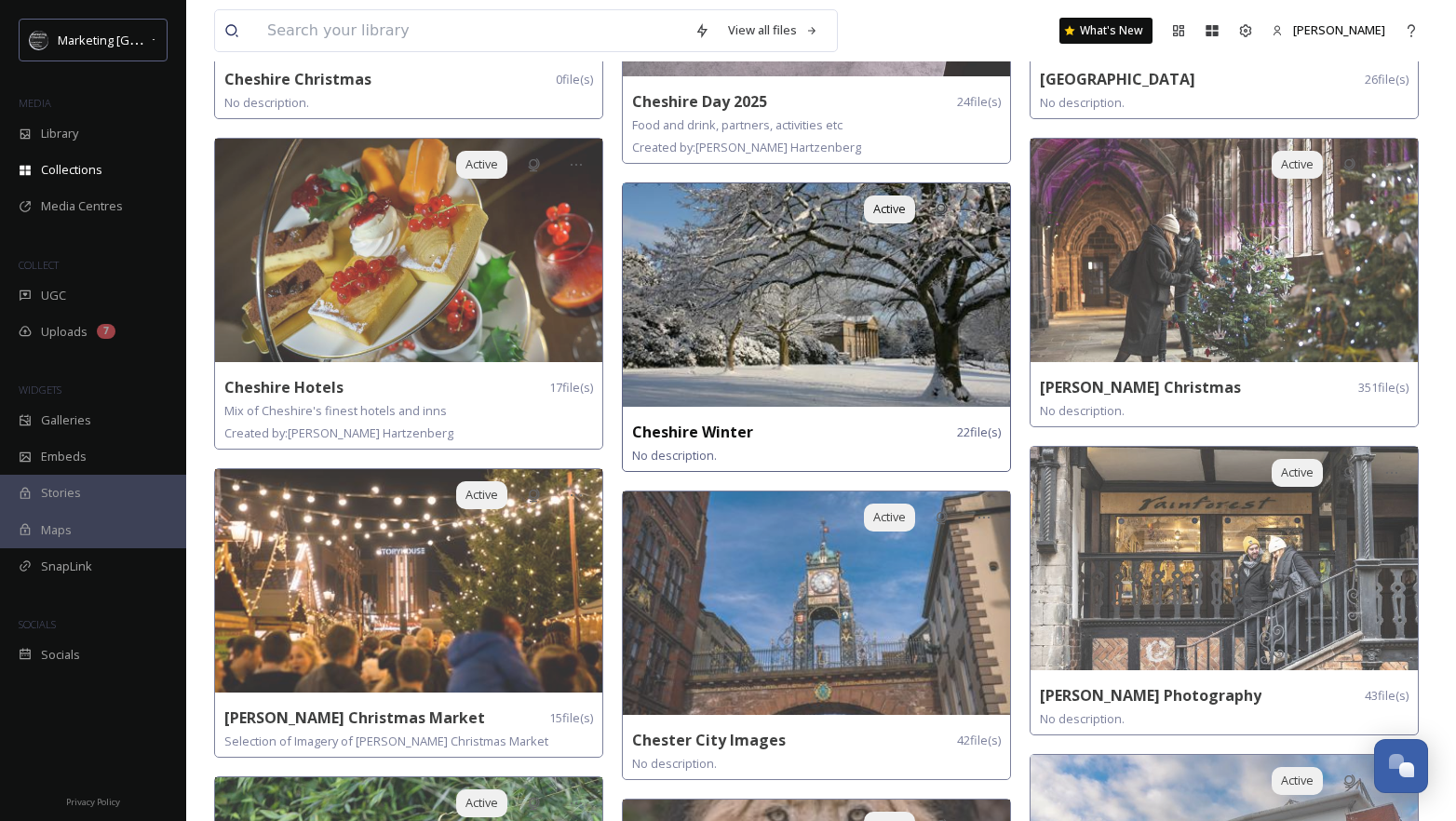
scroll to position [656, 0]
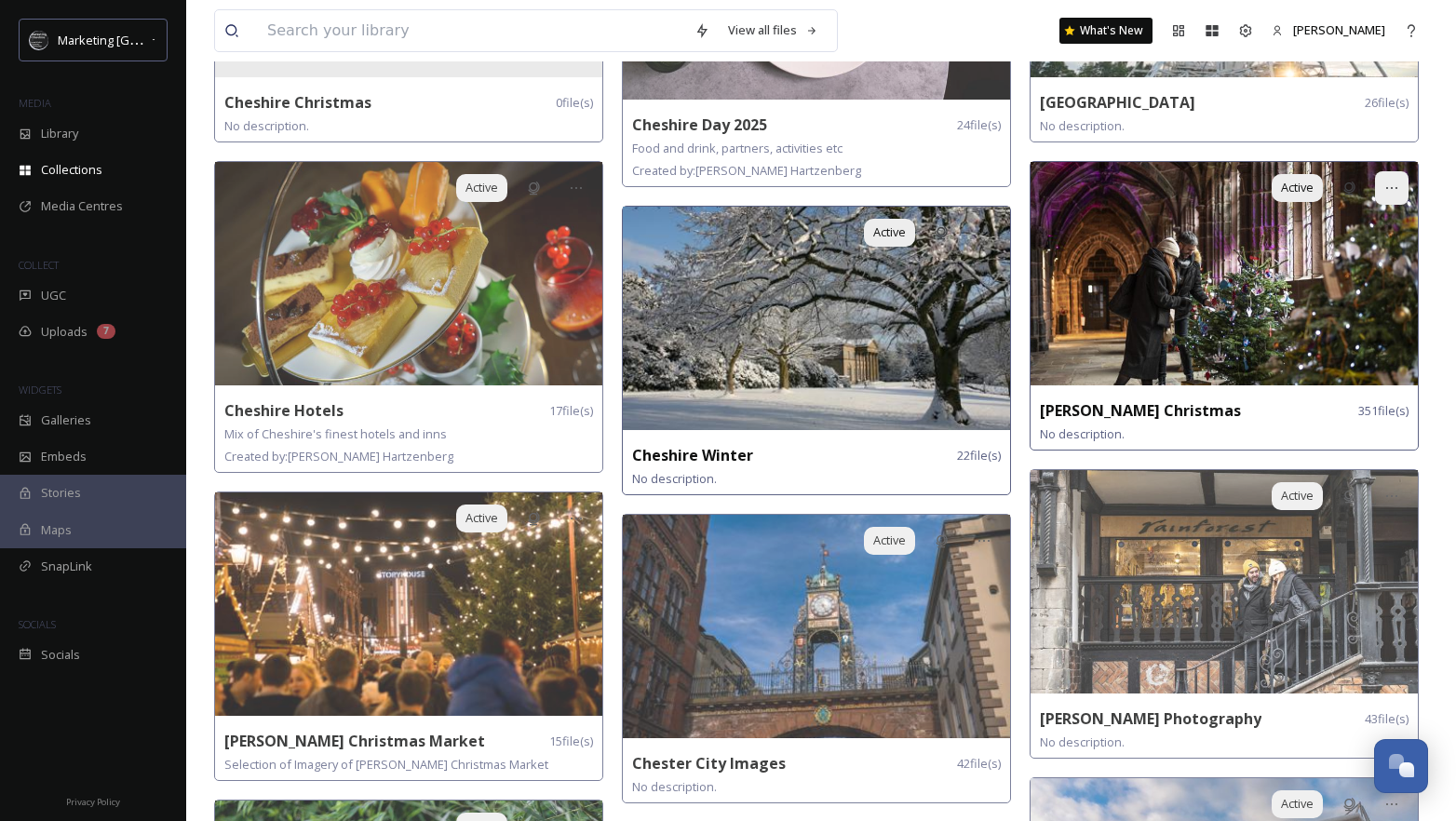
click at [1385, 186] on div at bounding box center [1391, 188] width 34 height 34
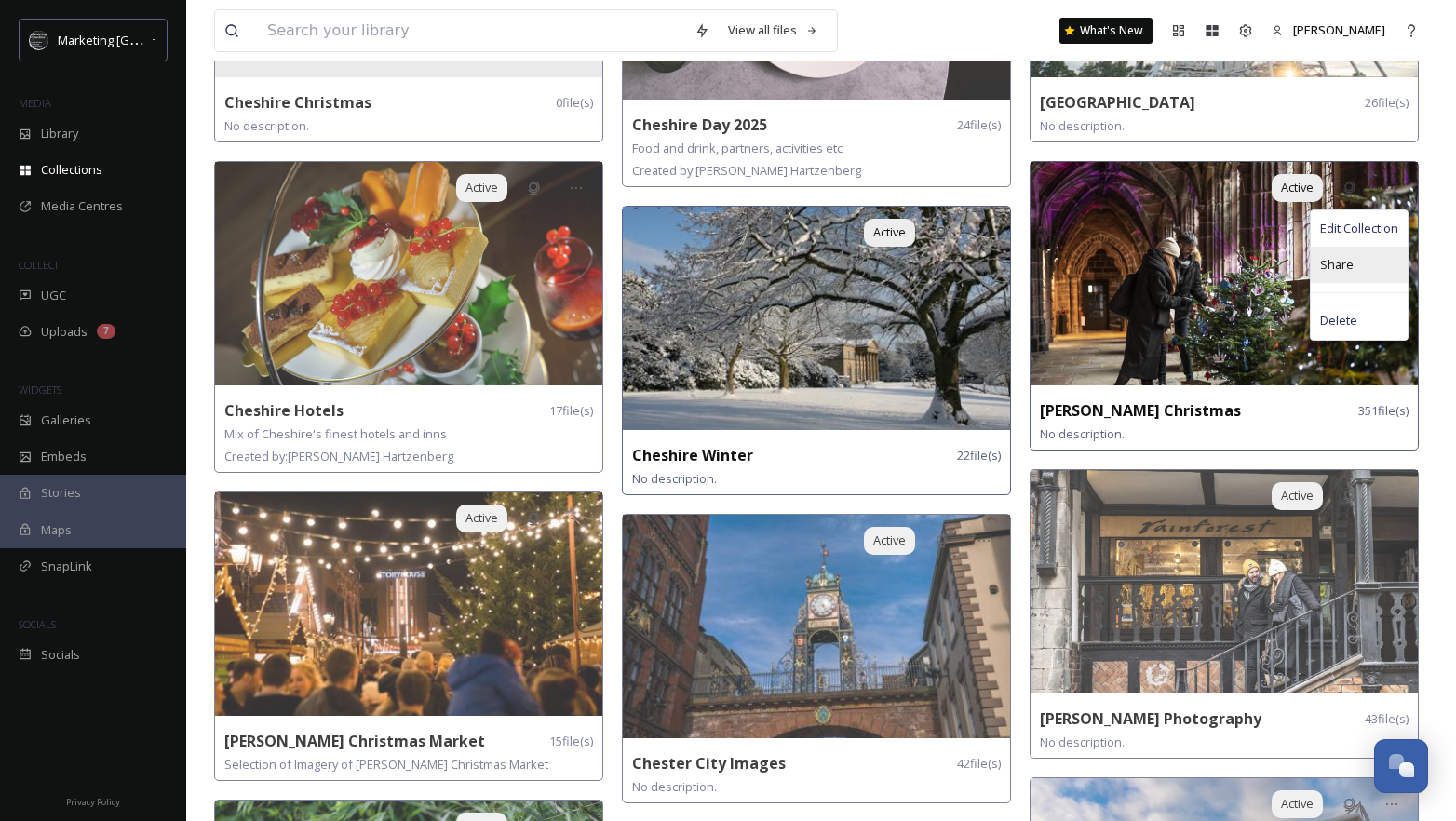
click at [1339, 268] on span "Share" at bounding box center [1336, 265] width 34 height 17
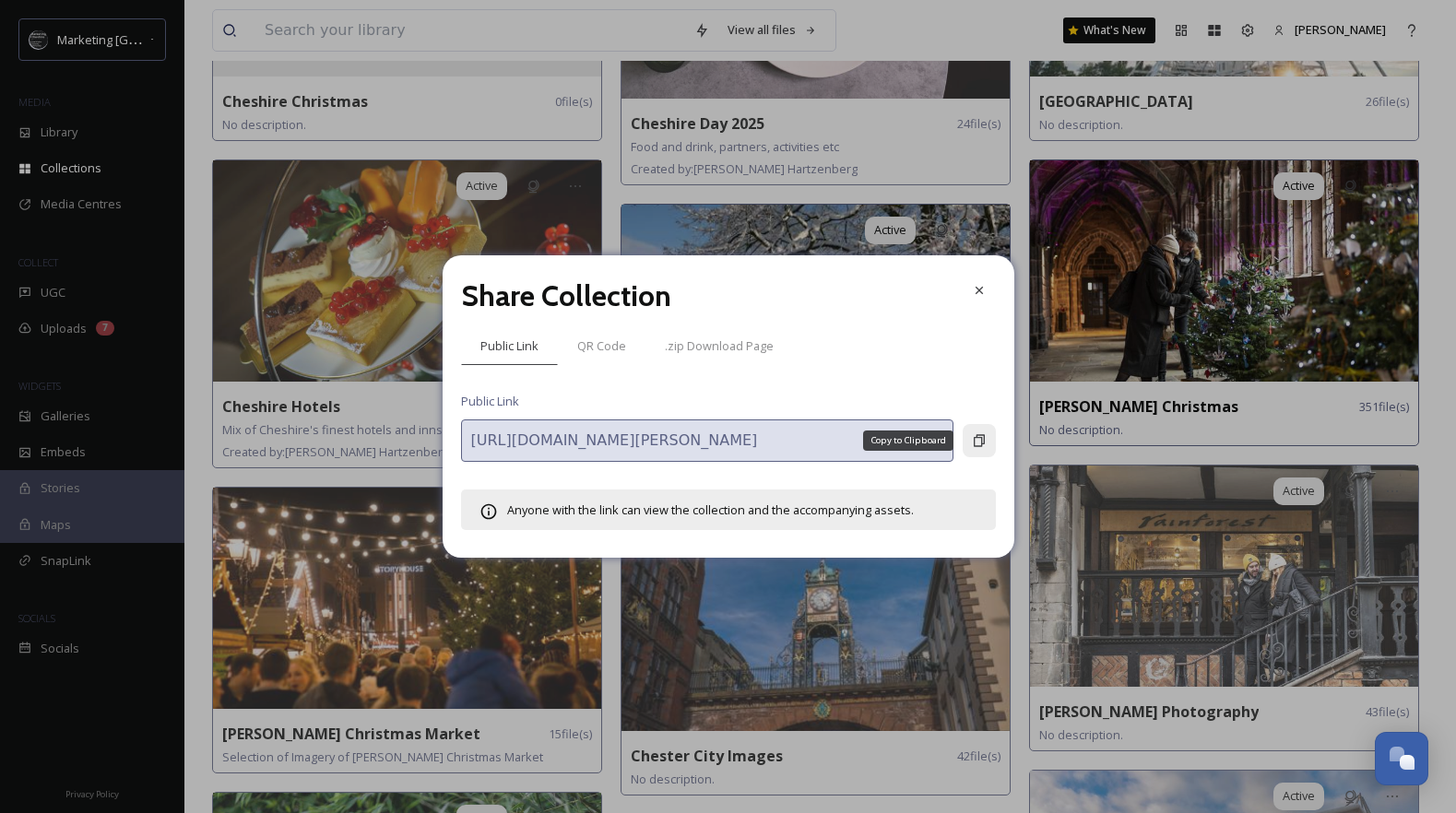
click at [973, 442] on icon at bounding box center [979, 441] width 12 height 12
click at [982, 294] on icon at bounding box center [978, 291] width 8 height 8
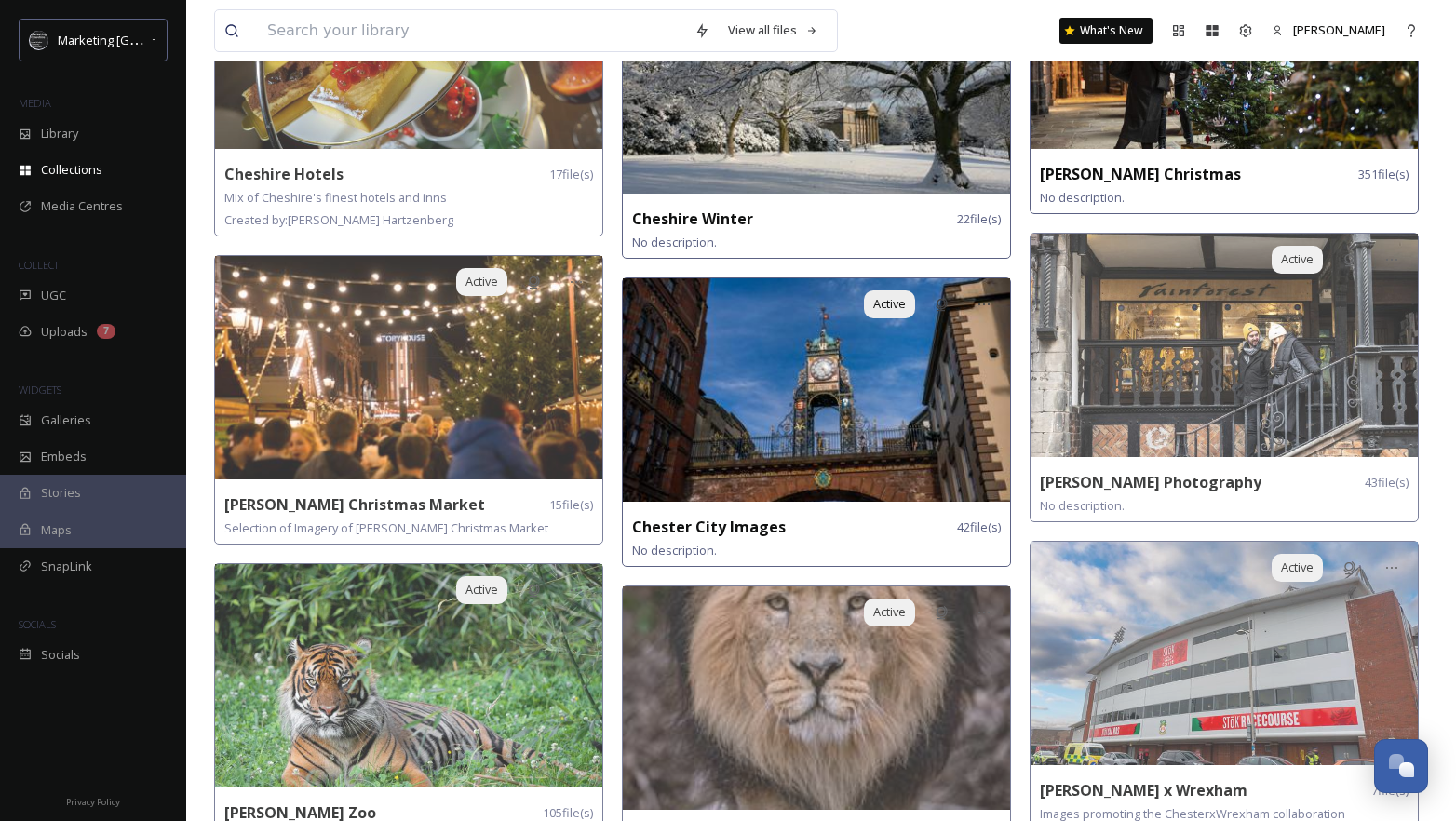
scroll to position [868, 0]
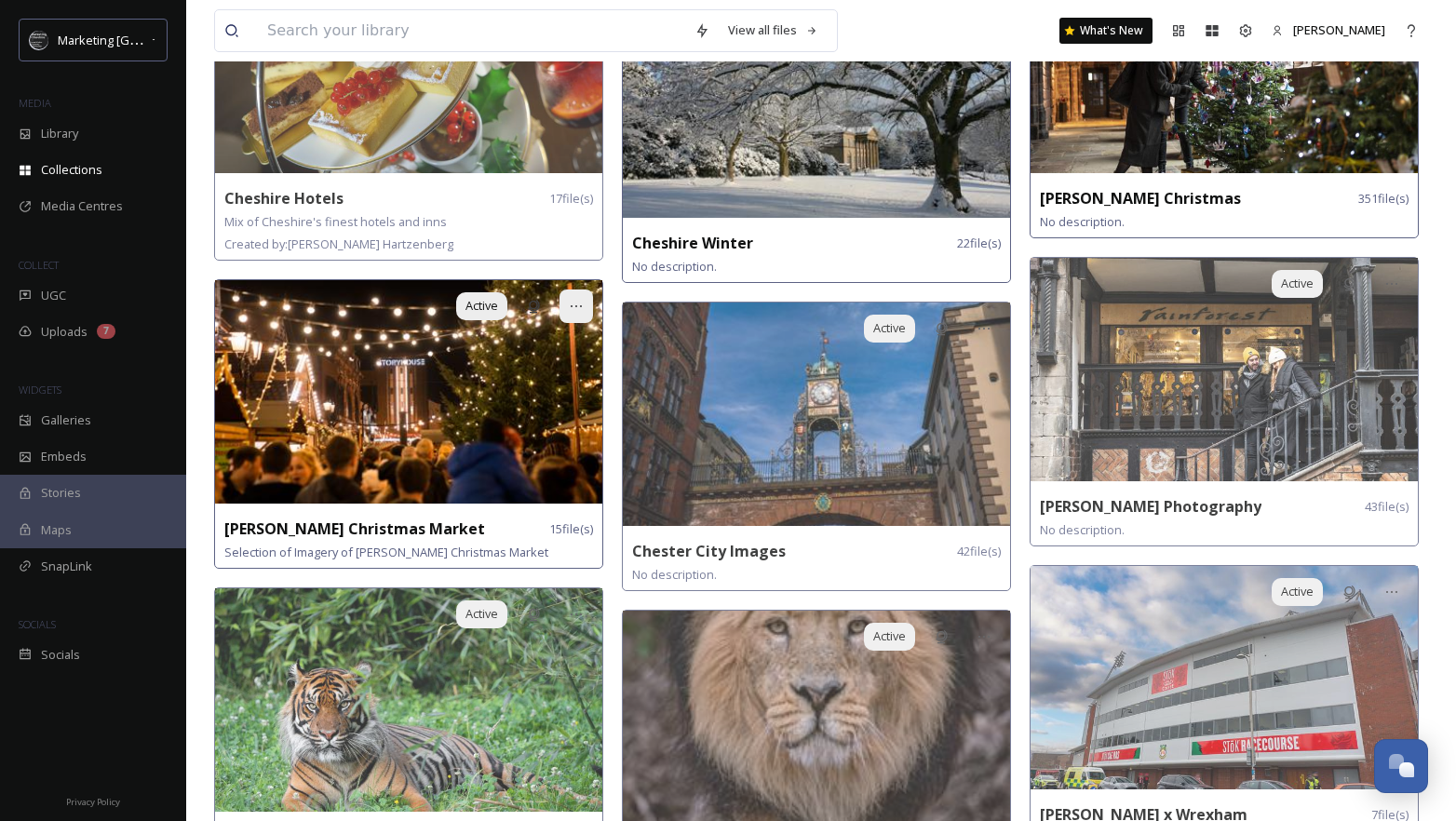
click at [578, 299] on icon at bounding box center [575, 305] width 15 height 15
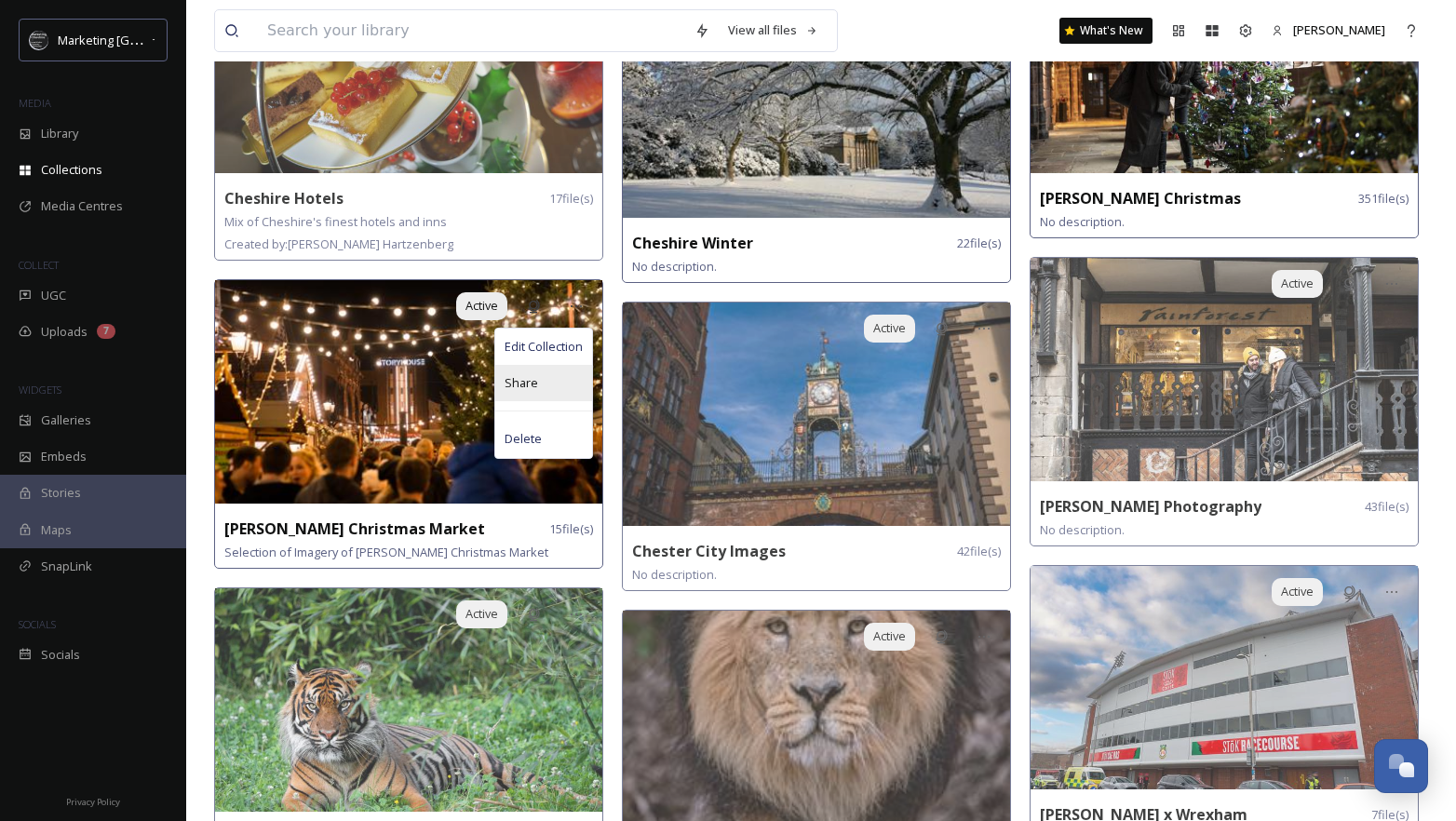
click at [536, 375] on div "Share" at bounding box center [543, 383] width 97 height 36
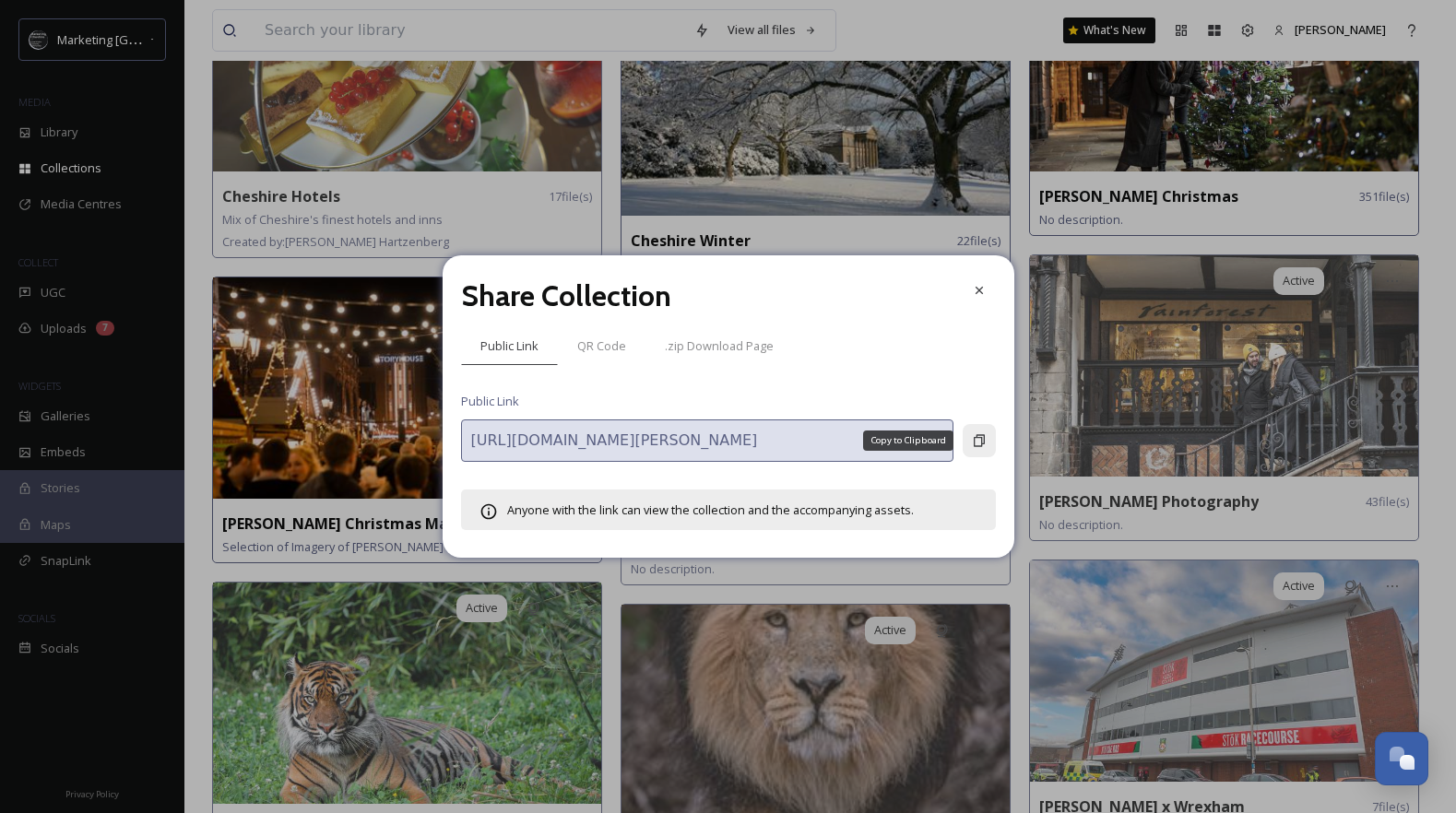
click at [981, 442] on icon at bounding box center [979, 441] width 12 height 12
click at [976, 294] on icon at bounding box center [978, 291] width 8 height 8
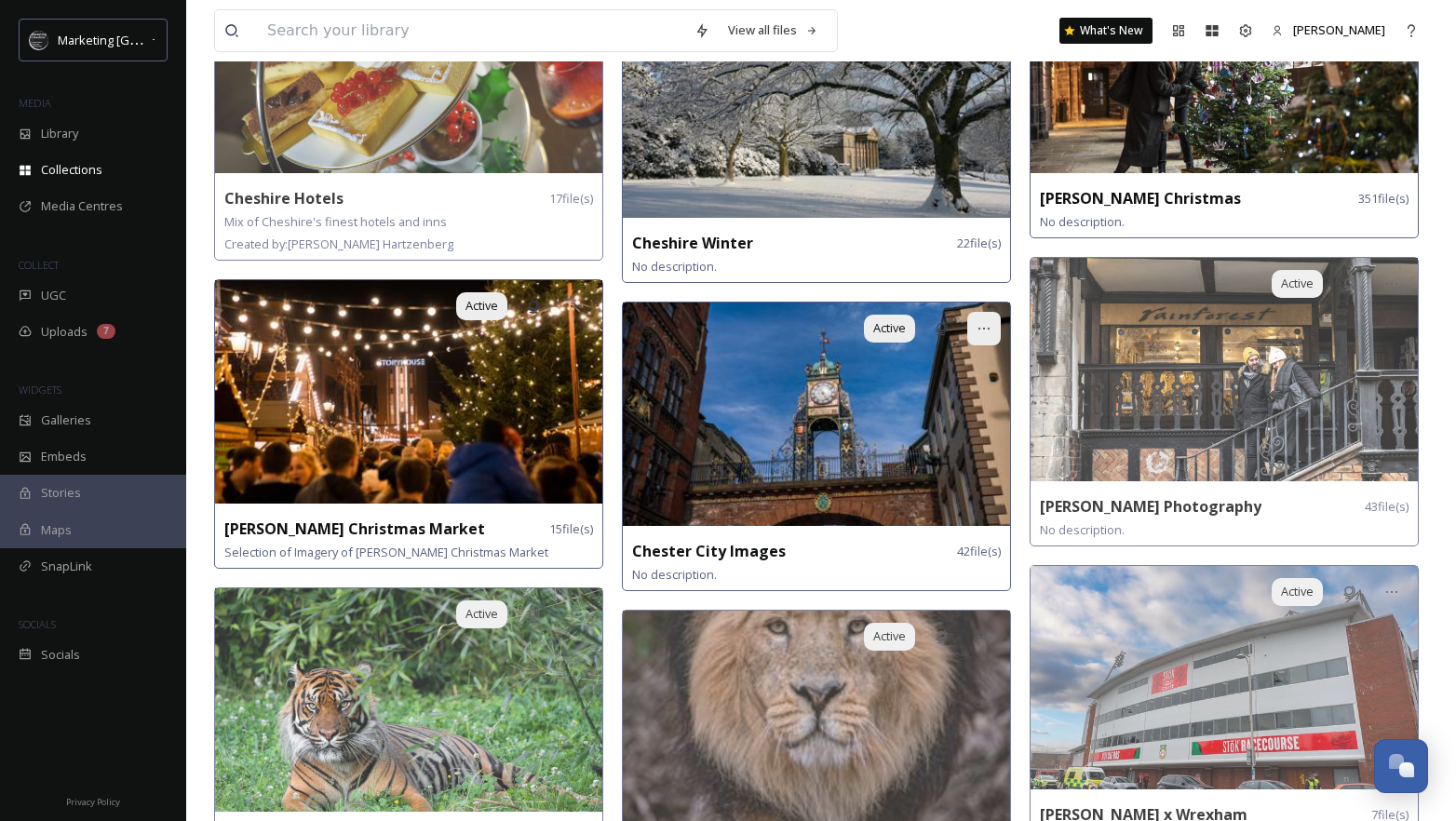
click at [989, 324] on icon at bounding box center [983, 328] width 15 height 15
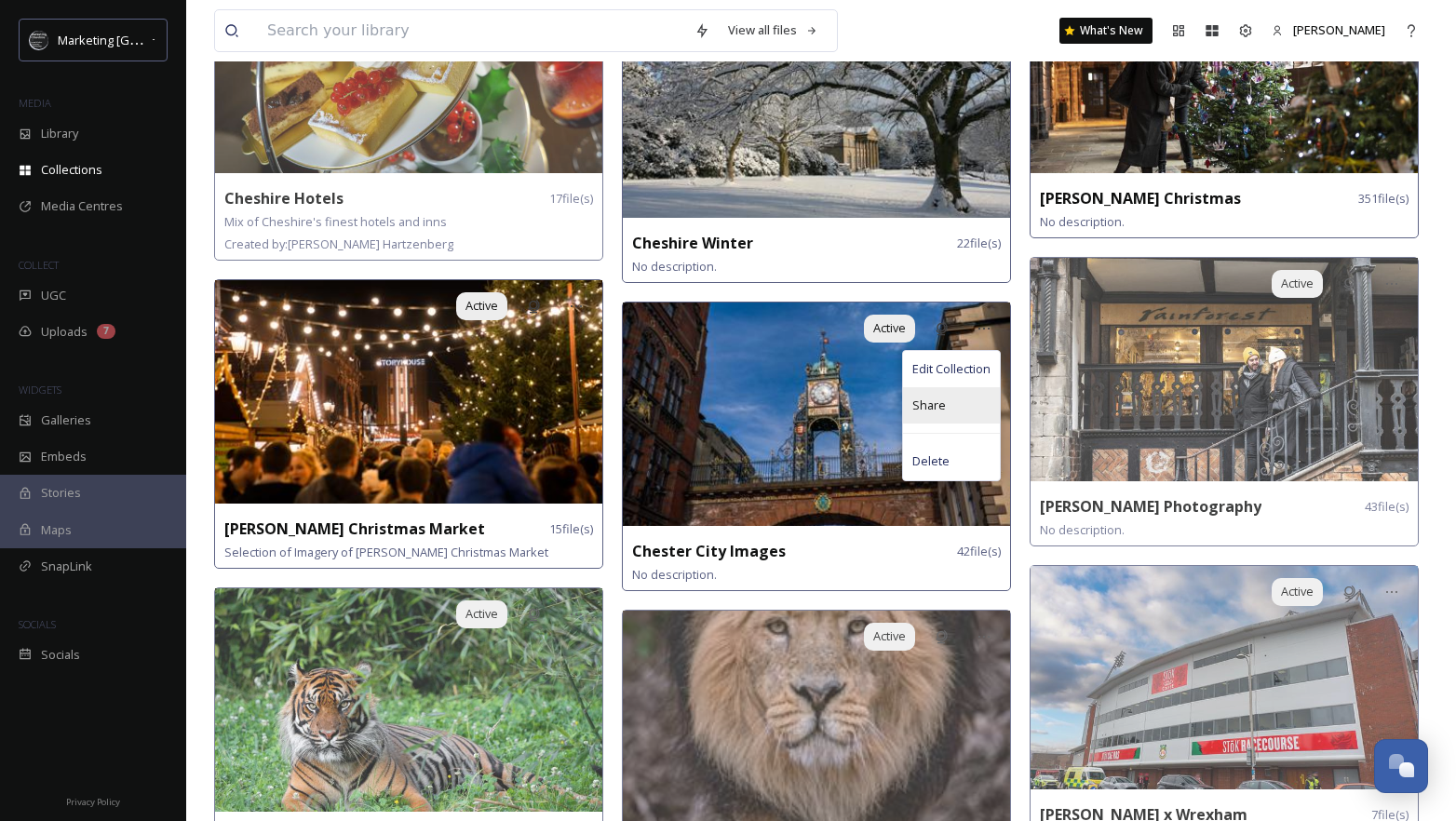
click at [935, 396] on span "Share" at bounding box center [928, 405] width 34 height 17
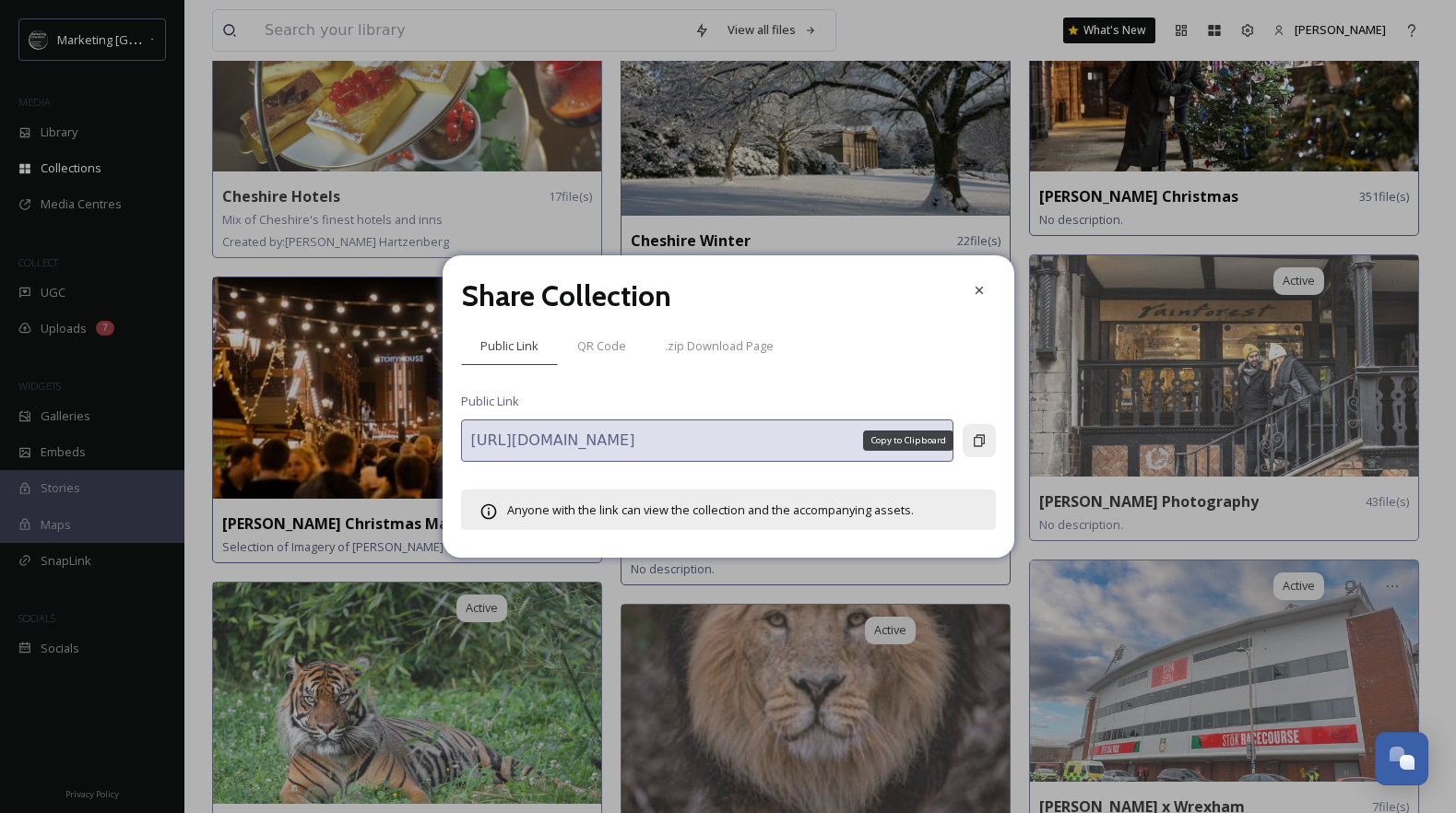
click at [987, 447] on div "Copy to Clipboard" at bounding box center [979, 441] width 34 height 34
click at [963, 296] on div at bounding box center [979, 290] width 34 height 34
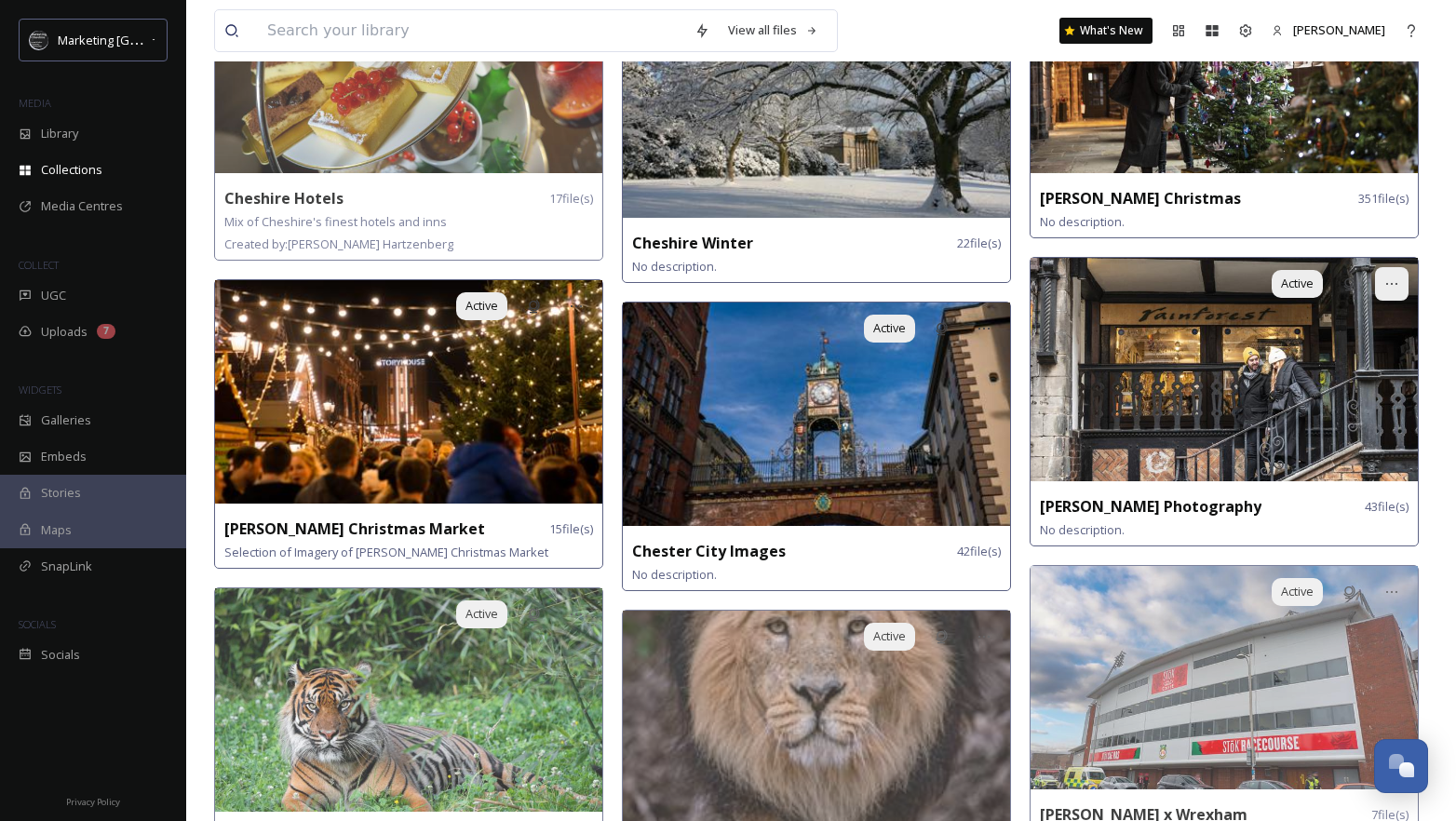
click at [1385, 277] on icon at bounding box center [1391, 283] width 15 height 15
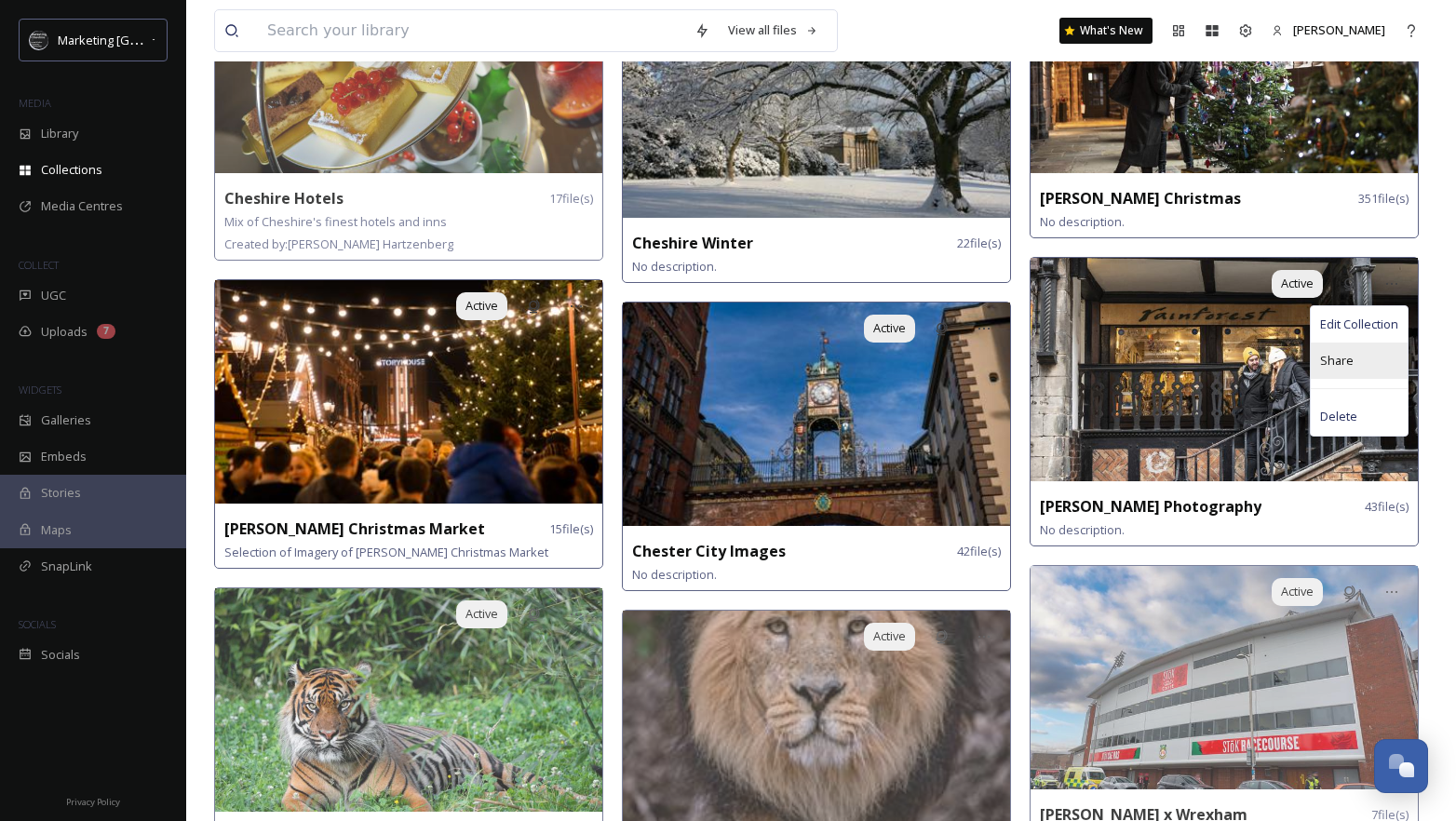
click at [1346, 356] on span "Share" at bounding box center [1336, 361] width 34 height 17
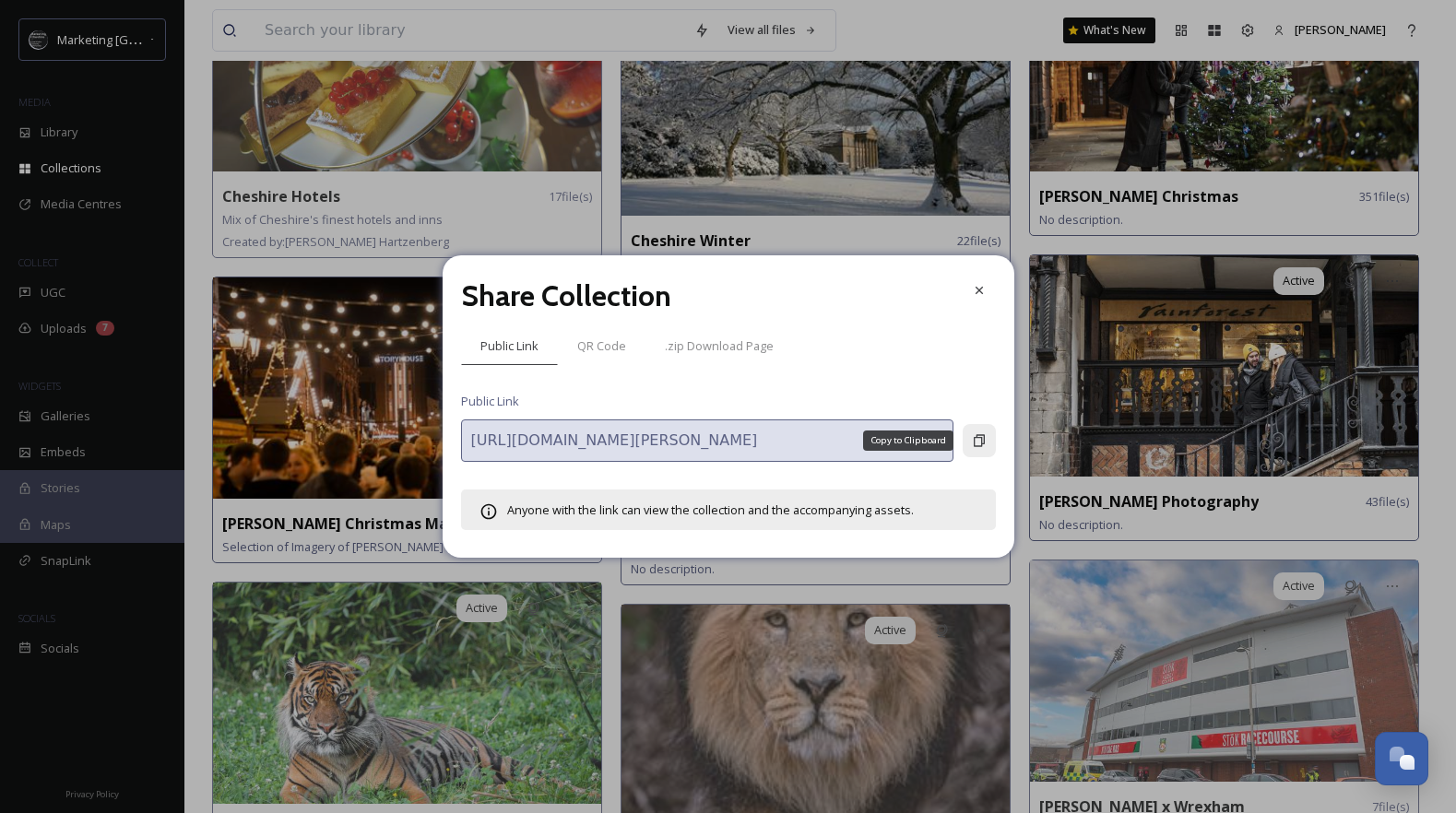
click at [973, 440] on icon at bounding box center [979, 441] width 12 height 12
click at [976, 292] on icon at bounding box center [979, 290] width 14 height 14
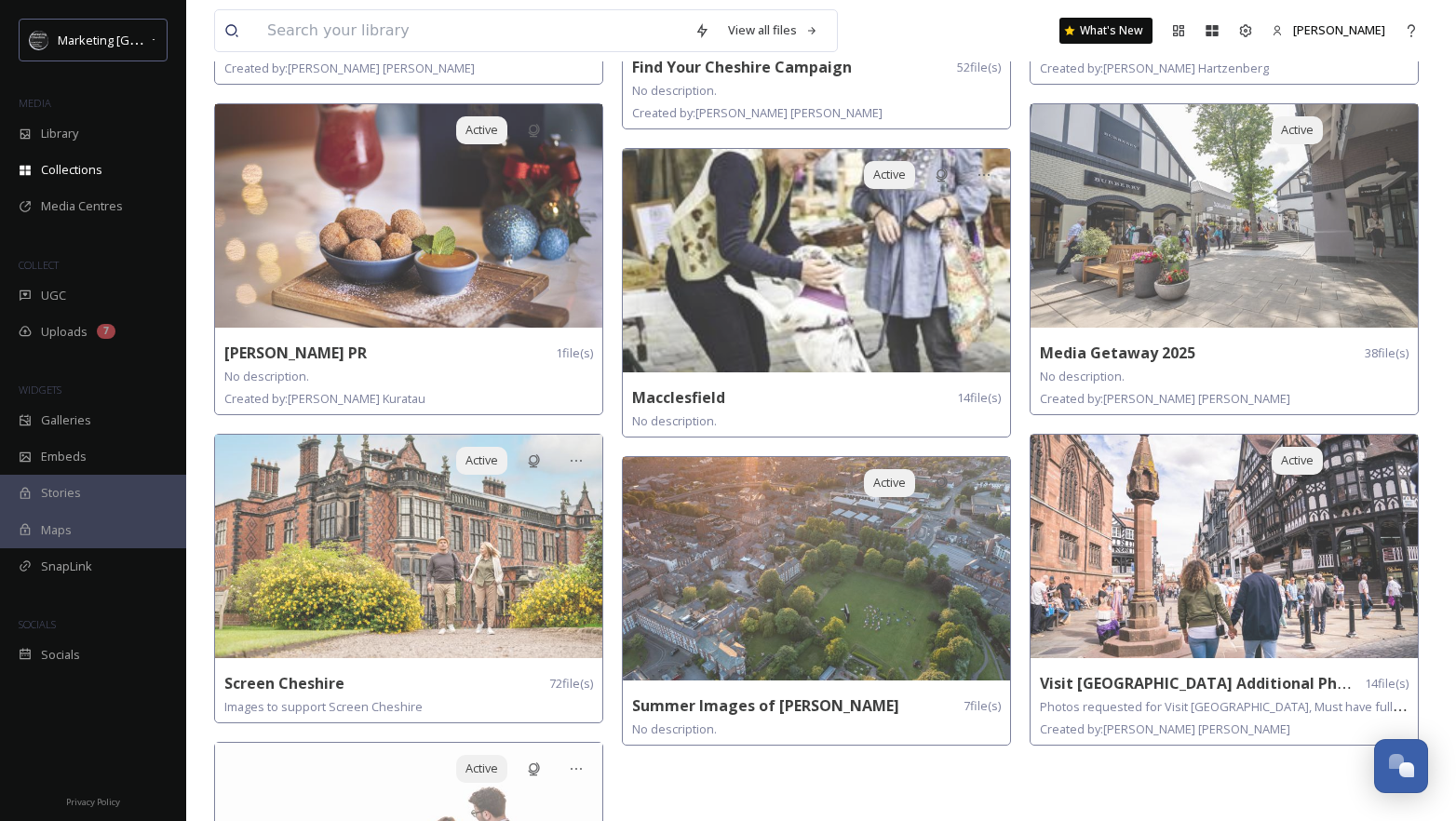
scroll to position [1979, 0]
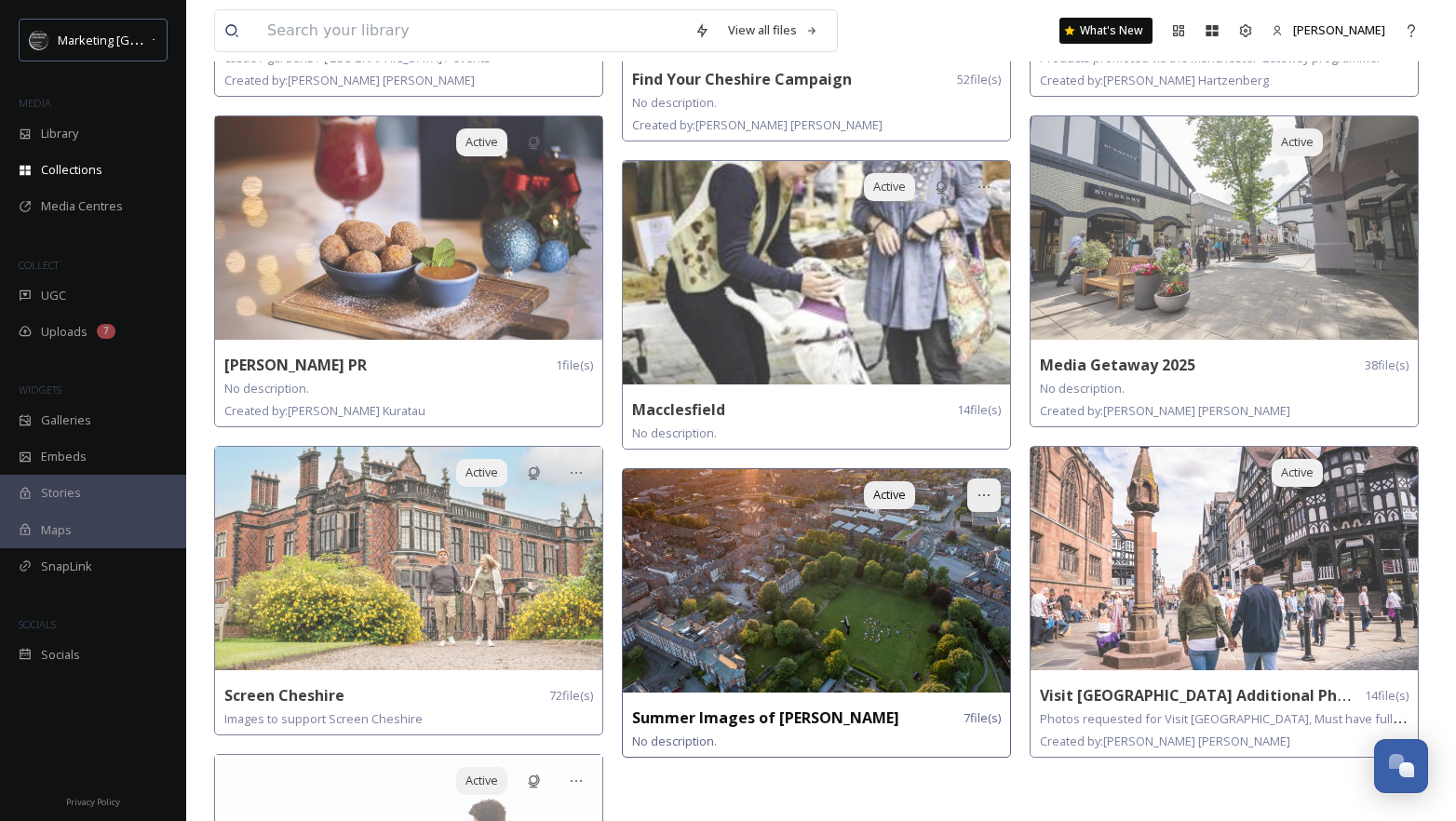
click at [980, 488] on icon at bounding box center [983, 494] width 15 height 15
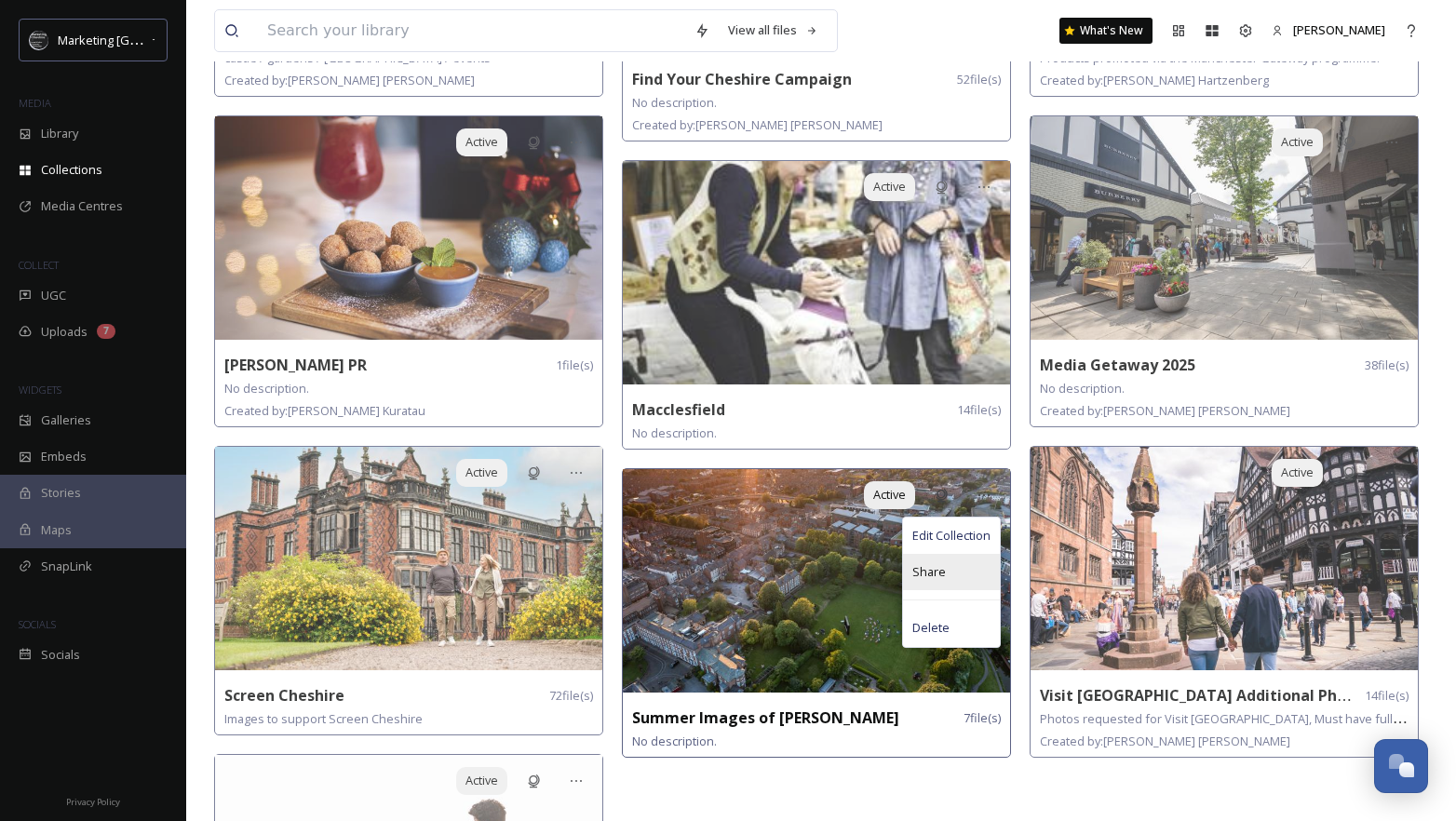
click at [949, 558] on div "Share" at bounding box center [951, 572] width 97 height 36
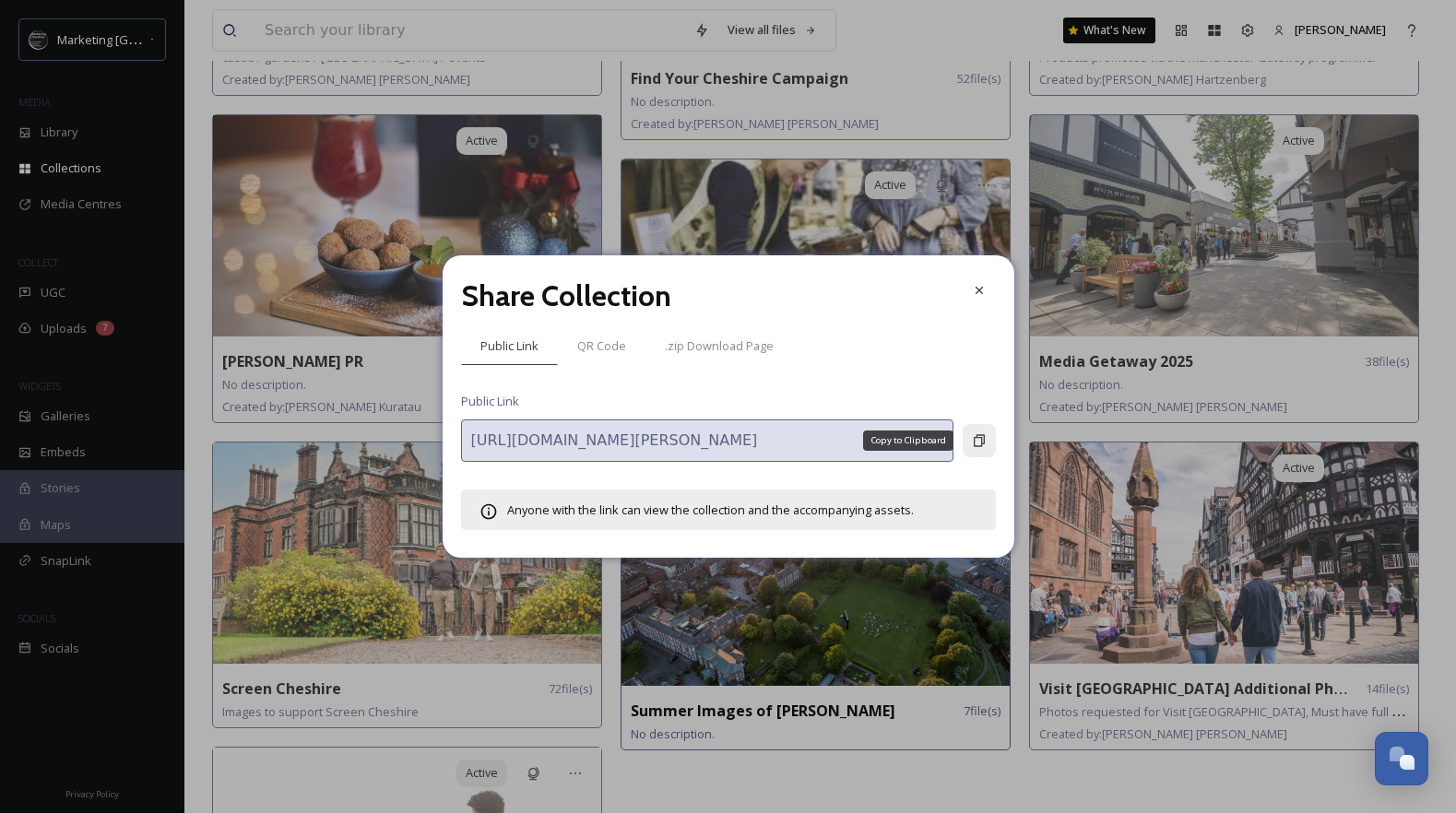
click at [982, 436] on icon at bounding box center [979, 441] width 14 height 14
click at [987, 289] on div at bounding box center [979, 290] width 34 height 34
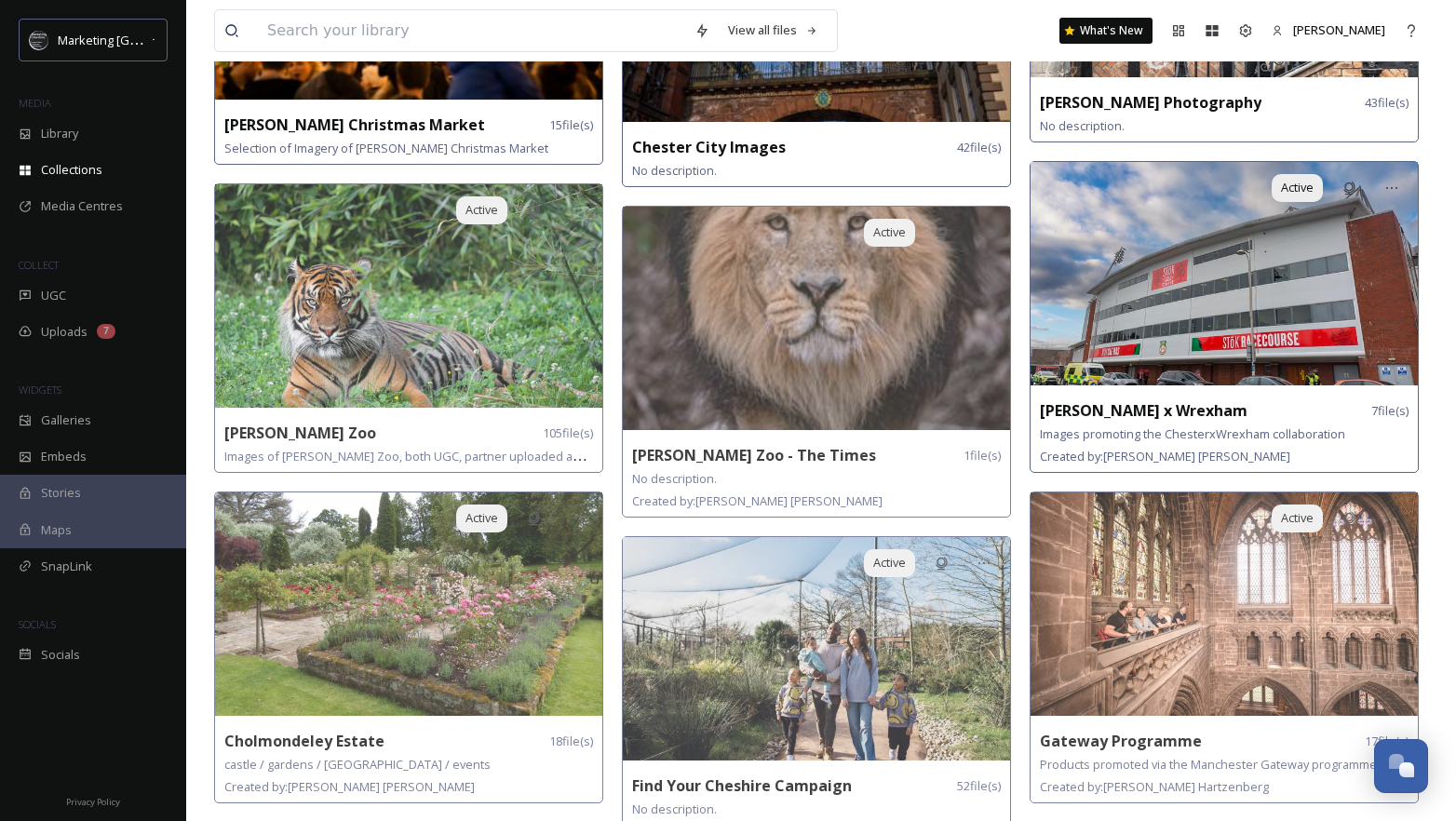
scroll to position [1261, 0]
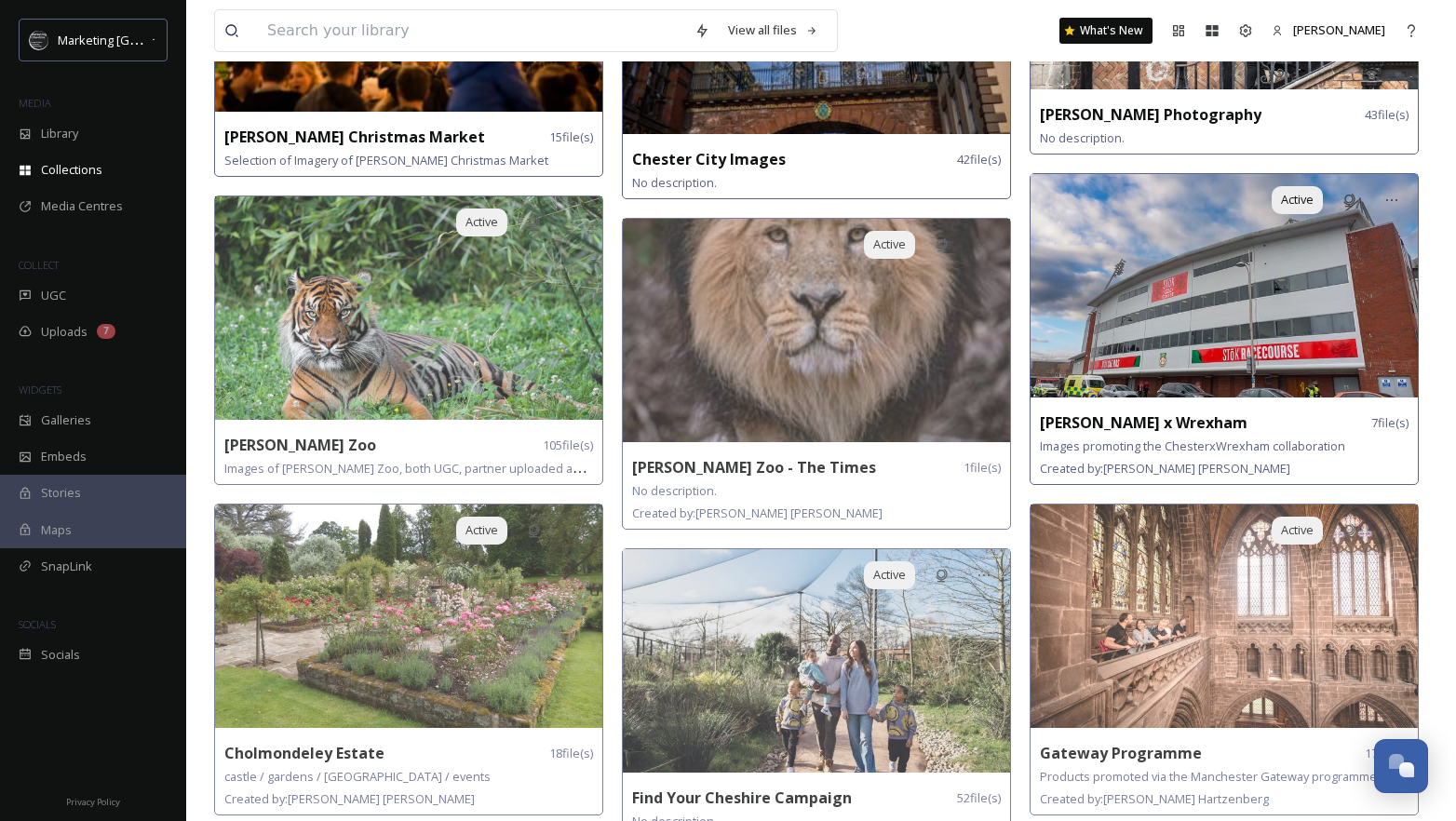
click at [1385, 281] on img at bounding box center [1224, 286] width 387 height 224
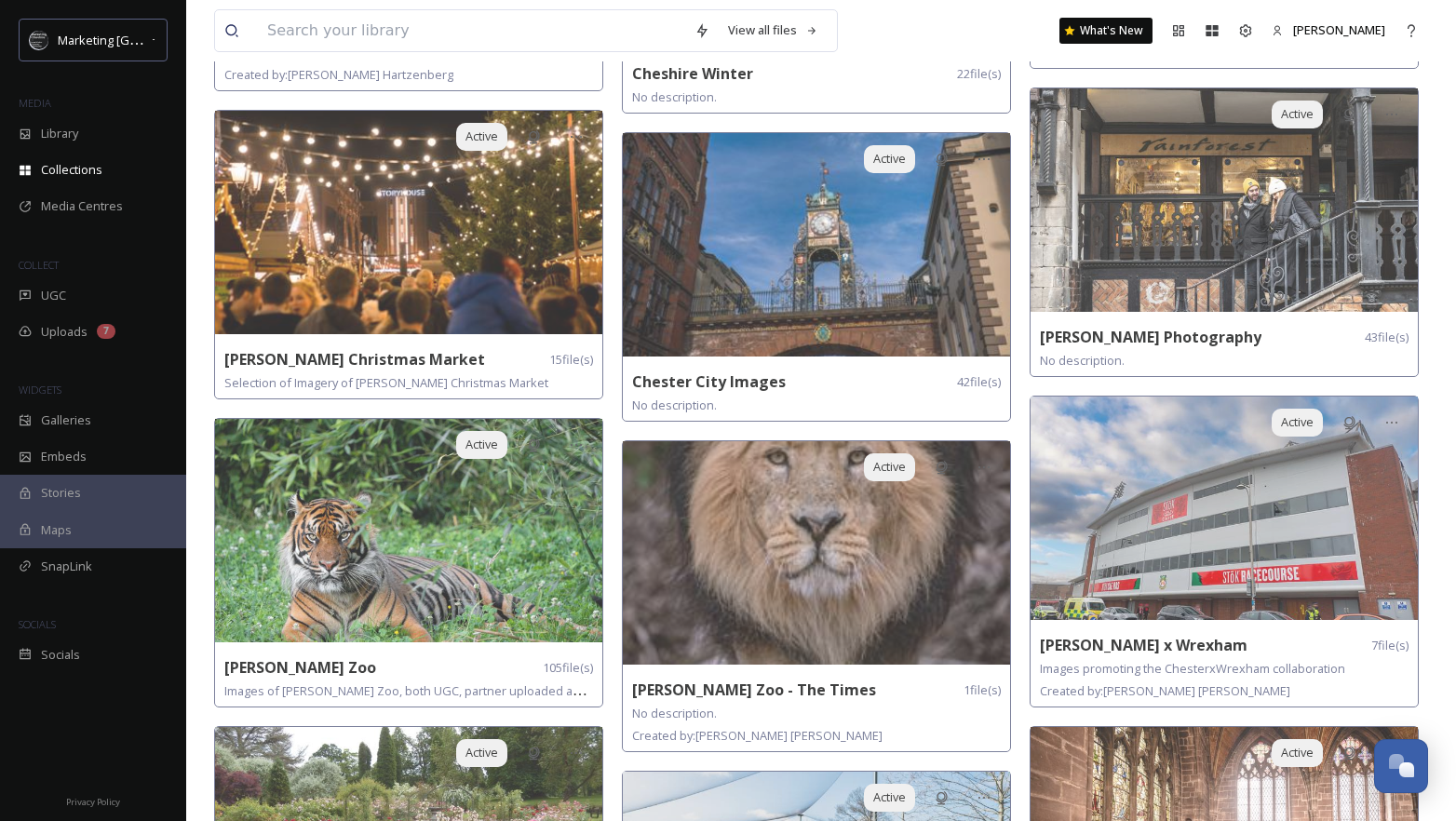
scroll to position [1245, 0]
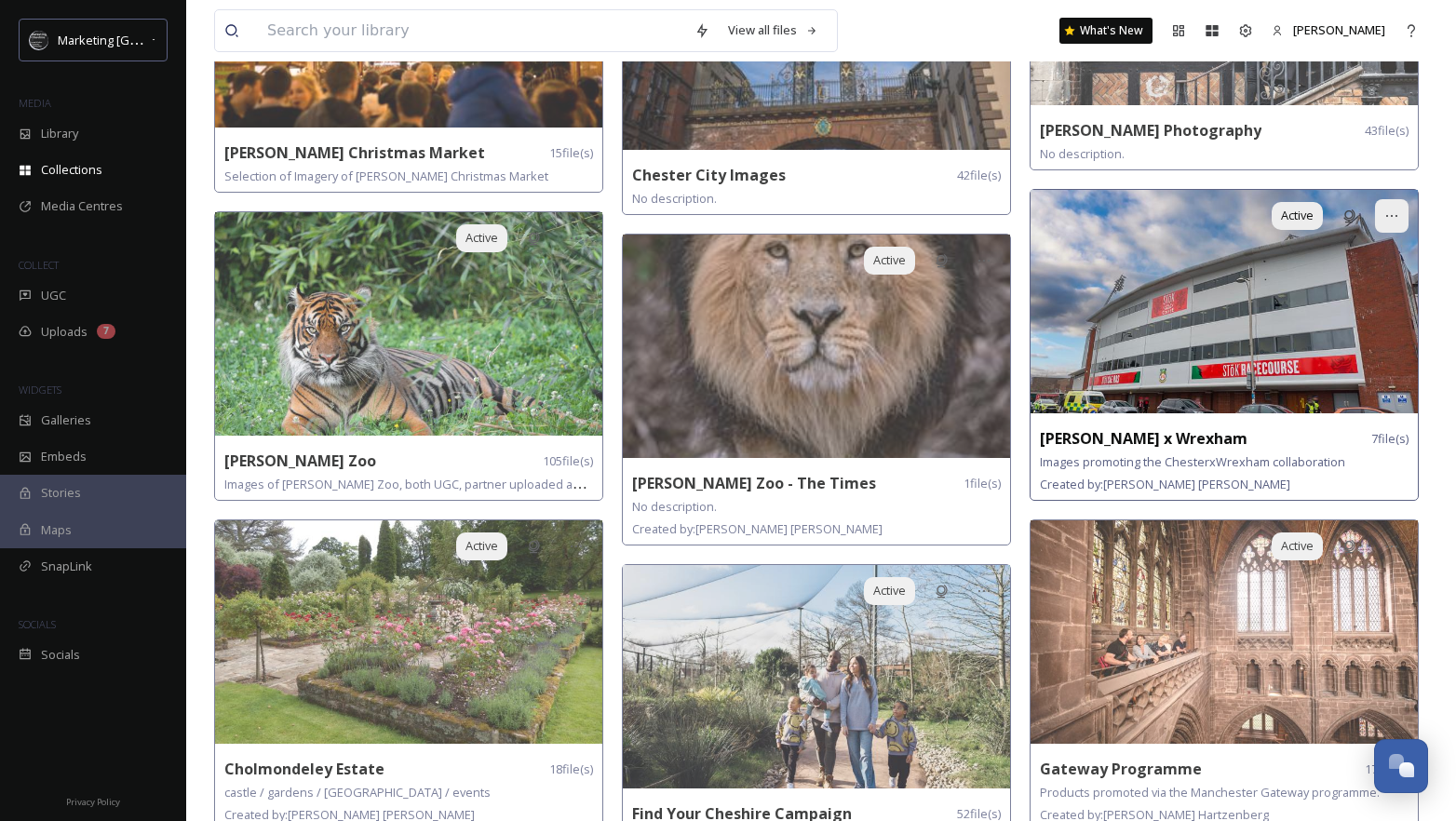
click at [1385, 210] on icon at bounding box center [1391, 215] width 15 height 15
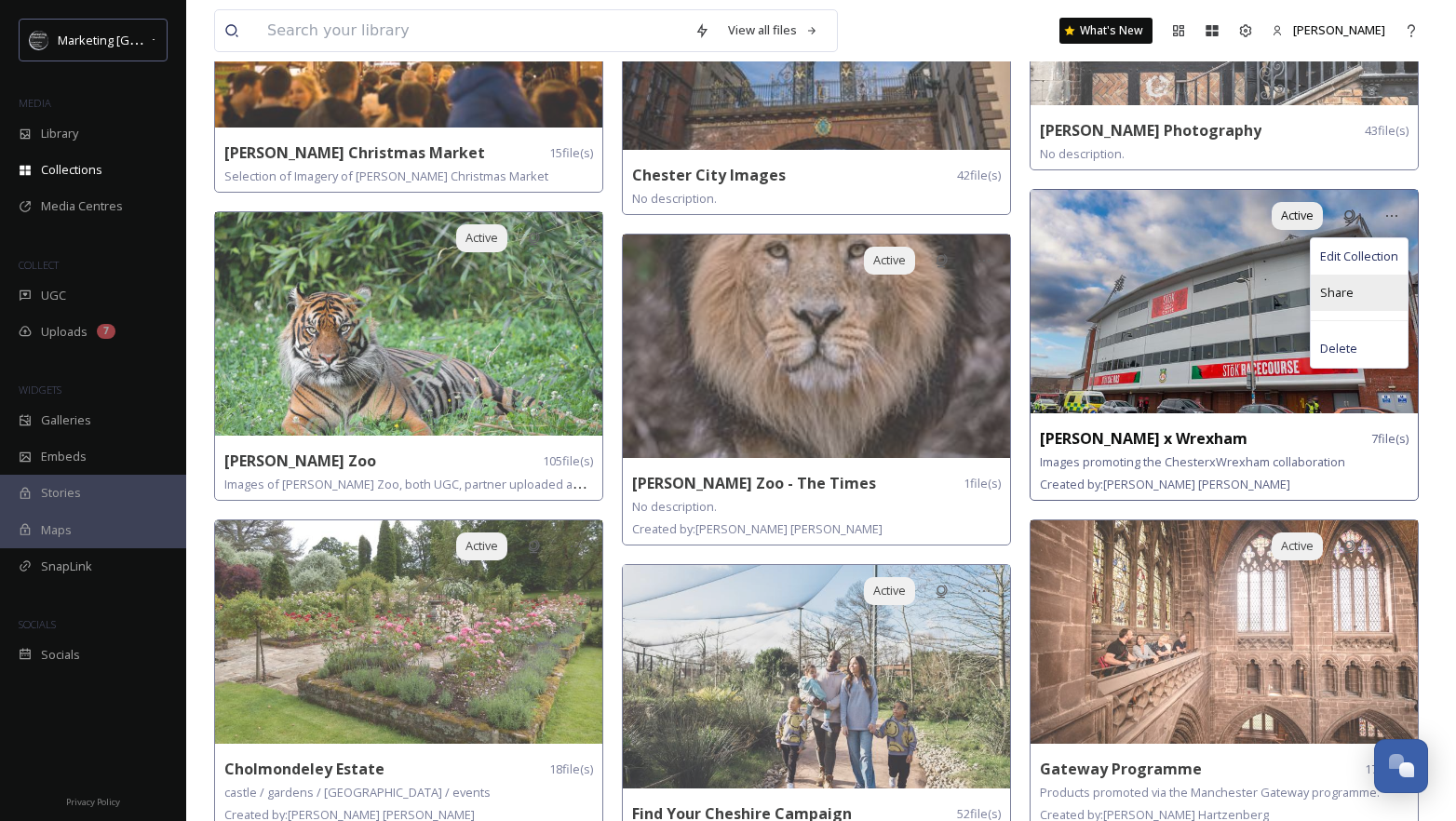
click at [1345, 289] on span "Share" at bounding box center [1336, 293] width 34 height 17
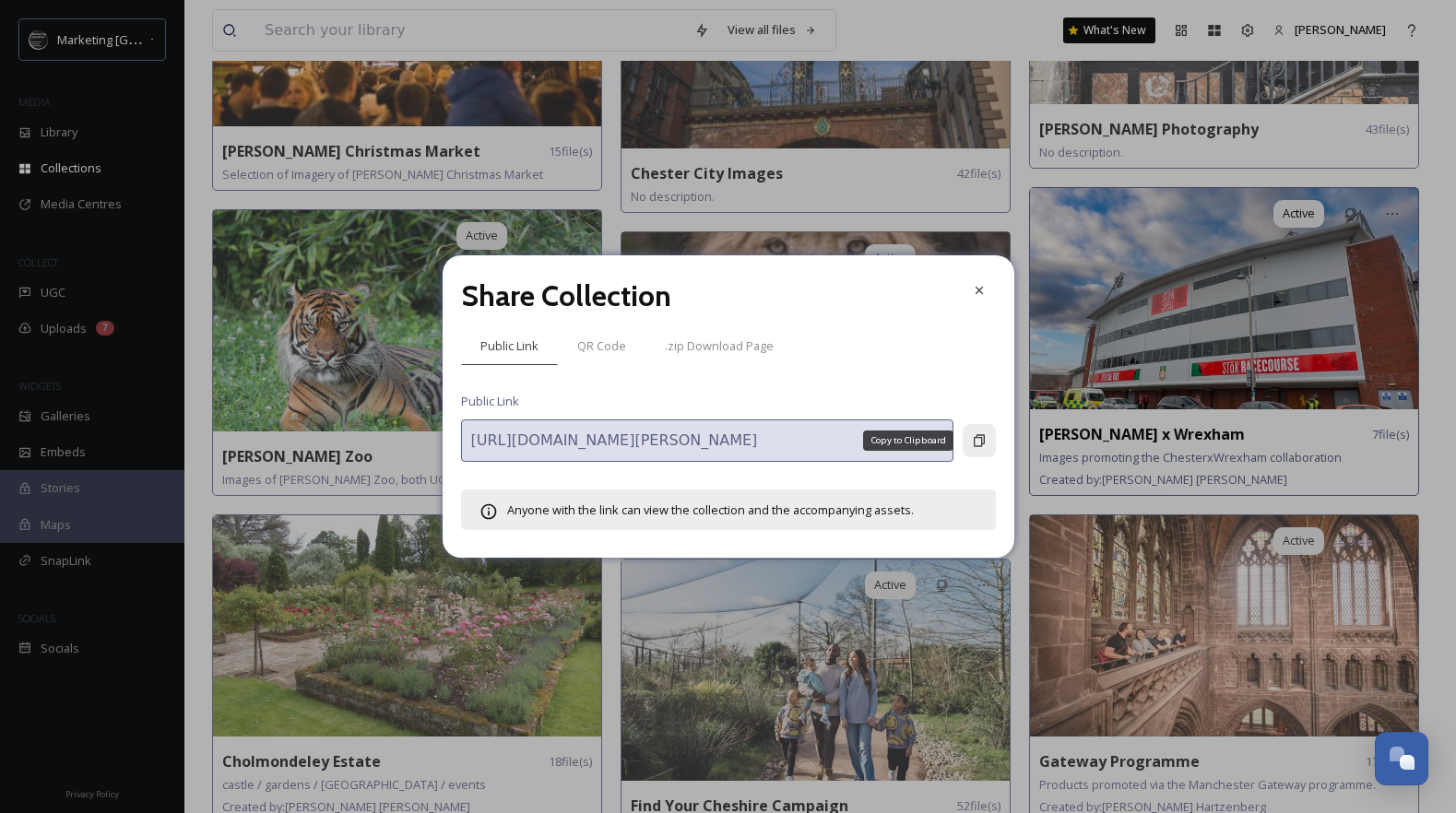
click at [983, 439] on icon at bounding box center [979, 441] width 14 height 14
click at [978, 291] on icon at bounding box center [978, 291] width 8 height 8
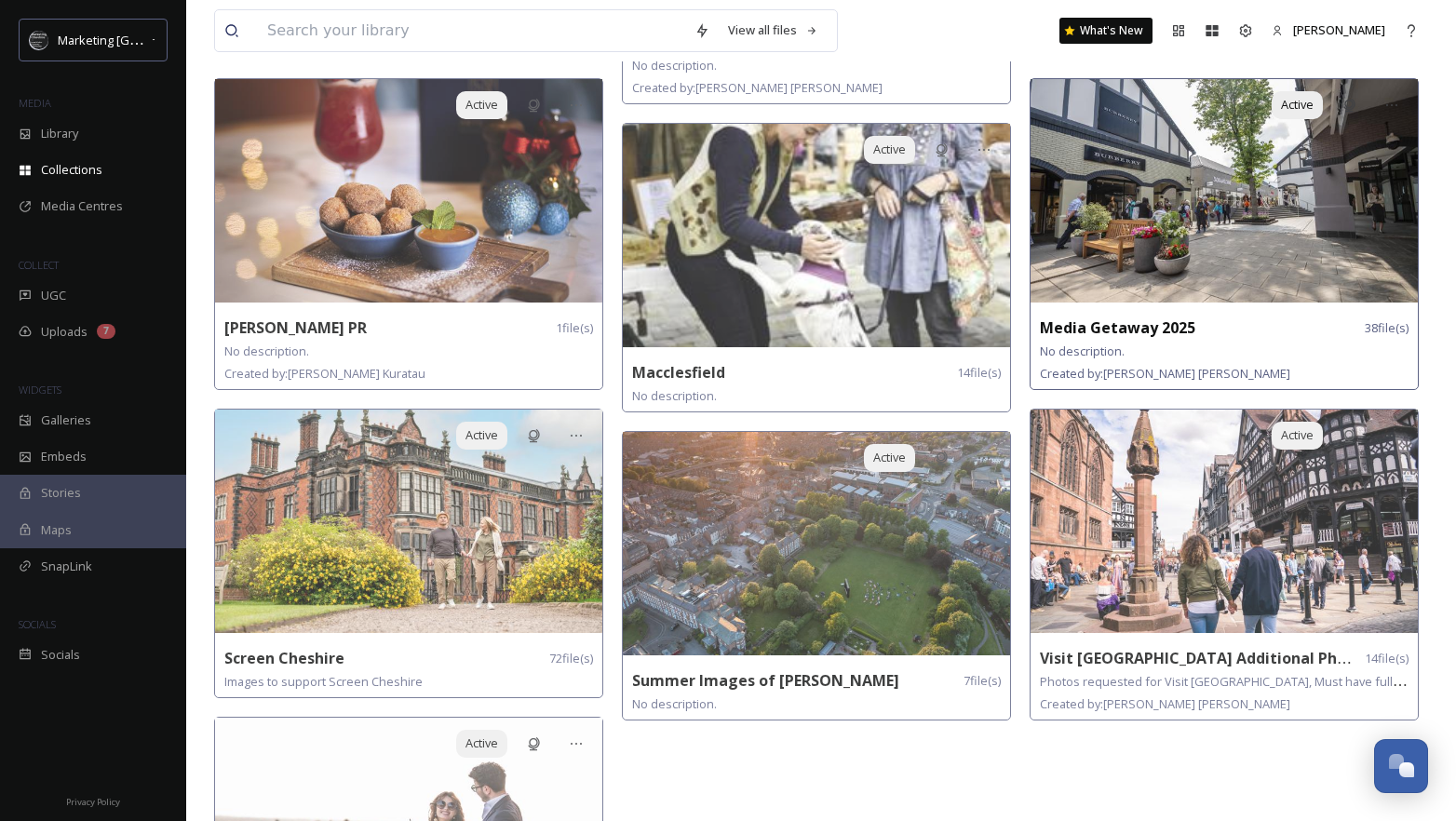
scroll to position [2203, 0]
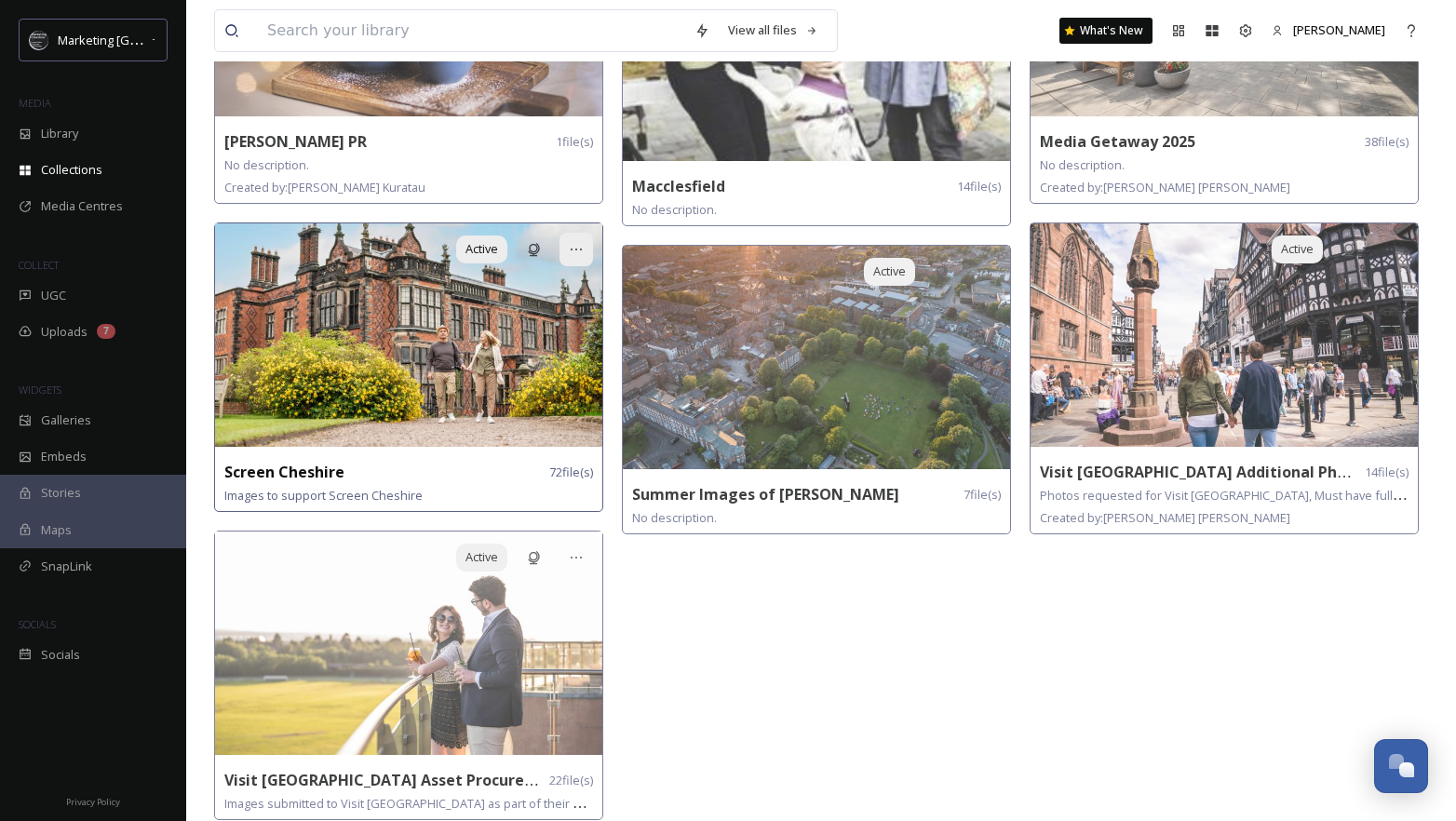
click at [573, 242] on icon at bounding box center [575, 249] width 15 height 15
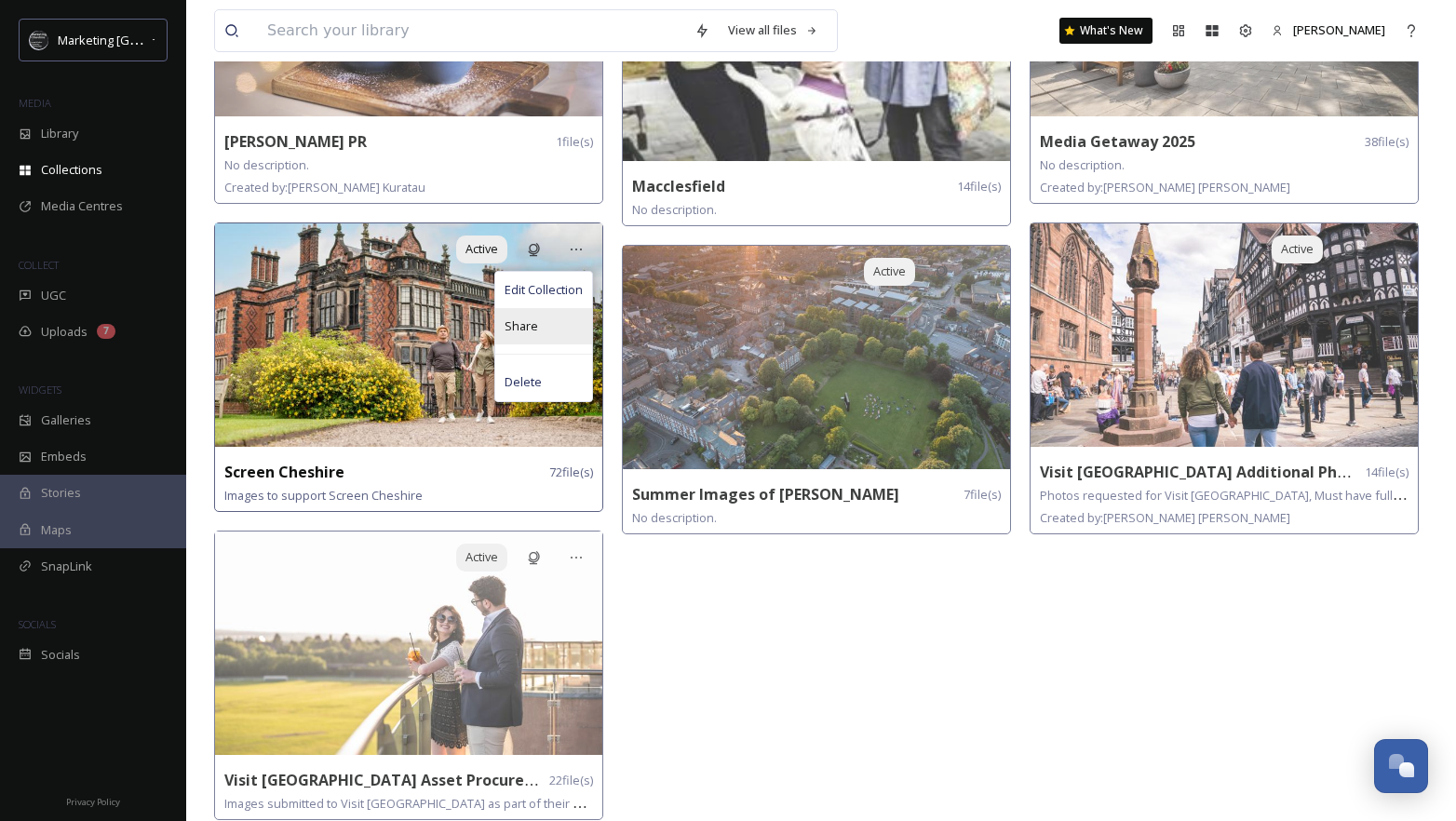
click at [526, 323] on span "Share" at bounding box center [521, 327] width 34 height 17
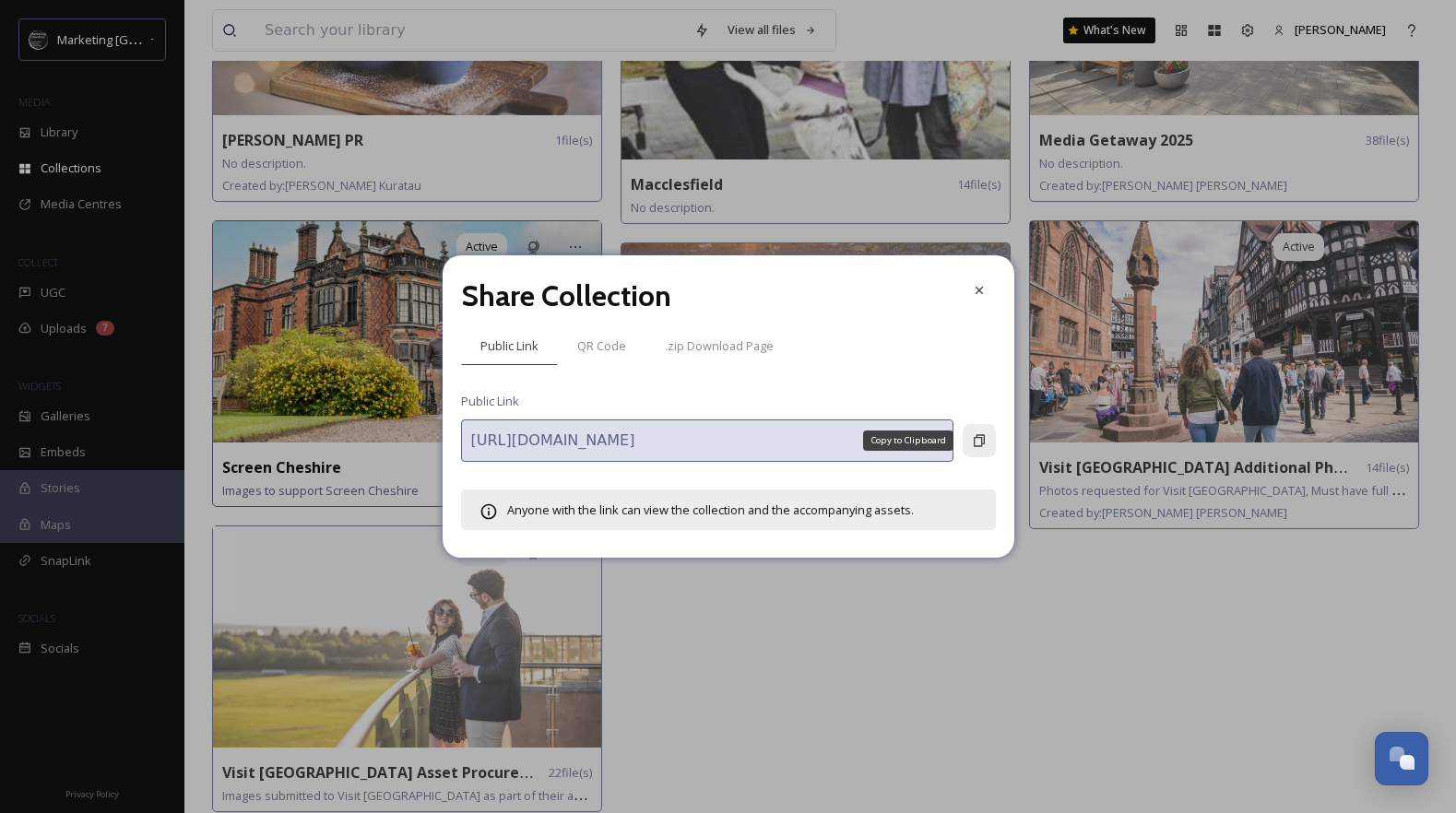
click at [990, 438] on div "Copy to Clipboard" at bounding box center [979, 441] width 34 height 34
click at [985, 281] on div at bounding box center [979, 290] width 34 height 34
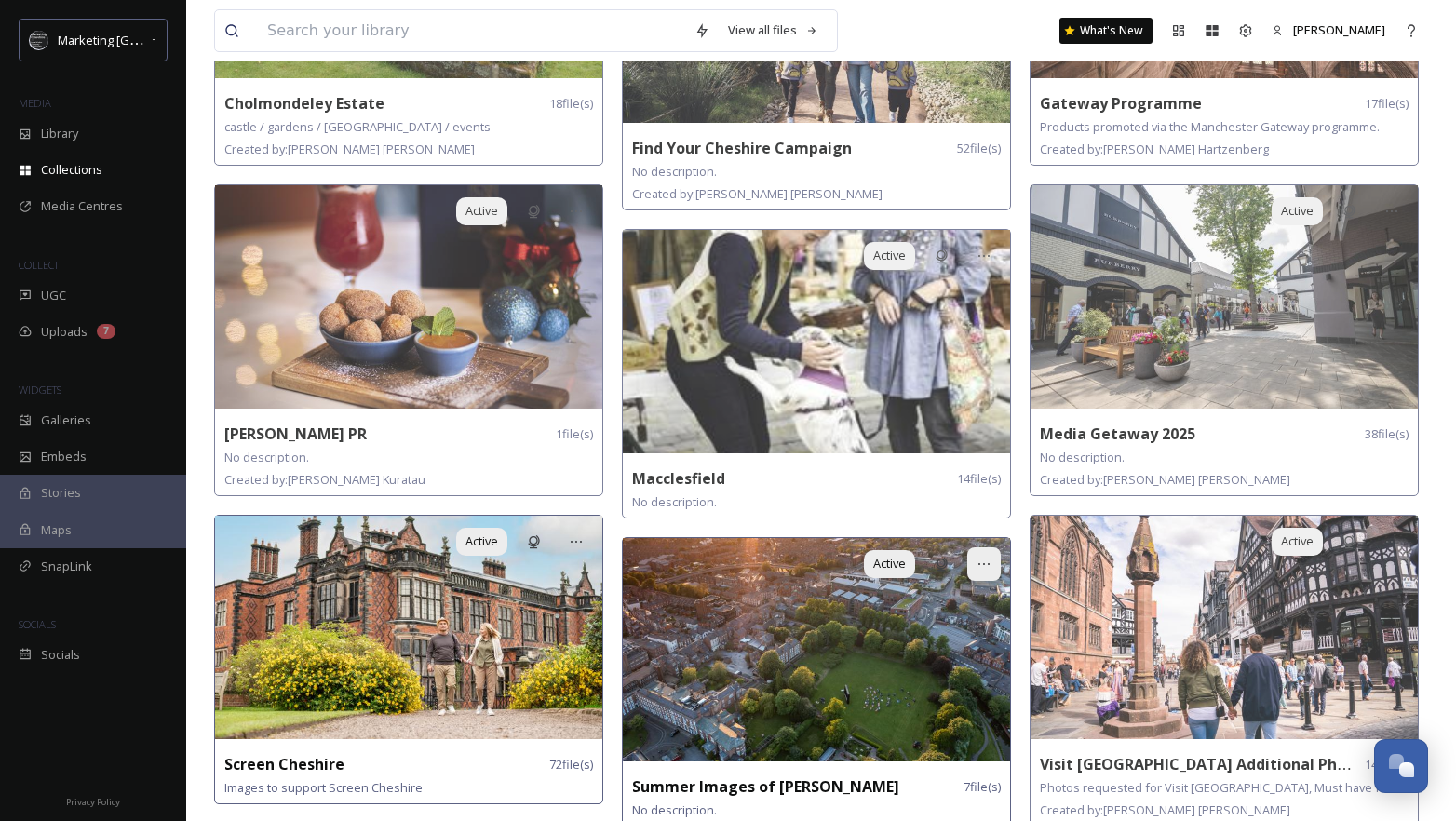
scroll to position [1851, 0]
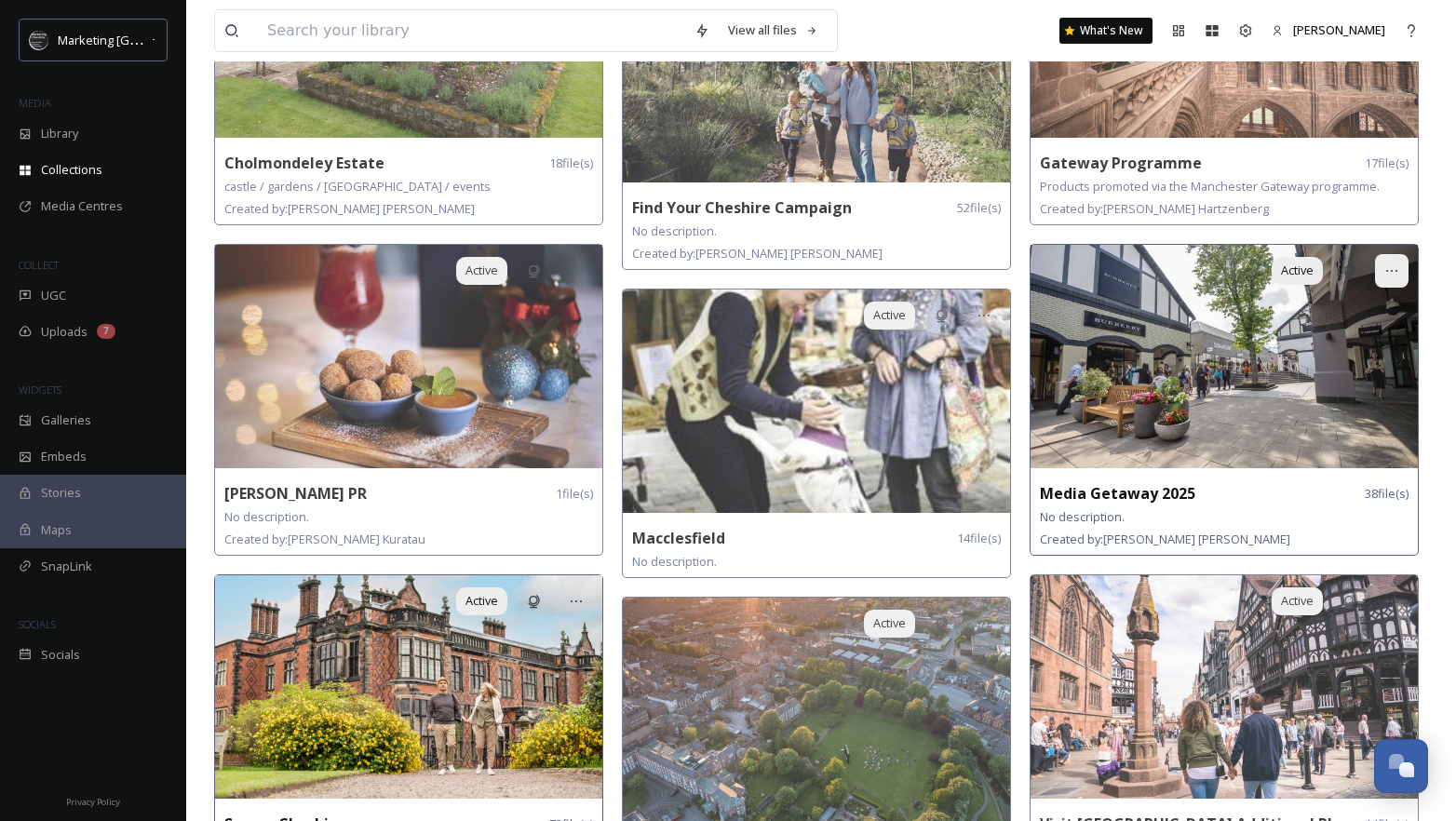
click at [1385, 268] on div at bounding box center [1391, 270] width 34 height 34
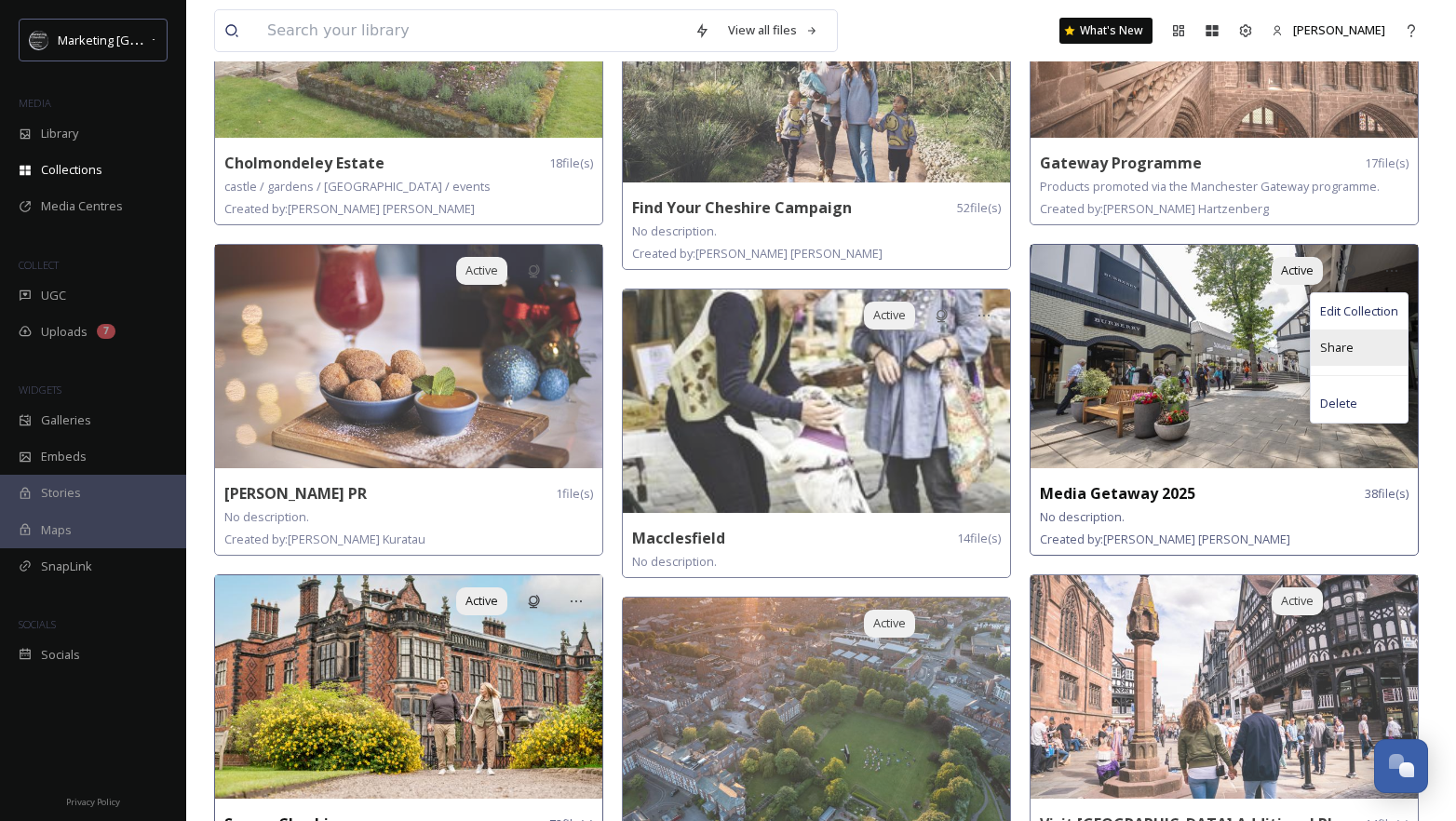
click at [1360, 342] on div "Share" at bounding box center [1359, 347] width 97 height 36
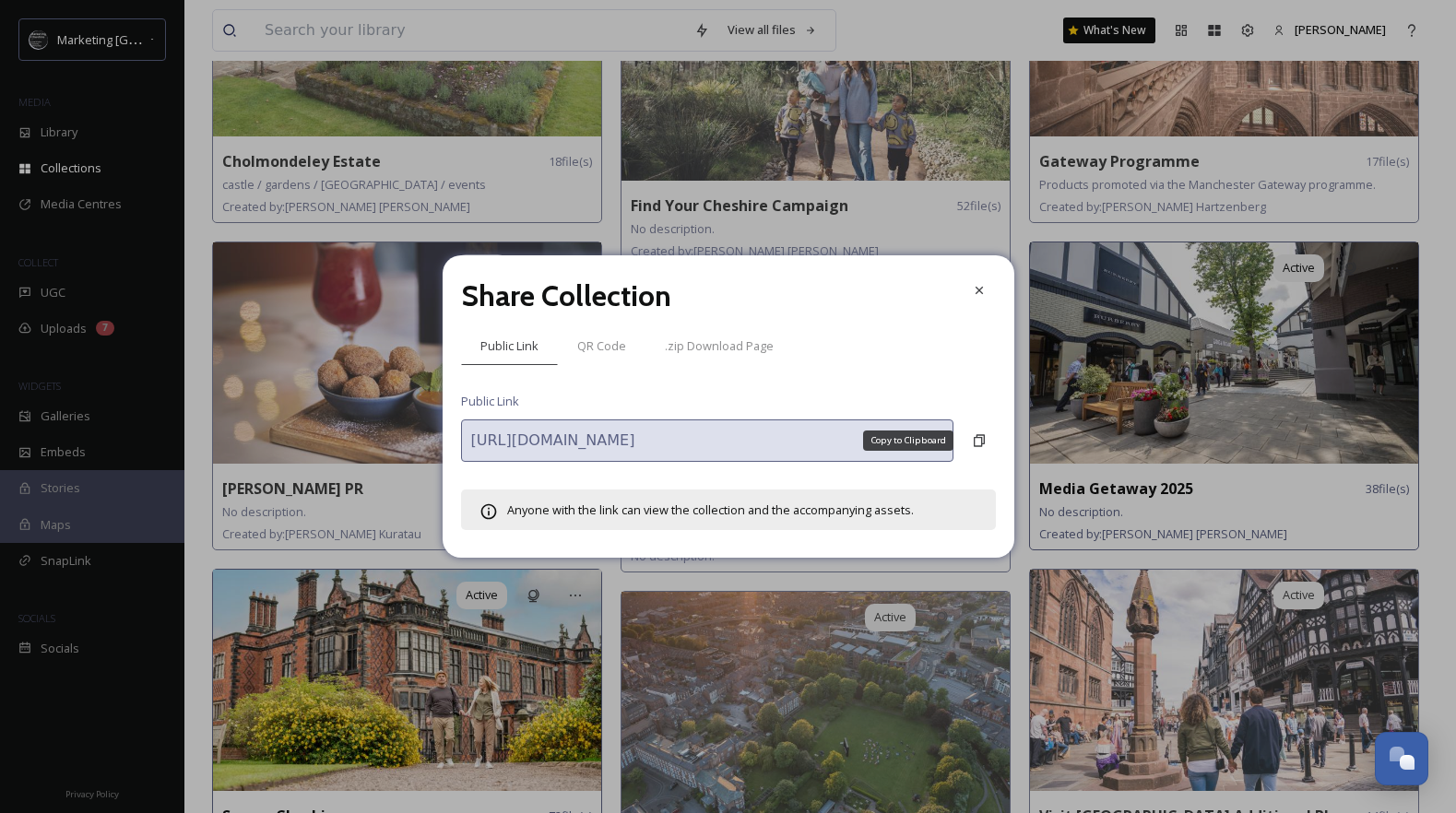
drag, startPoint x: 989, startPoint y: 442, endPoint x: 1020, endPoint y: 442, distance: 31.0
click at [989, 442] on div "Copy to Clipboard" at bounding box center [979, 441] width 34 height 34
click at [979, 293] on icon at bounding box center [979, 290] width 14 height 14
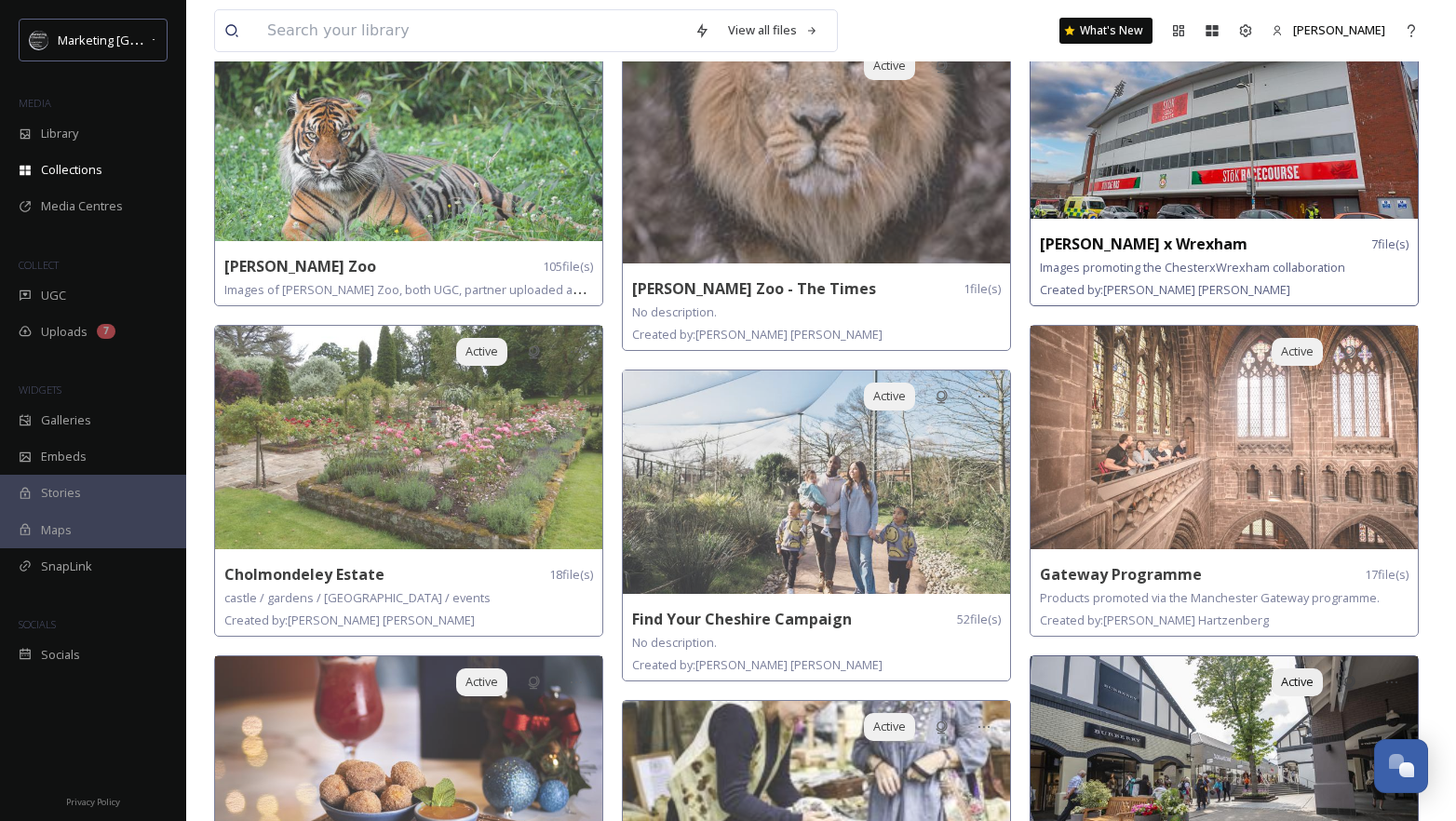
scroll to position [1451, 0]
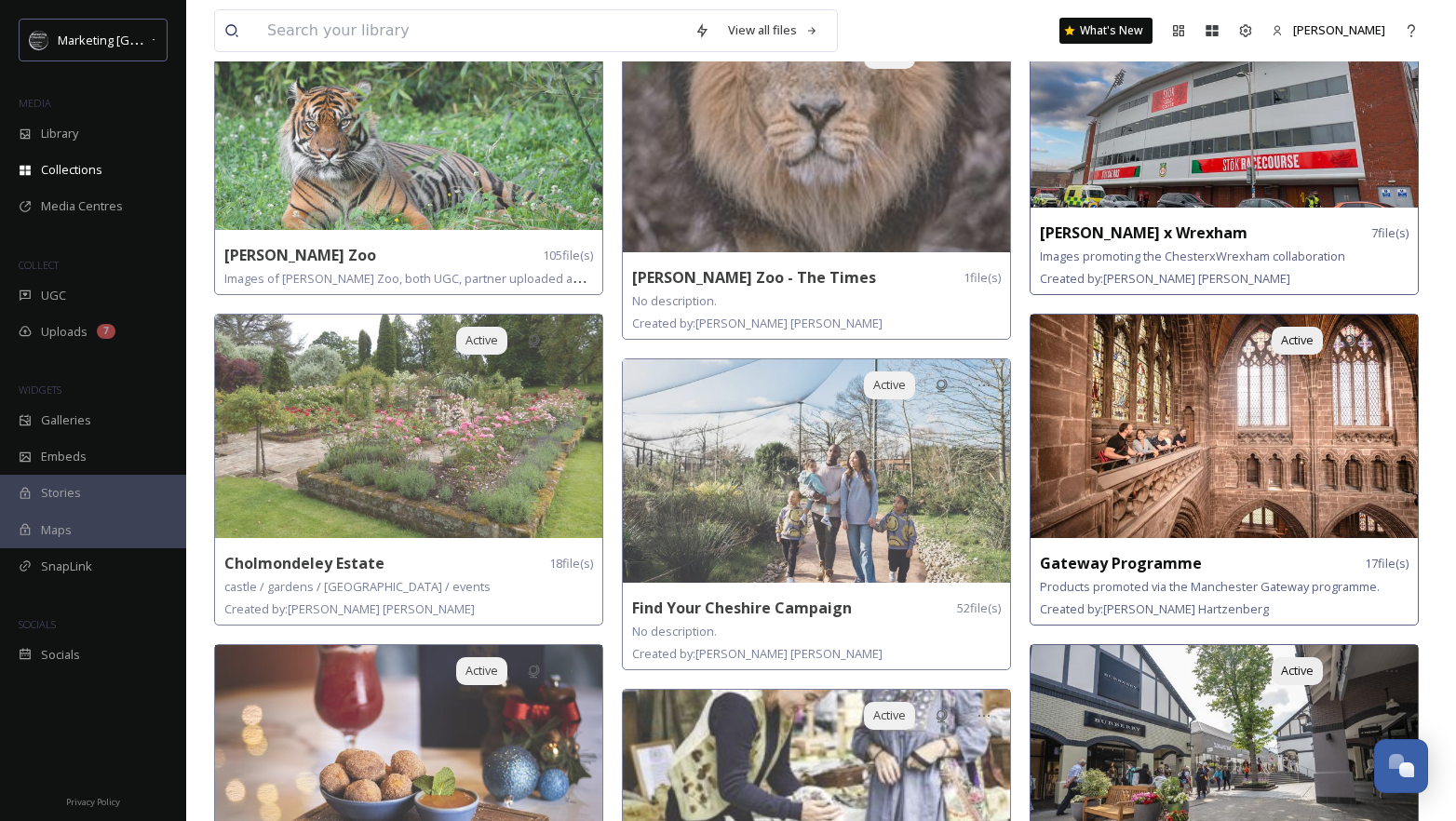
click at [1250, 462] on img at bounding box center [1224, 426] width 387 height 224
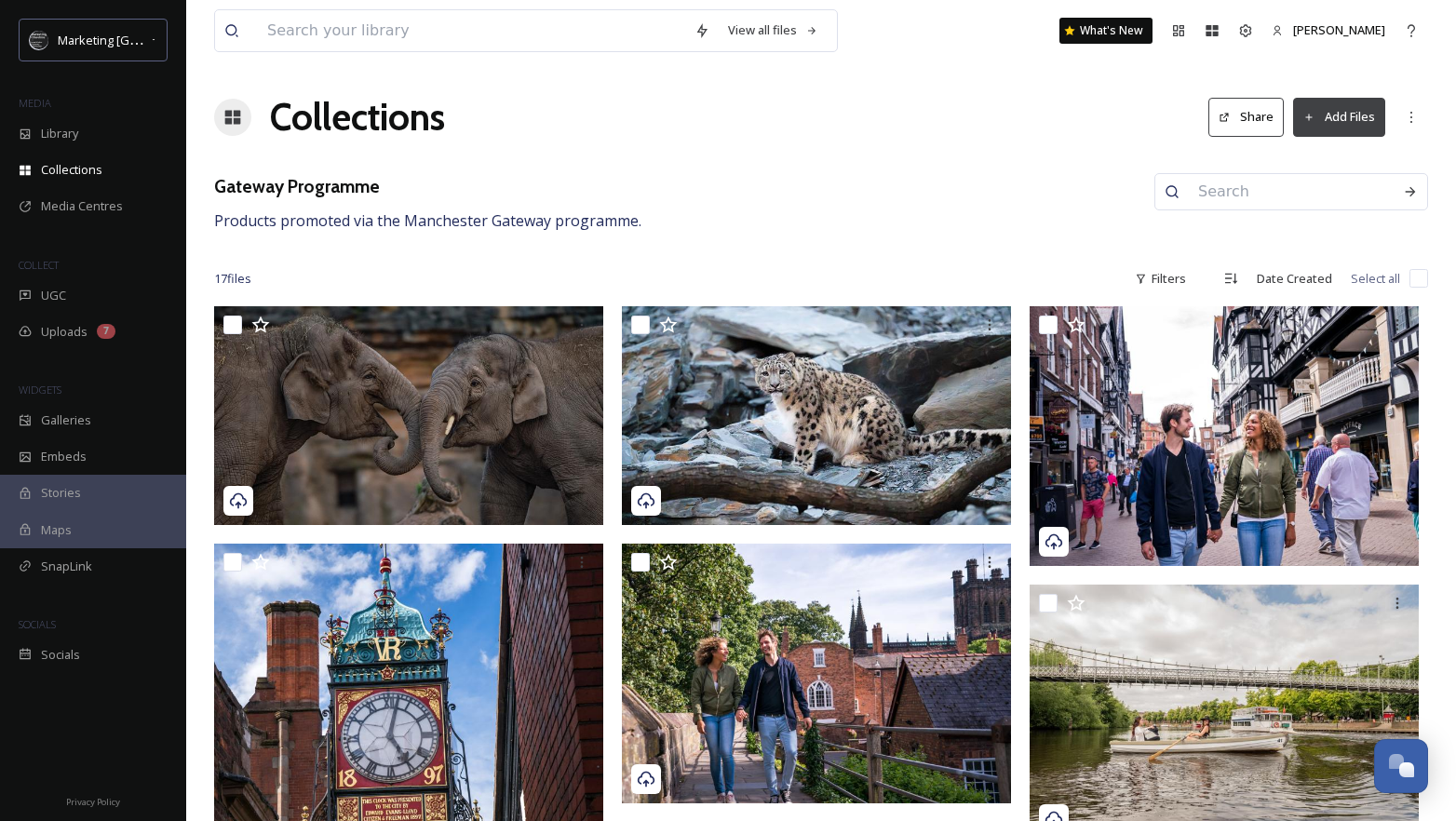
click at [342, 122] on h1 "Collections" at bounding box center [357, 117] width 175 height 56
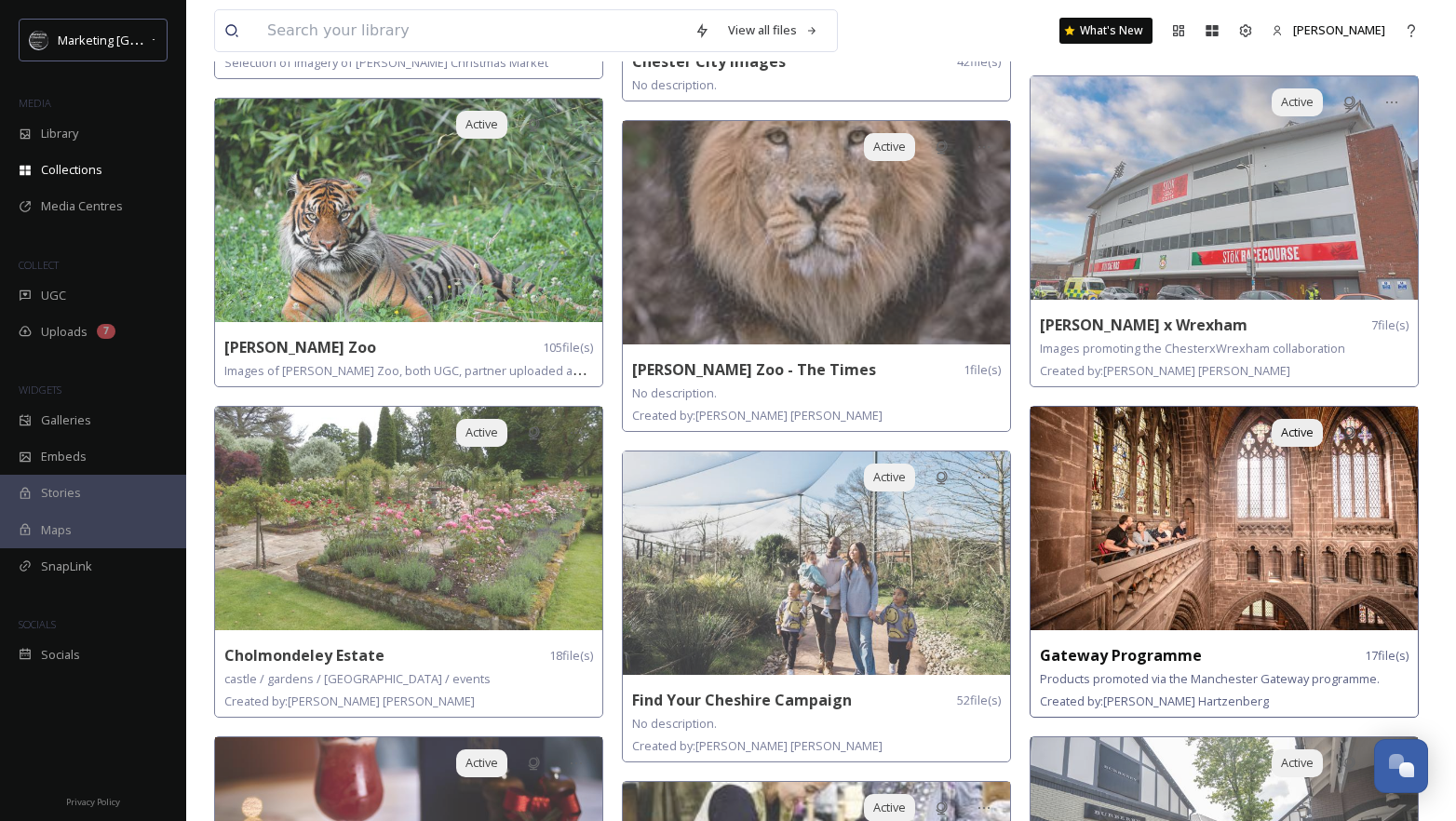
scroll to position [1383, 0]
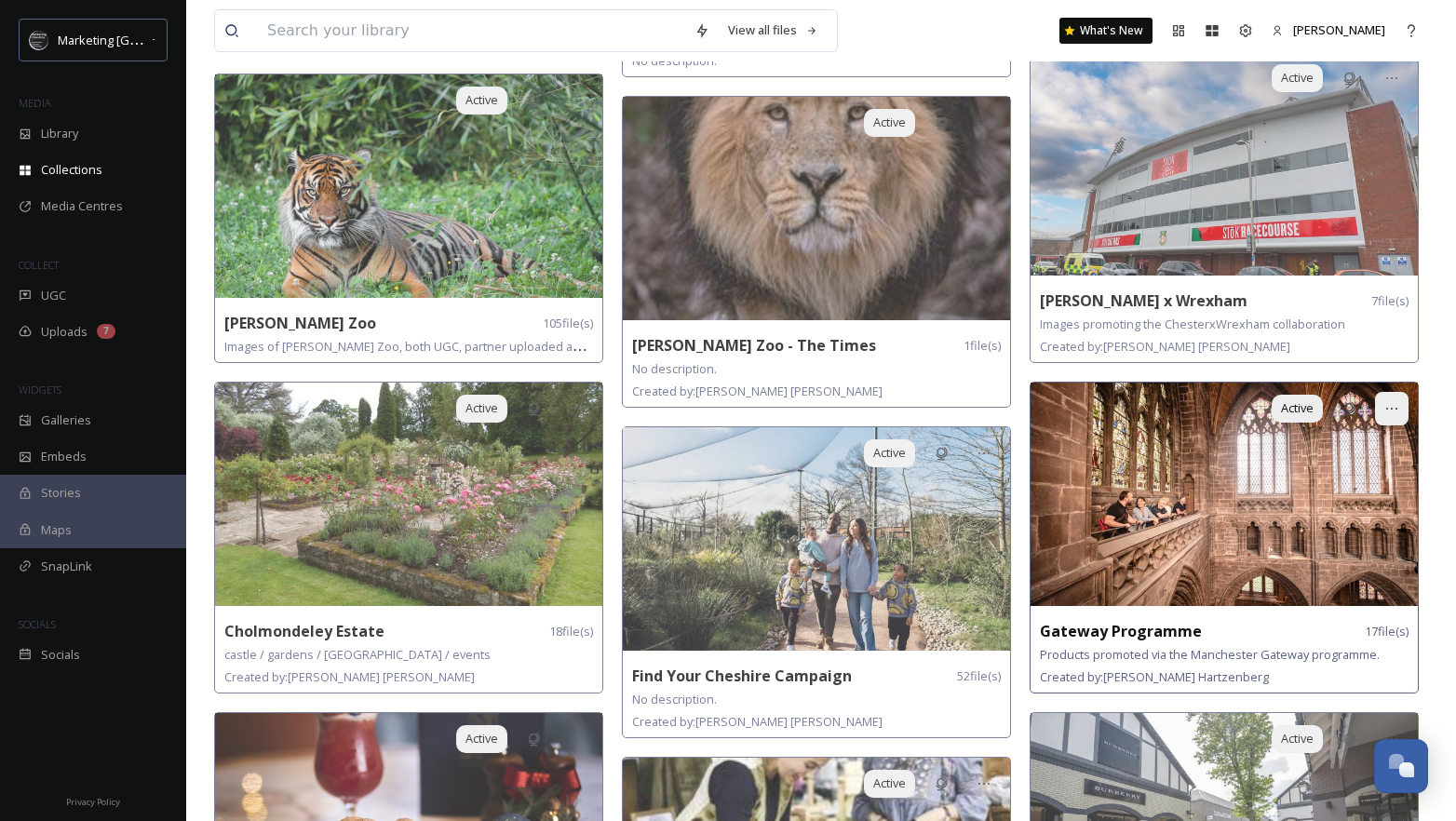
click at [1385, 406] on icon at bounding box center [1391, 408] width 15 height 15
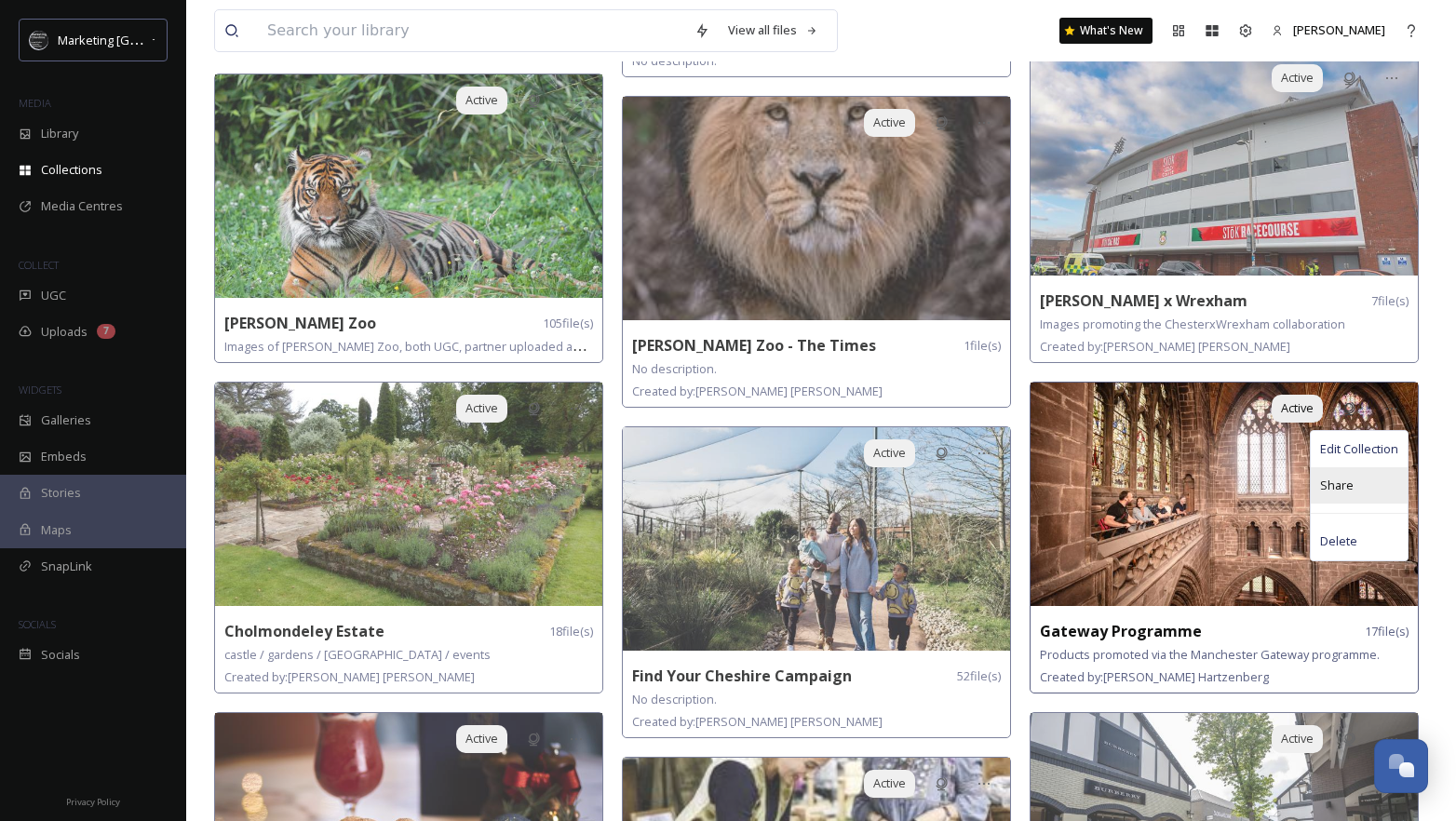
click at [1344, 486] on span "Share" at bounding box center [1336, 486] width 34 height 17
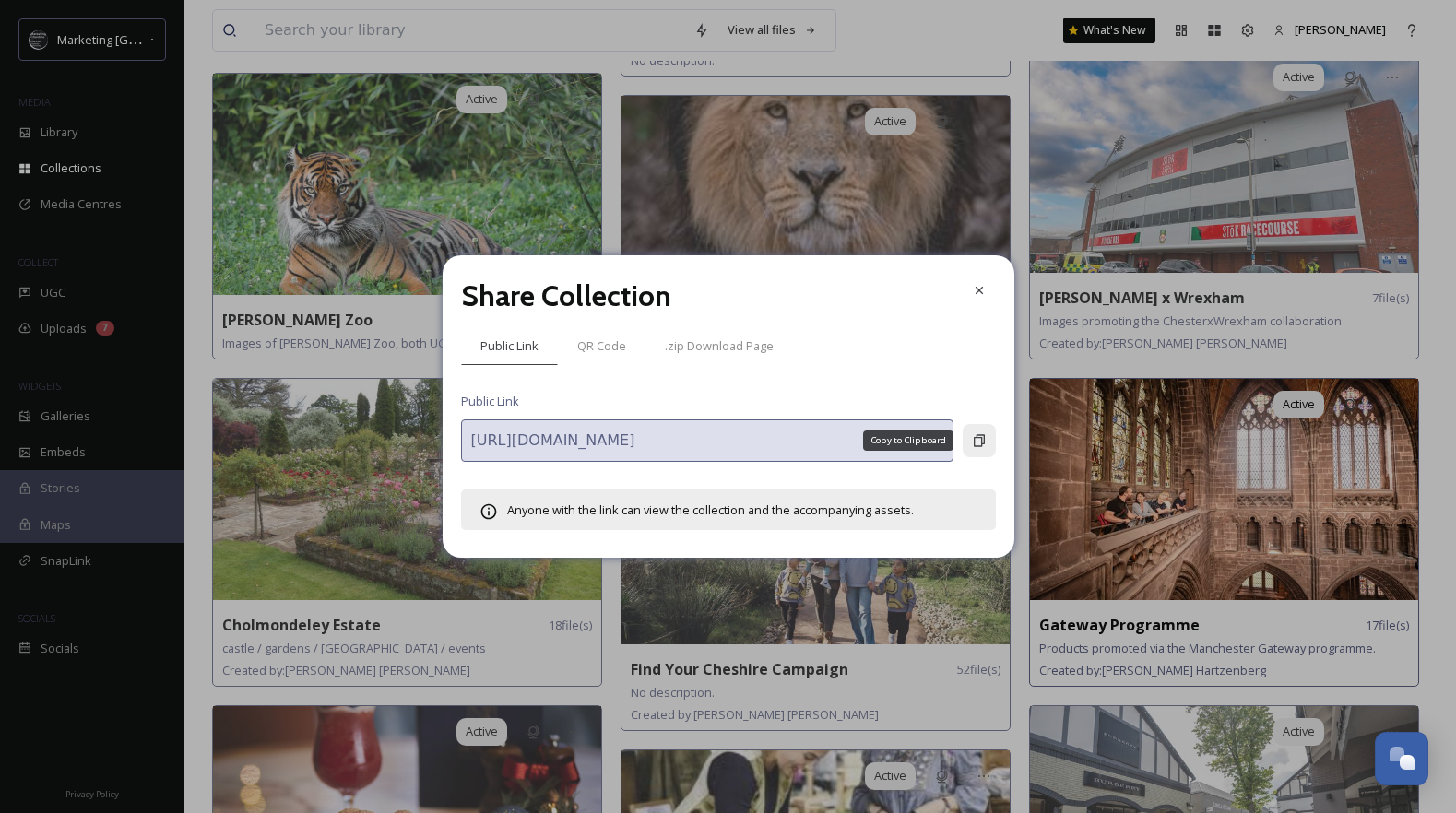
click at [982, 434] on icon at bounding box center [979, 441] width 14 height 14
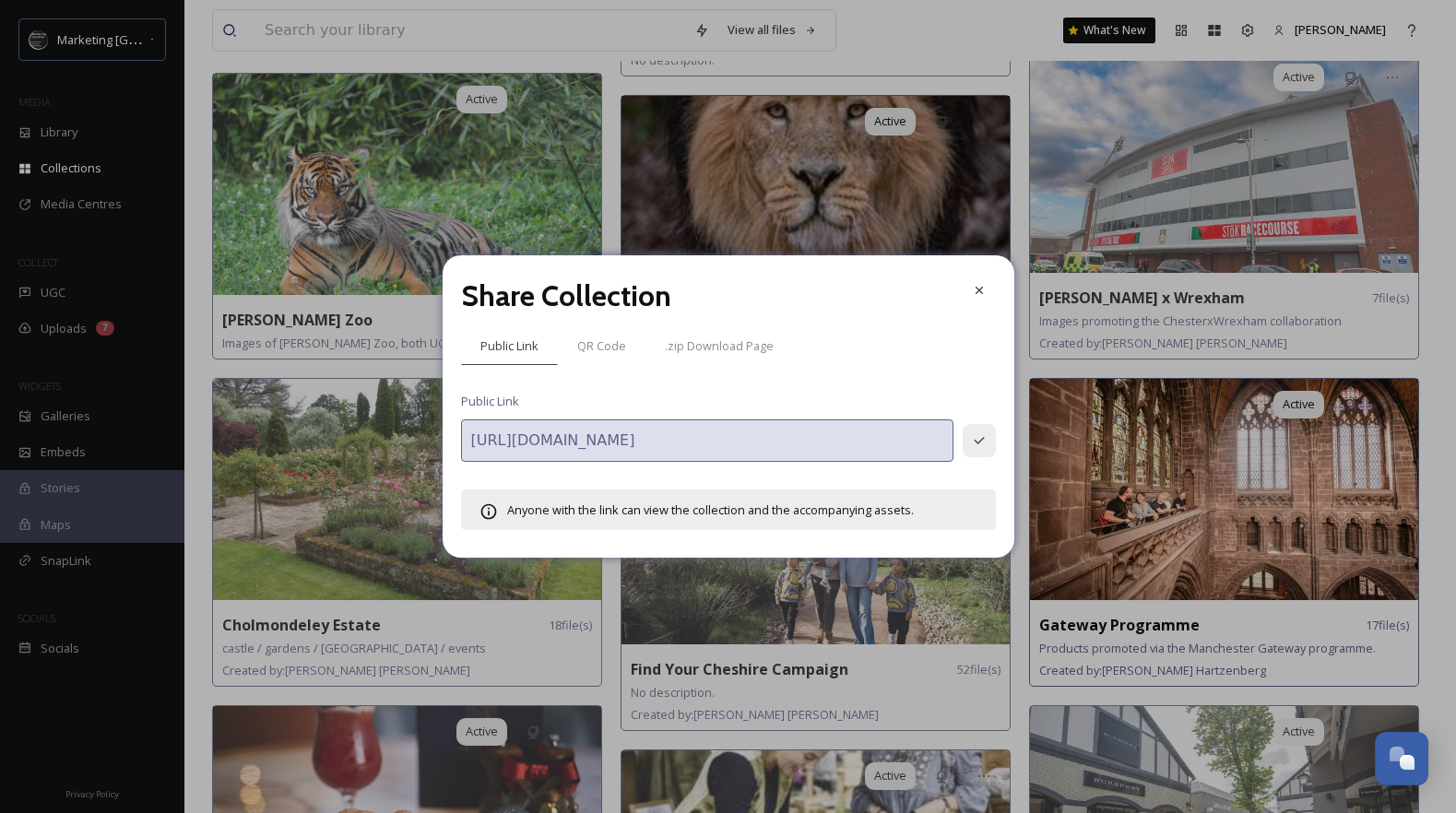
click at [987, 290] on div at bounding box center [979, 290] width 34 height 34
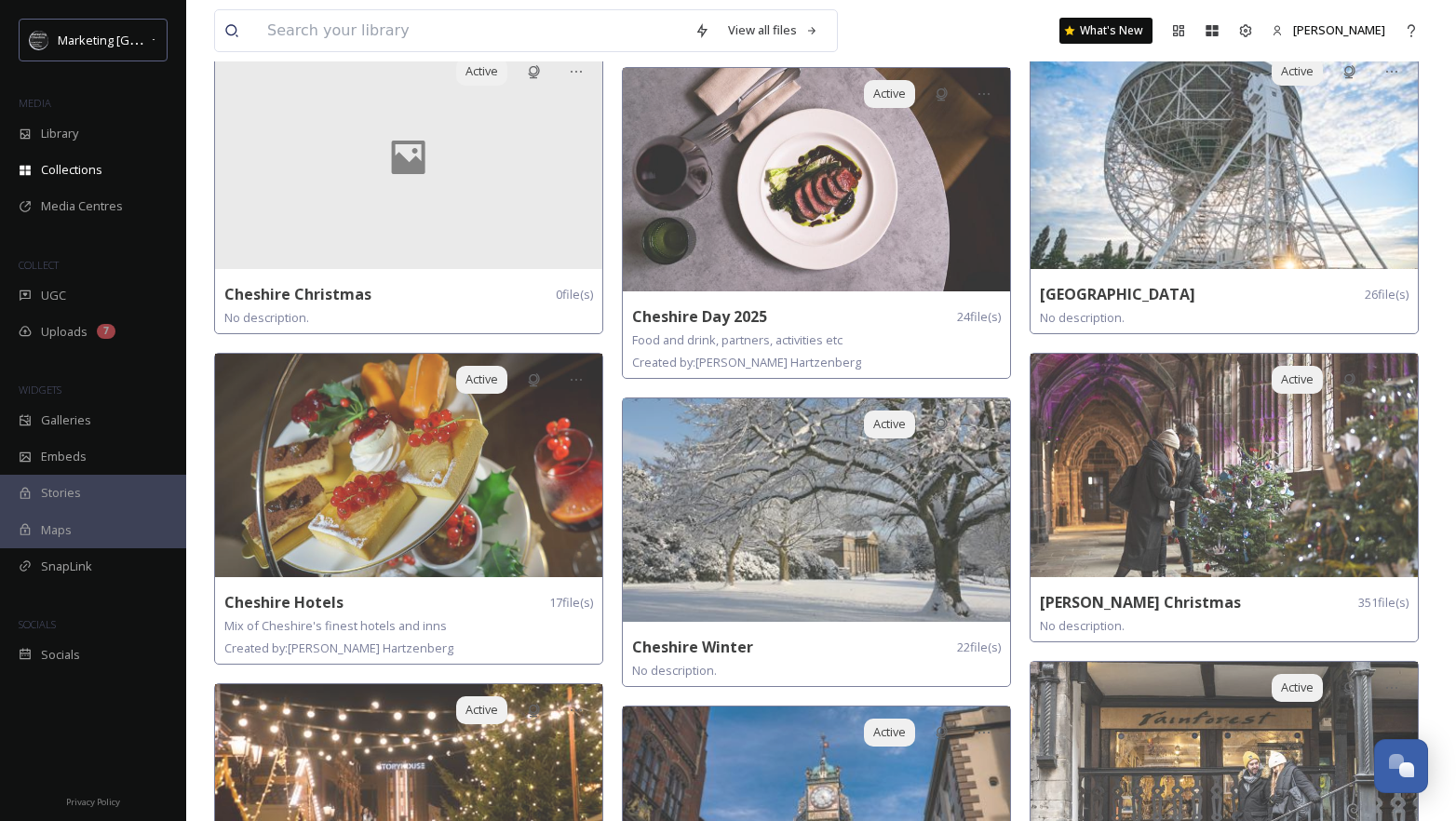
scroll to position [535, 0]
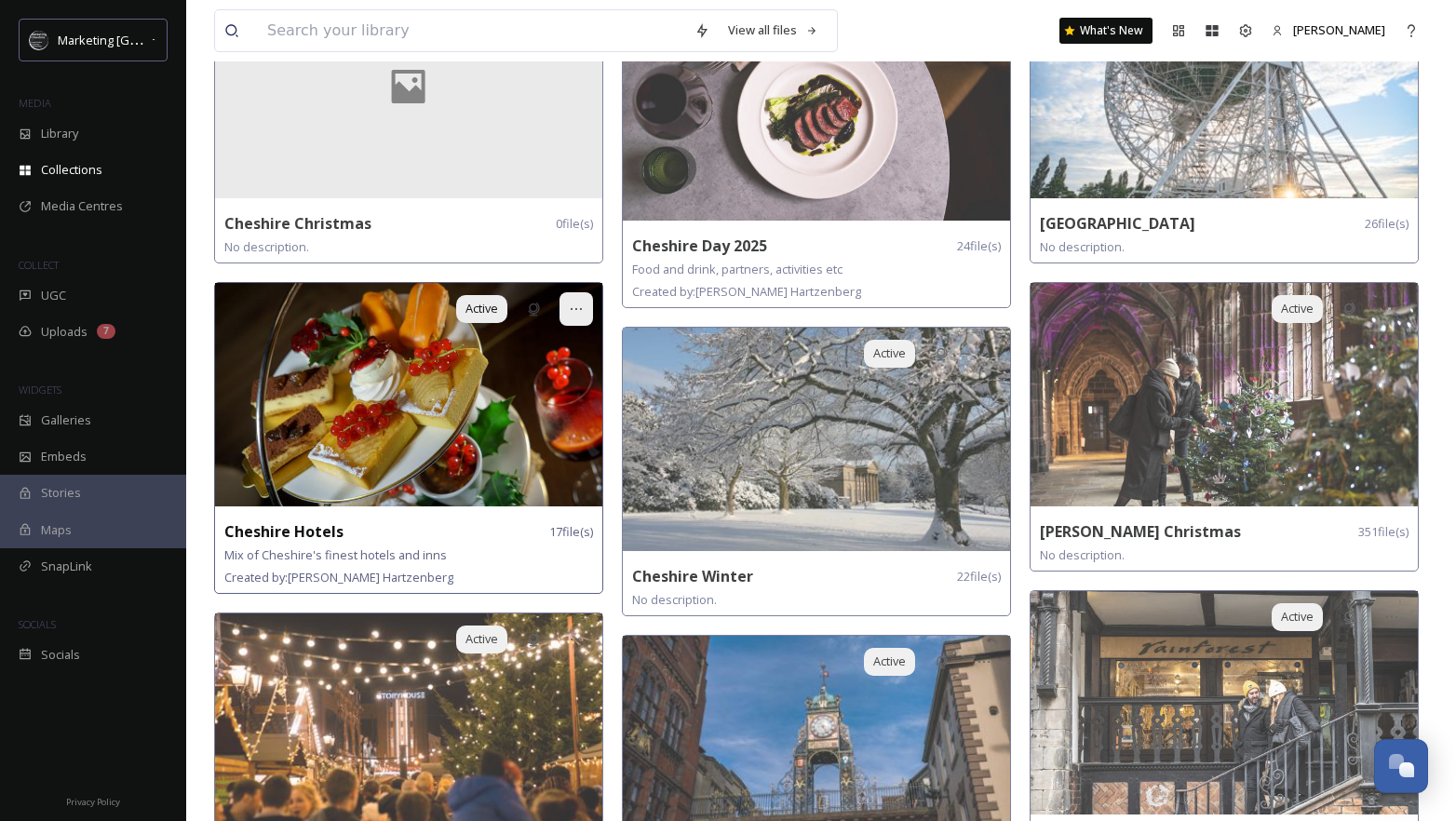
click at [581, 306] on icon at bounding box center [575, 308] width 15 height 15
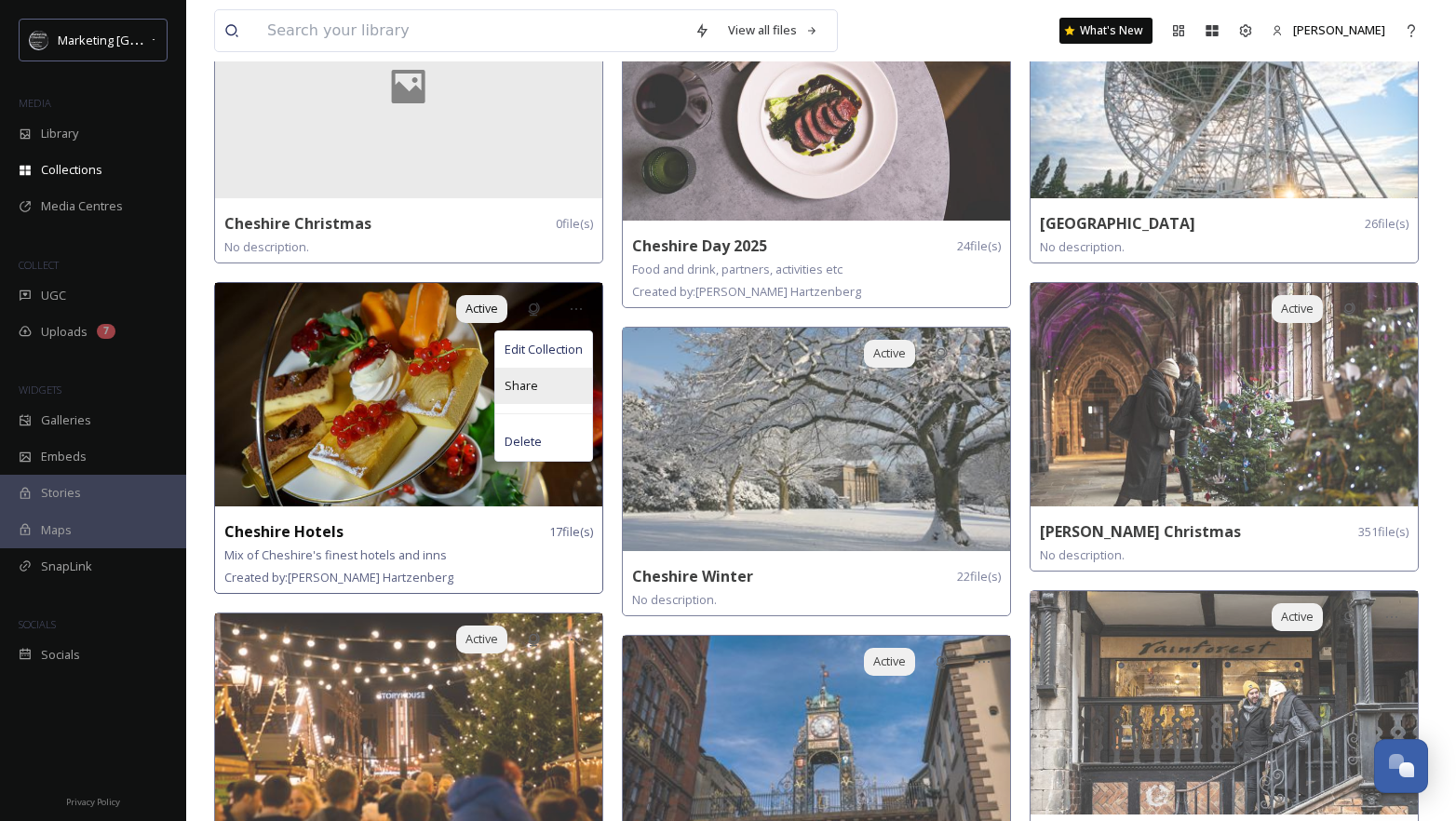
click at [529, 385] on span "Share" at bounding box center [521, 386] width 34 height 17
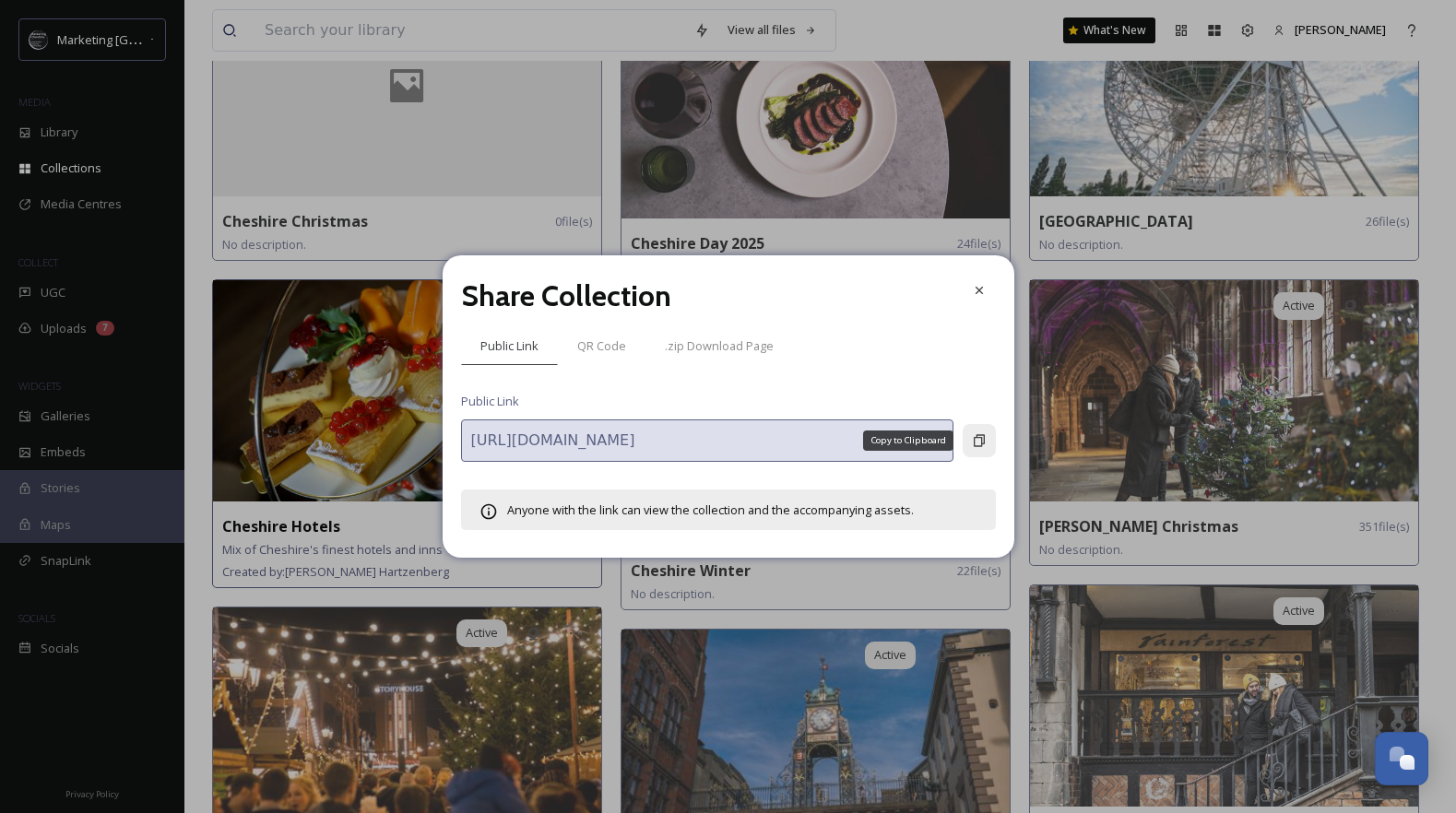
click at [990, 437] on div "Copy to Clipboard" at bounding box center [979, 441] width 34 height 34
click at [982, 290] on icon at bounding box center [979, 290] width 14 height 14
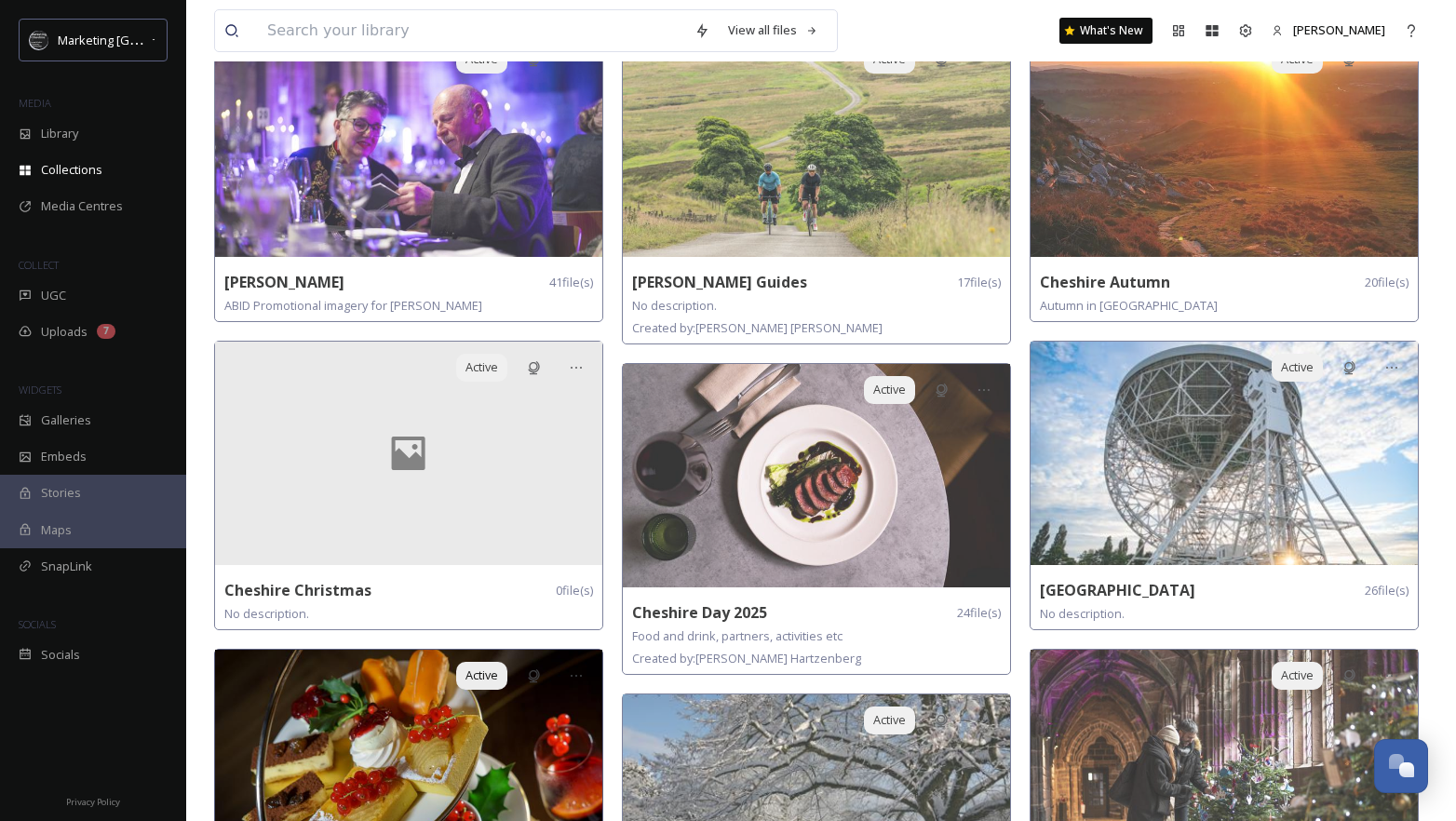
scroll to position [156, 0]
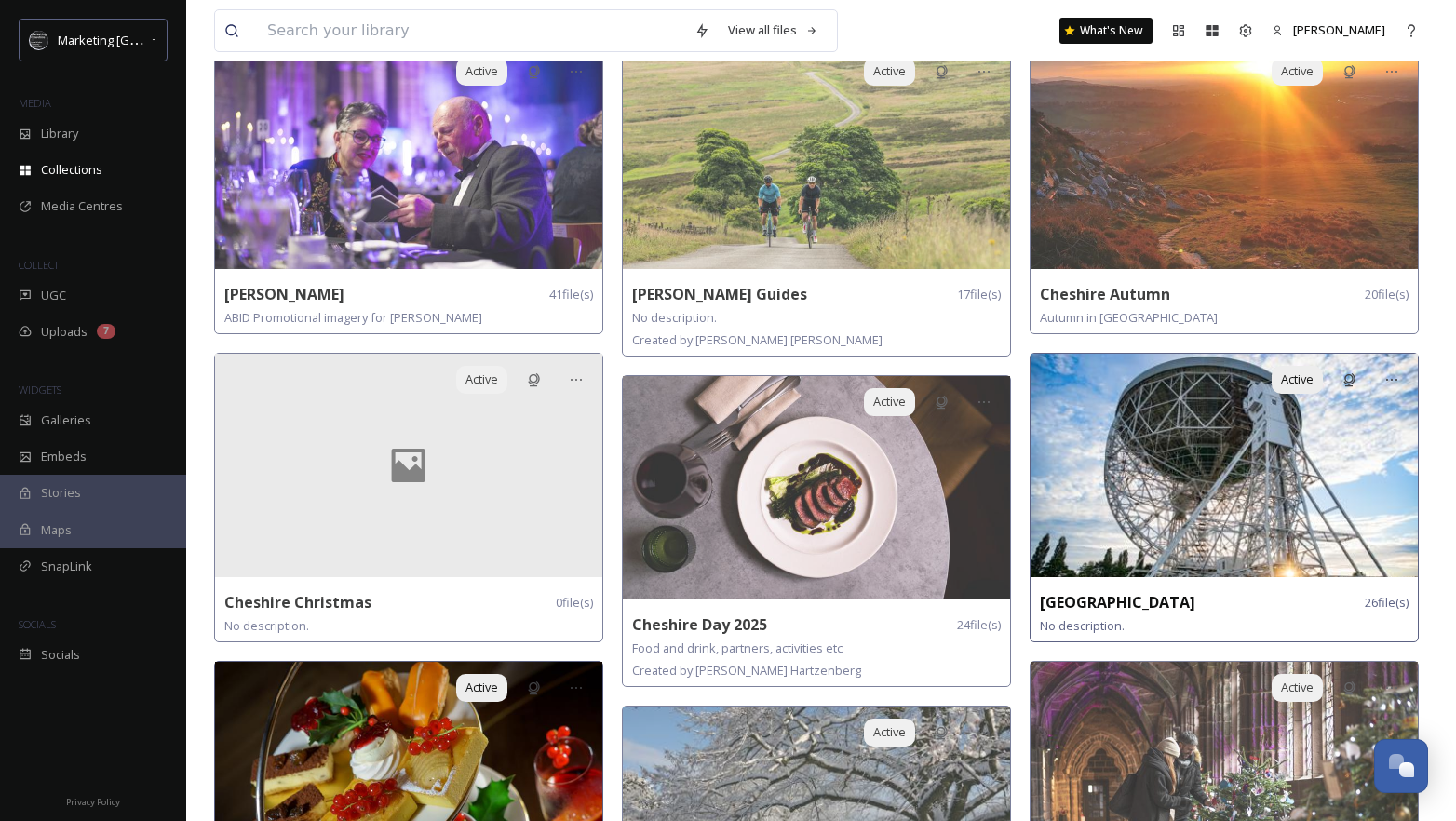
click at [1266, 475] on img at bounding box center [1224, 465] width 387 height 224
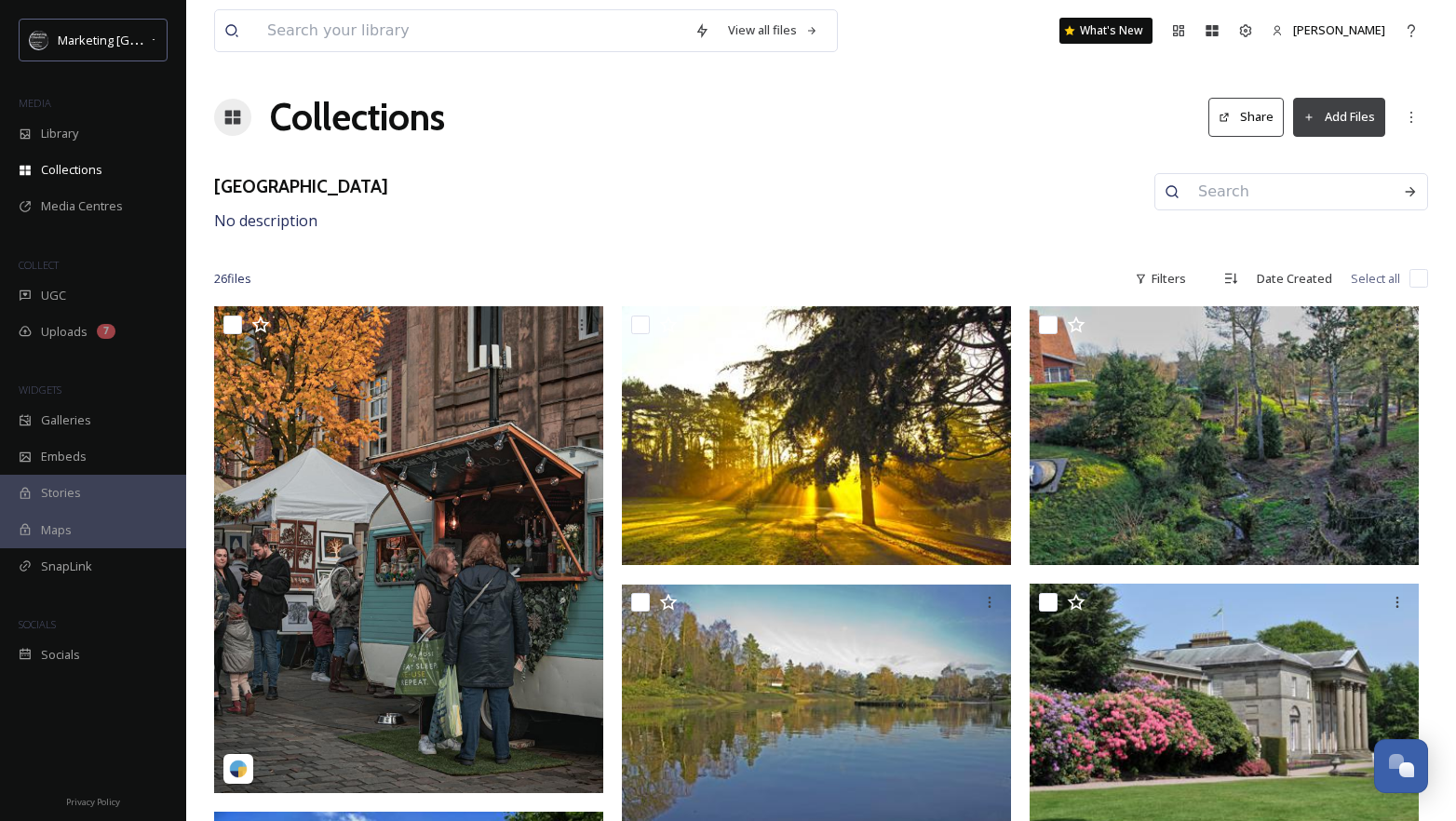
click at [348, 132] on h1 "Collections" at bounding box center [357, 117] width 175 height 56
